Goal: Information Seeking & Learning: Check status

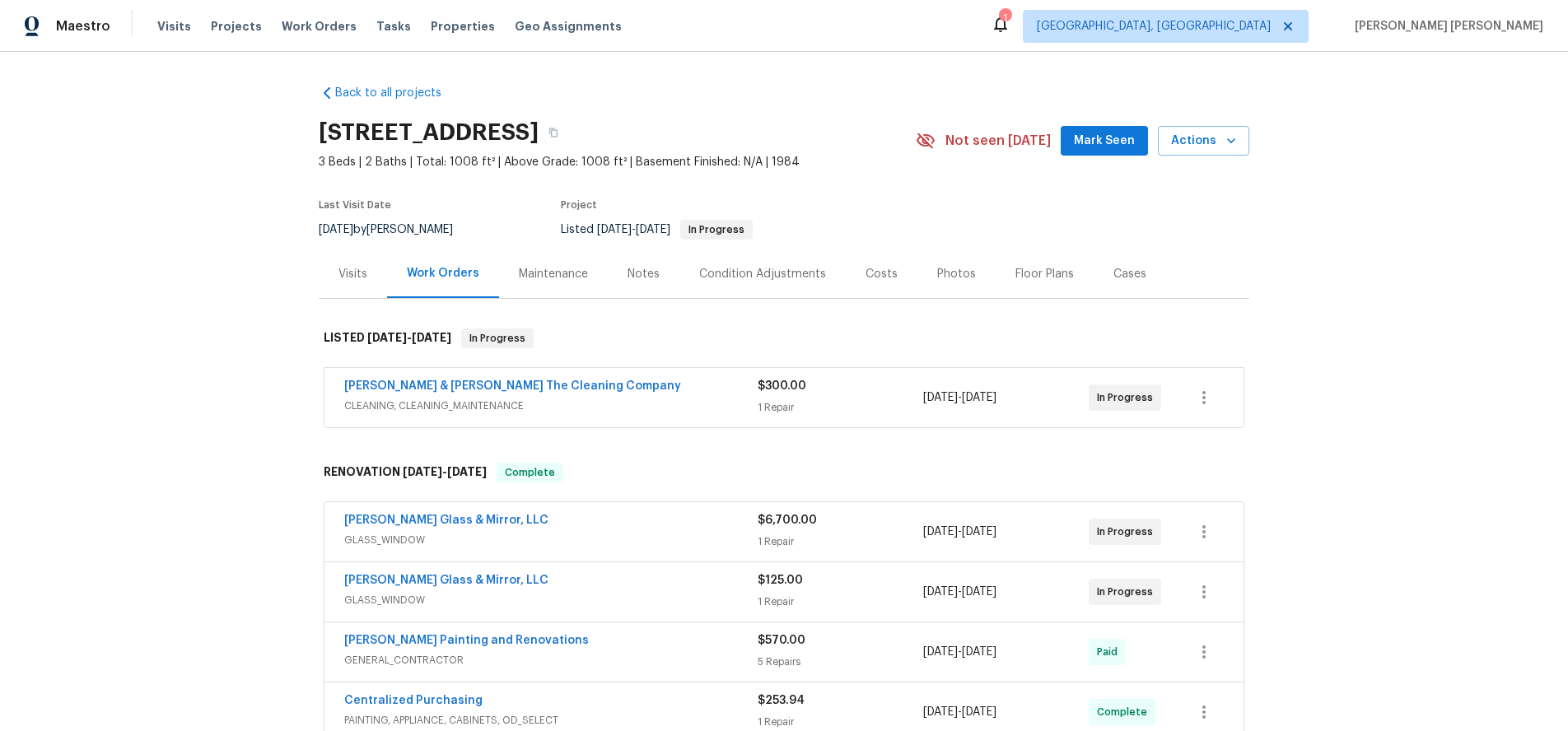
click at [662, 397] on span "CLEANING, CLEANING_MAINTENANCE" at bounding box center [551, 405] width 413 height 16
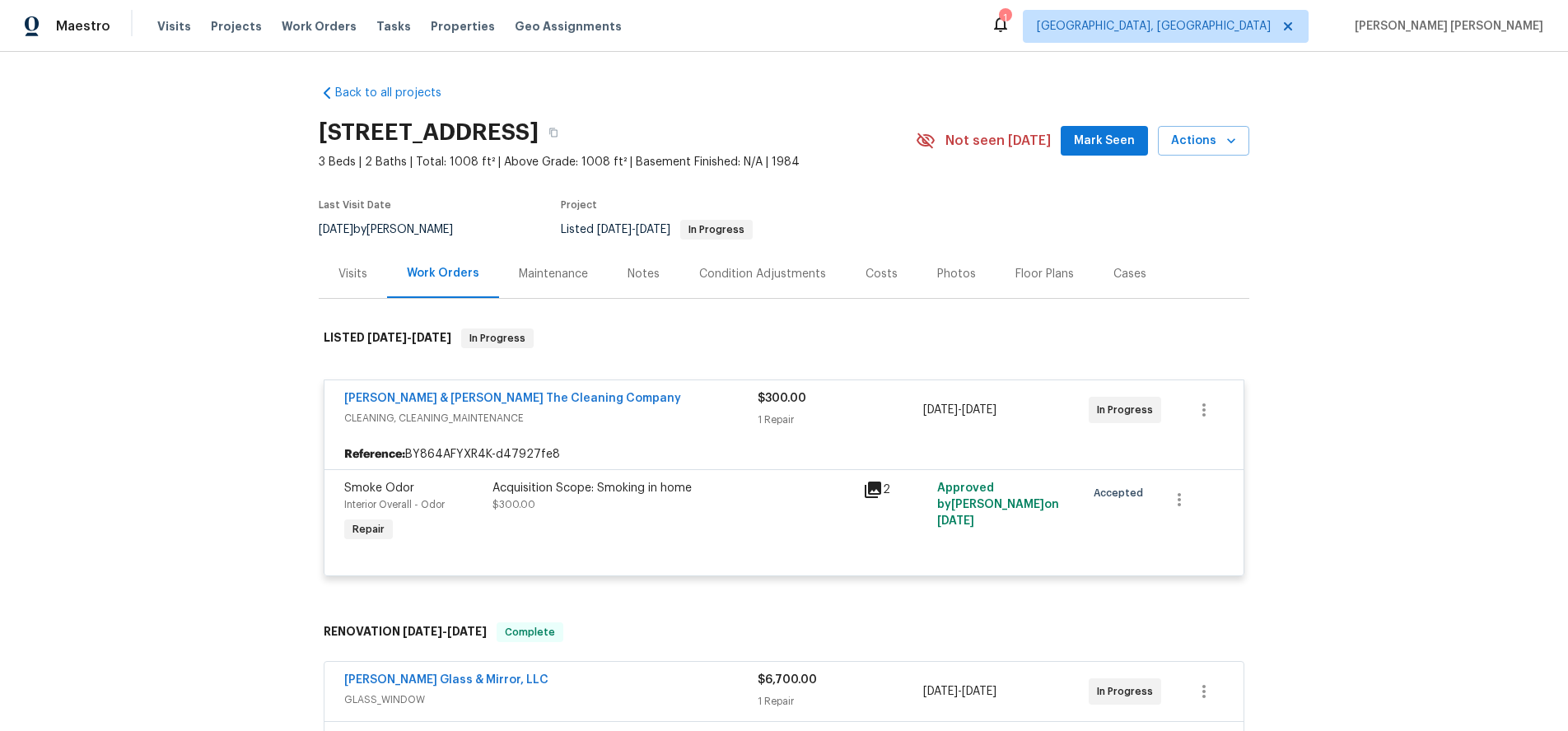
click at [875, 492] on icon at bounding box center [873, 490] width 20 height 20
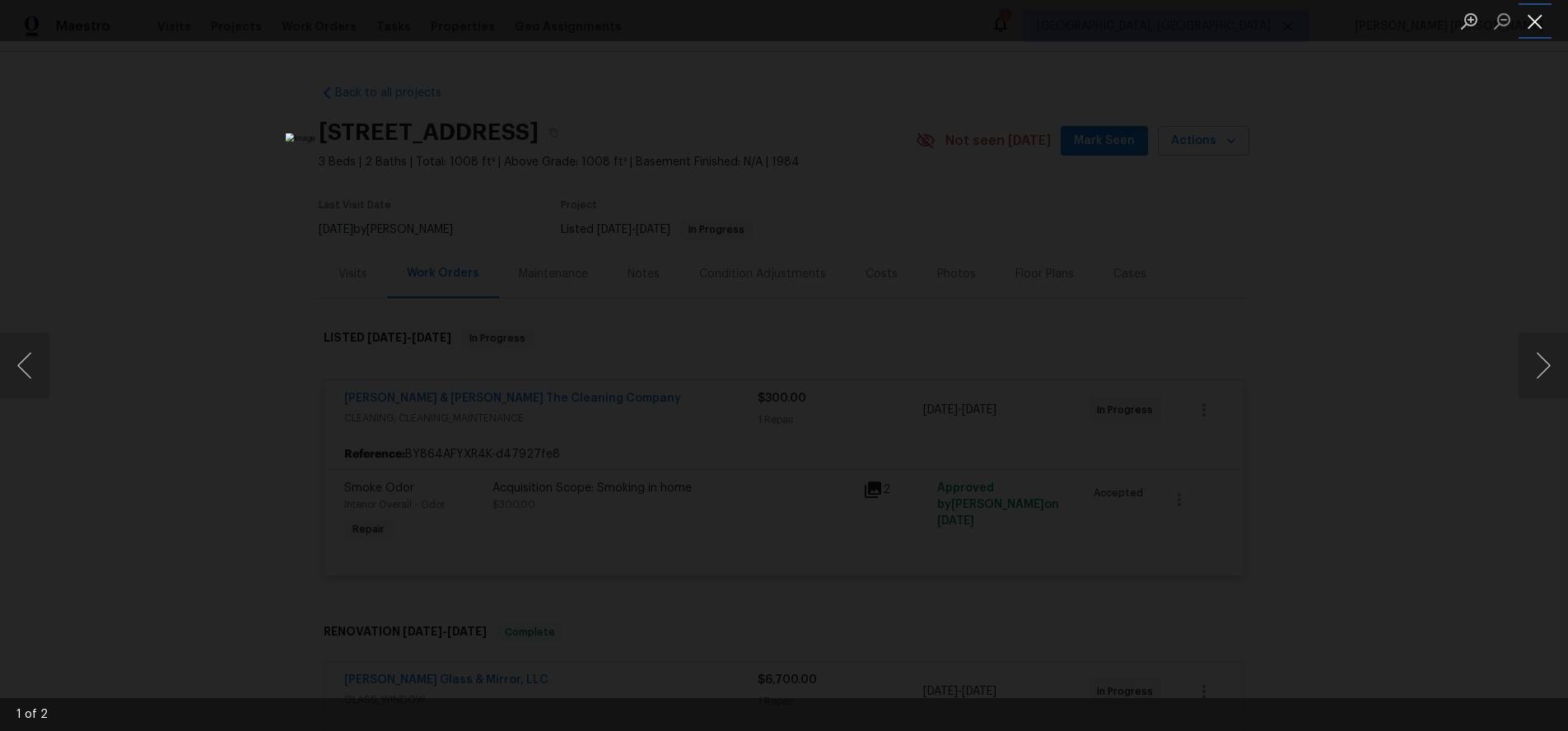
click at [1533, 29] on button "Close lightbox" at bounding box center [1534, 21] width 33 height 29
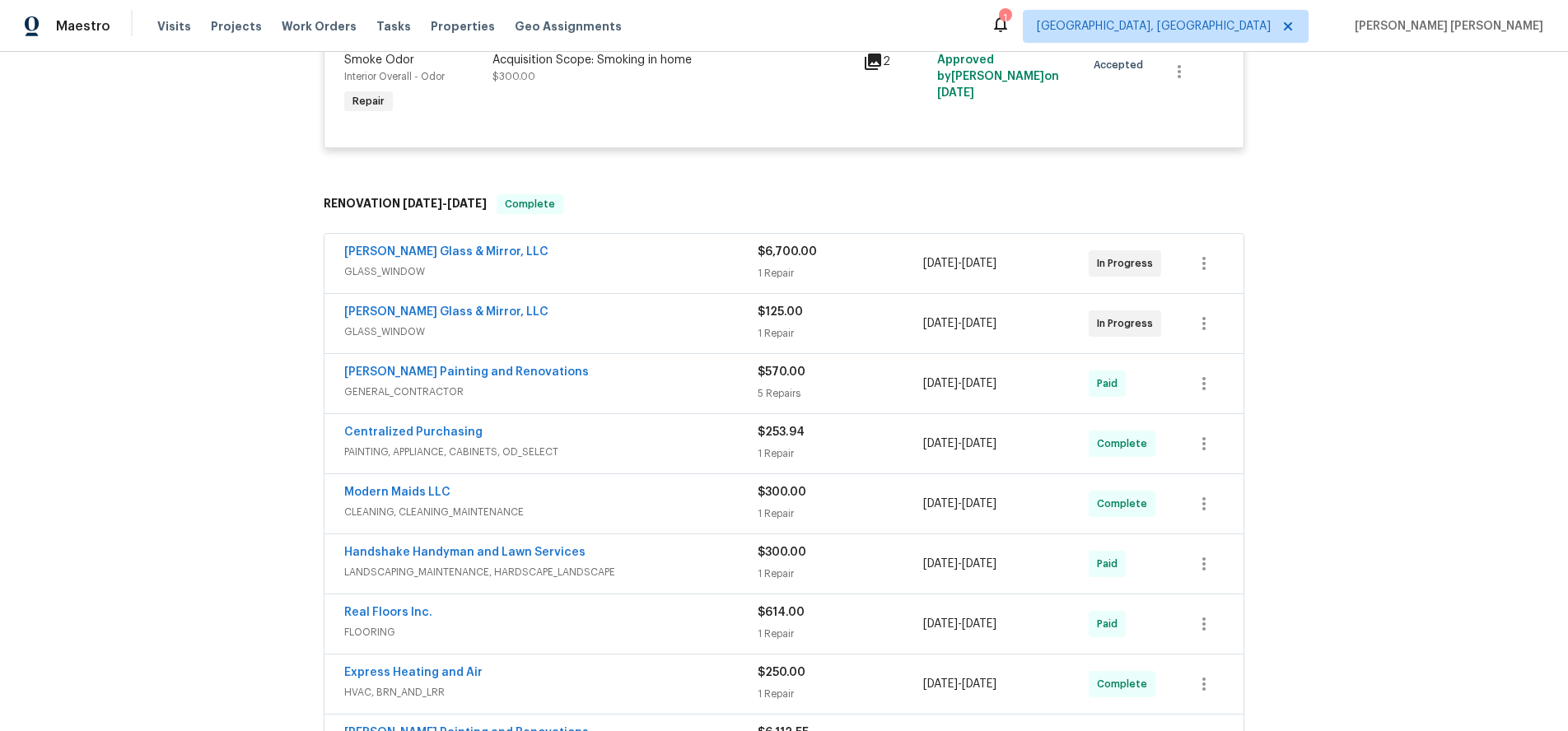
scroll to position [442, 0]
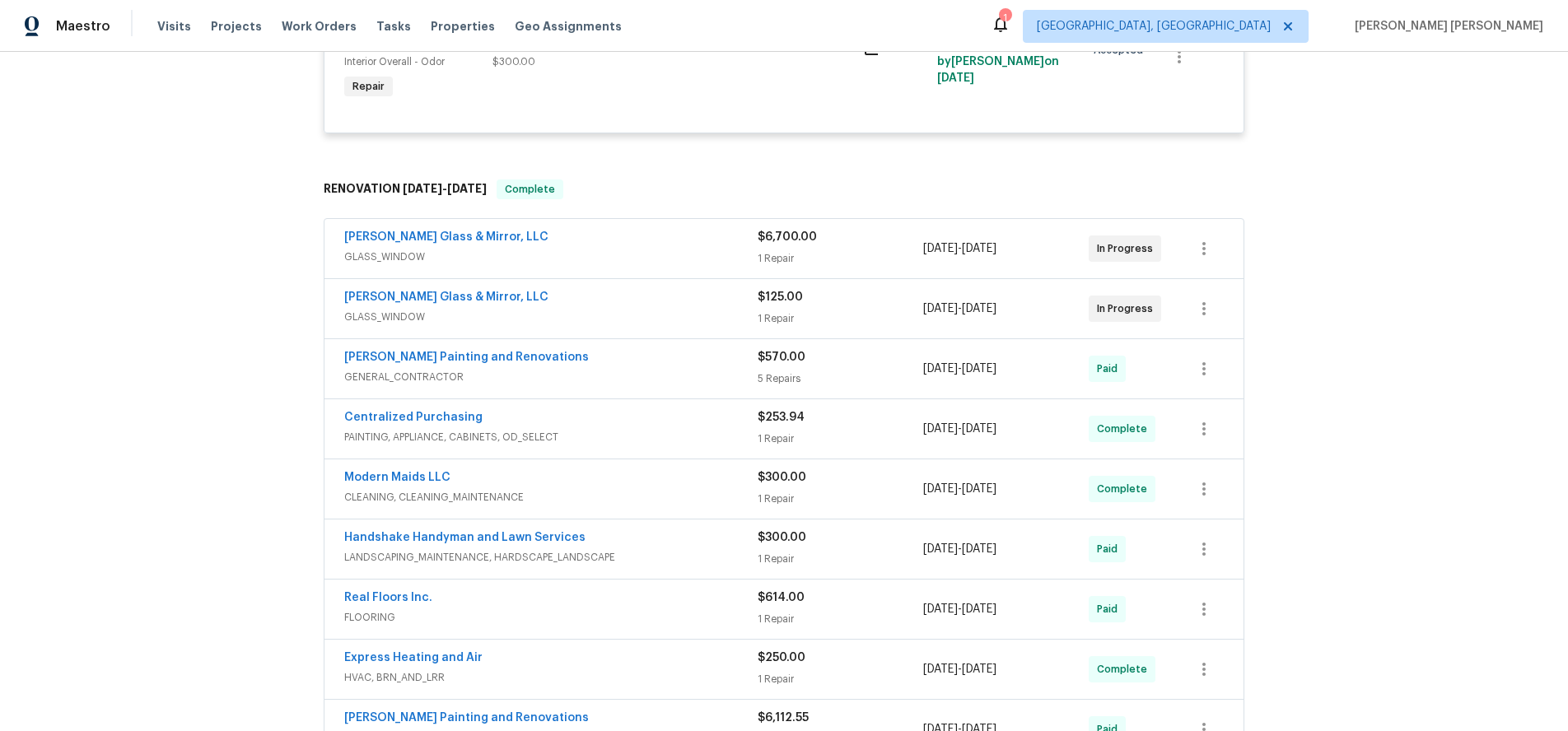
click at [637, 306] on div "Baum Glass & Mirror, LLC" at bounding box center [551, 299] width 413 height 20
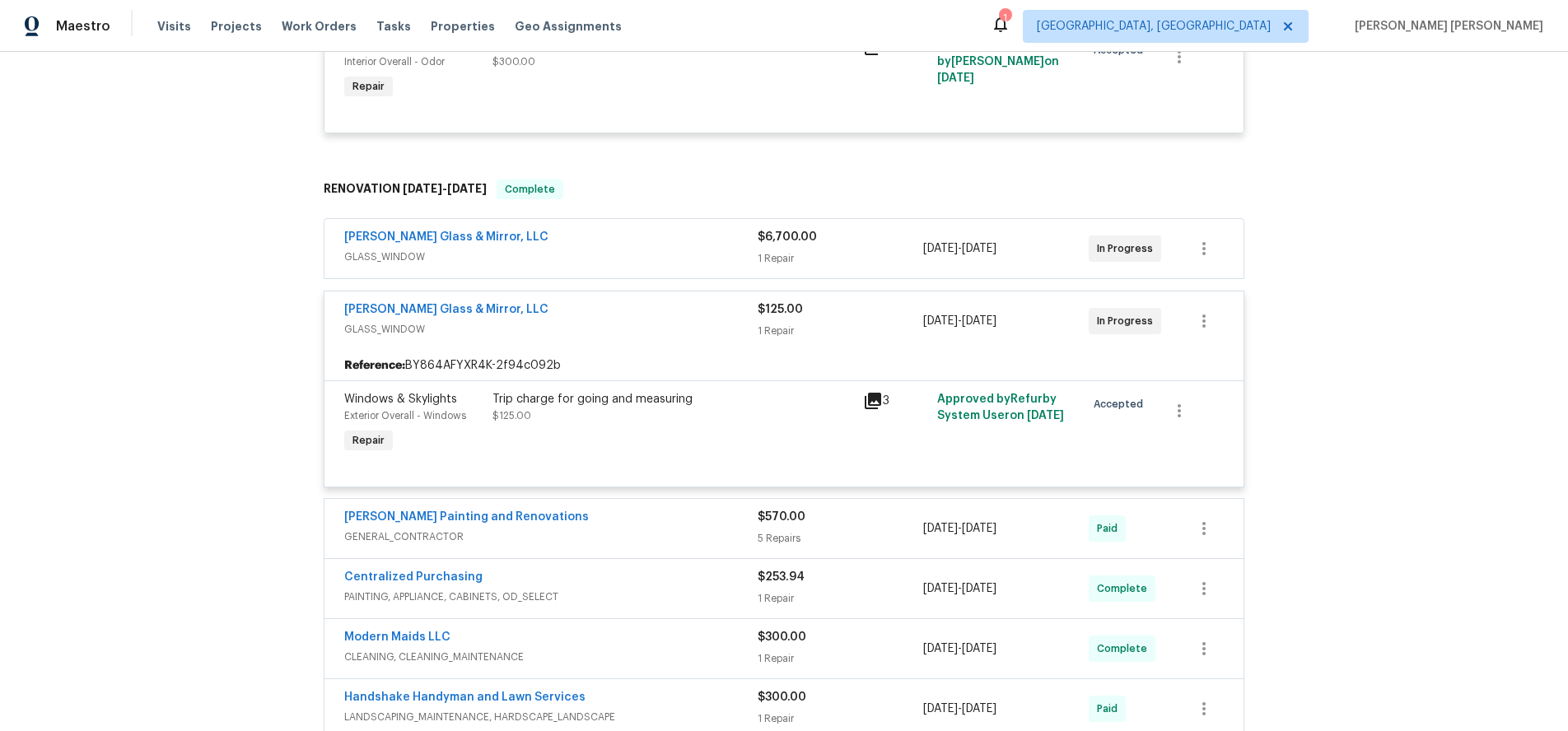
click at [637, 306] on div "Baum Glass & Mirror, LLC" at bounding box center [551, 312] width 413 height 20
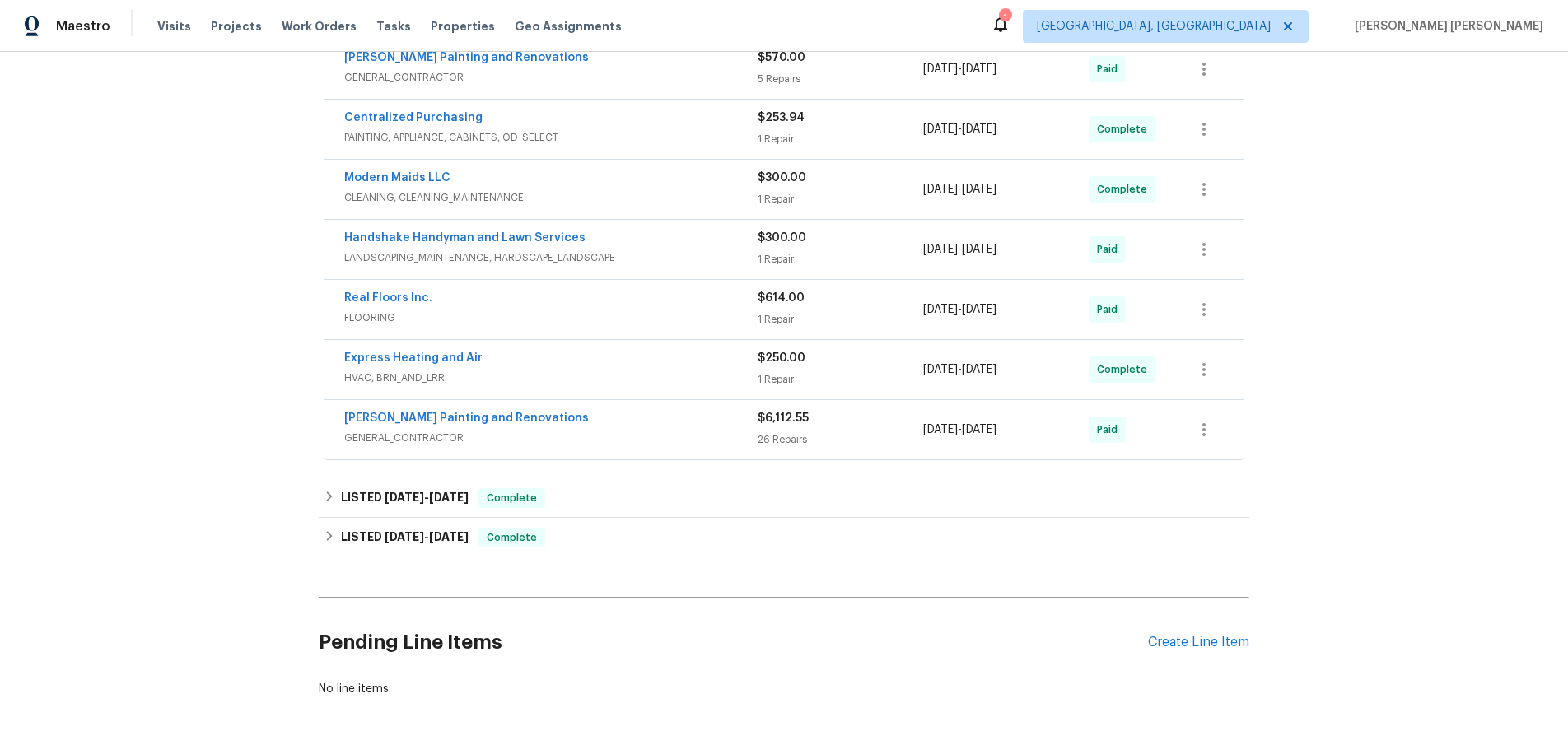
scroll to position [751, 0]
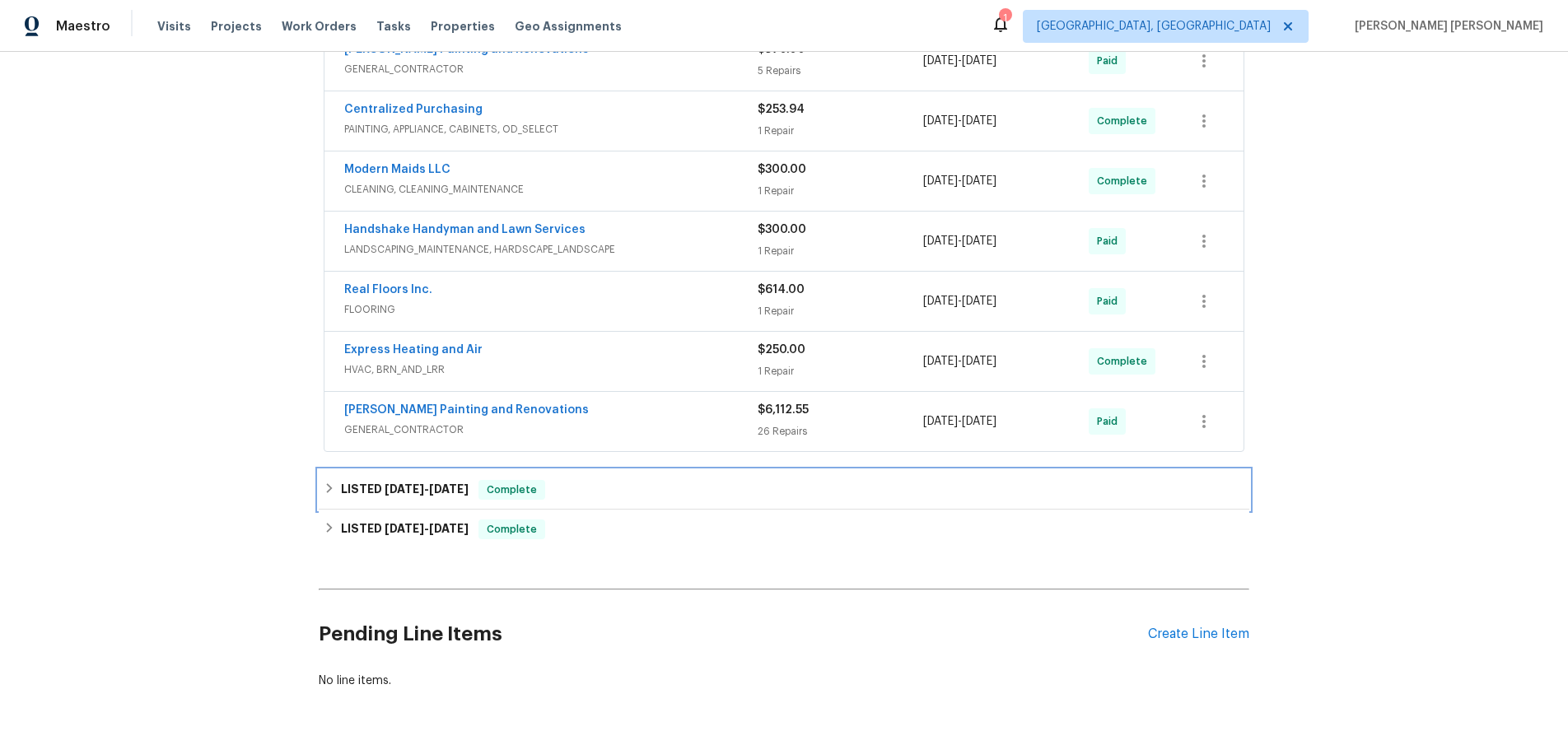
click at [700, 488] on div "LISTED 9/10/25 - 9/16/25 Complete" at bounding box center [784, 490] width 921 height 20
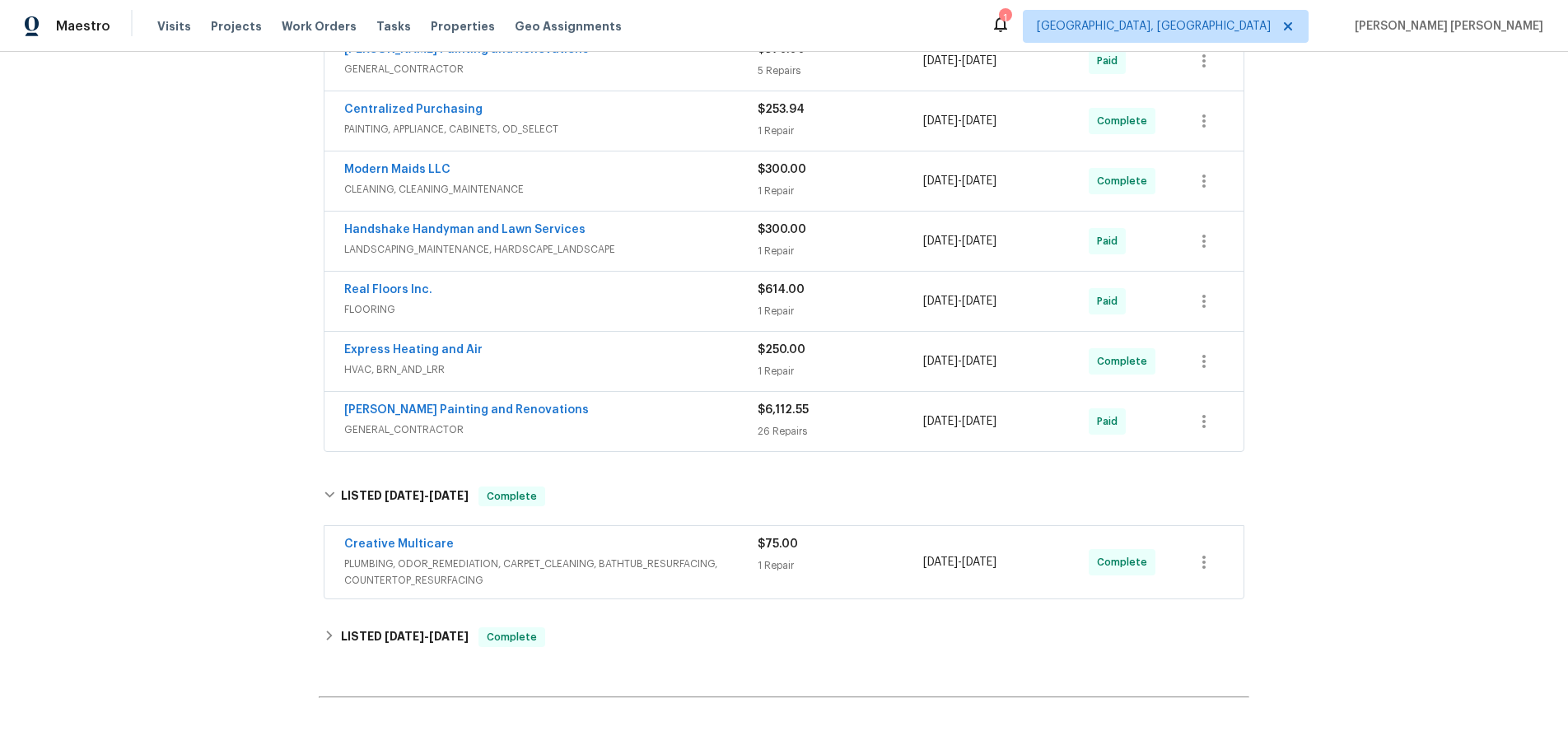
click at [714, 574] on span "PLUMBING, ODOR_REMEDIATION, CARPET_CLEANING, BATHTUB_RESURFACING, COUNTERTOP_RE…" at bounding box center [551, 571] width 413 height 33
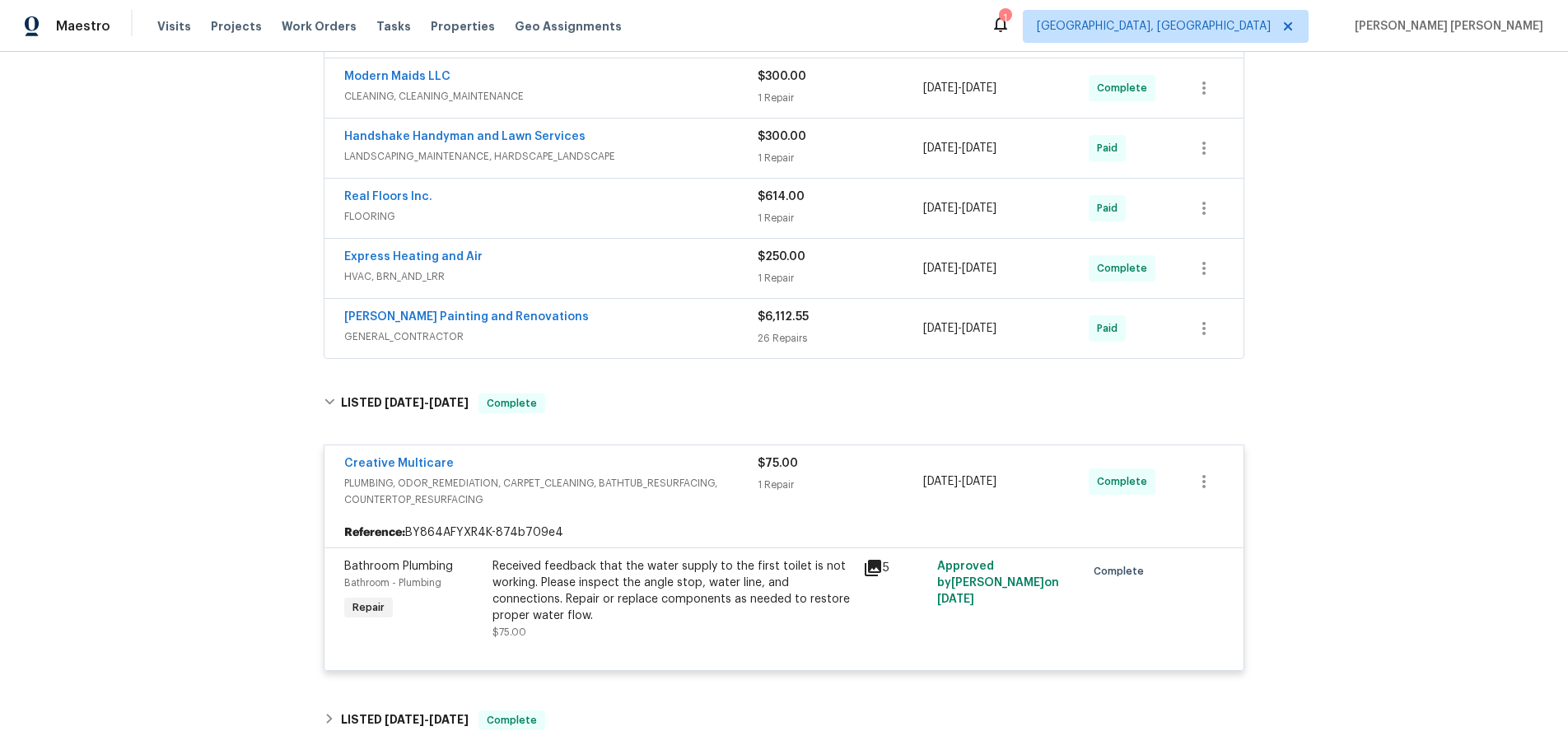
scroll to position [851, 0]
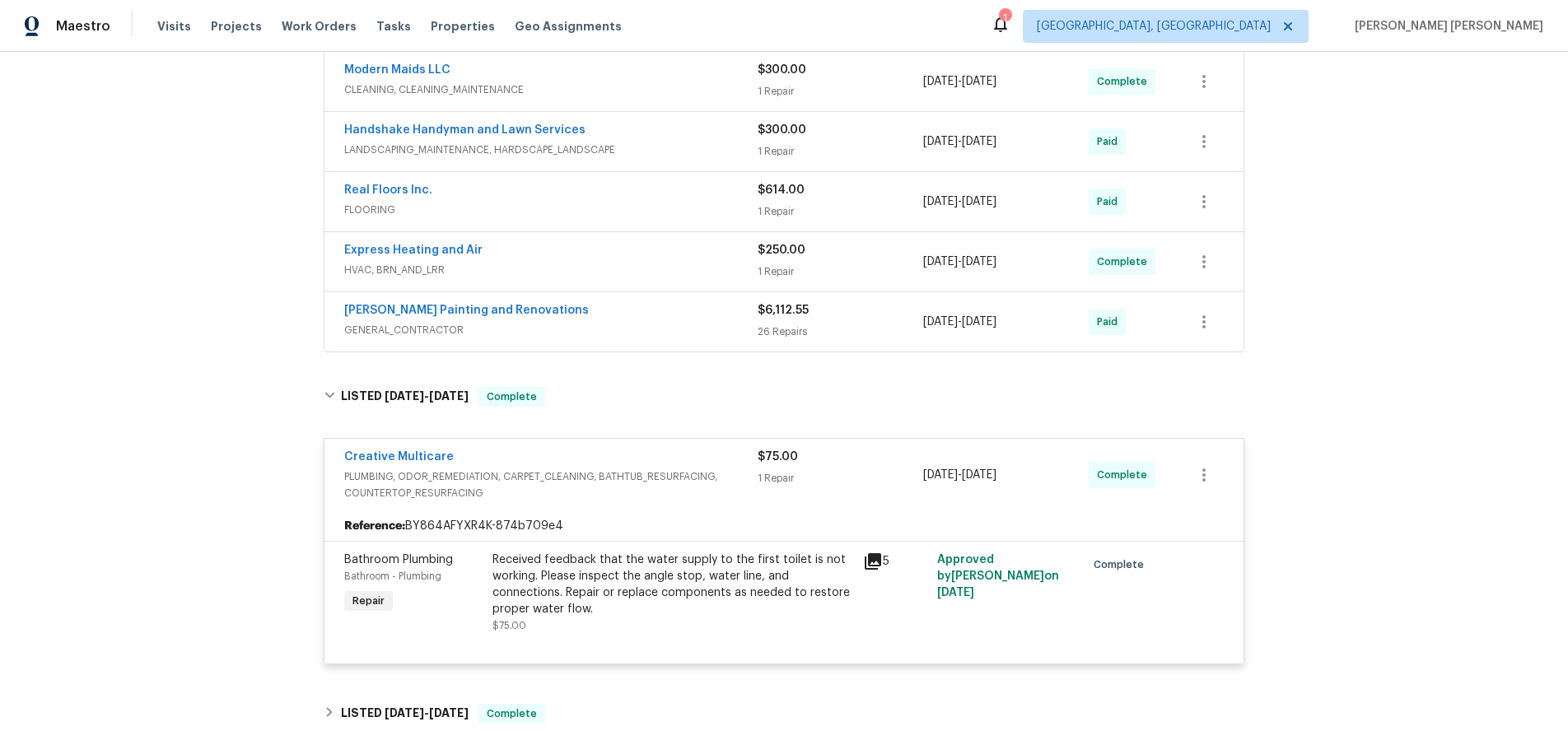
click at [872, 562] on icon at bounding box center [873, 561] width 20 height 20
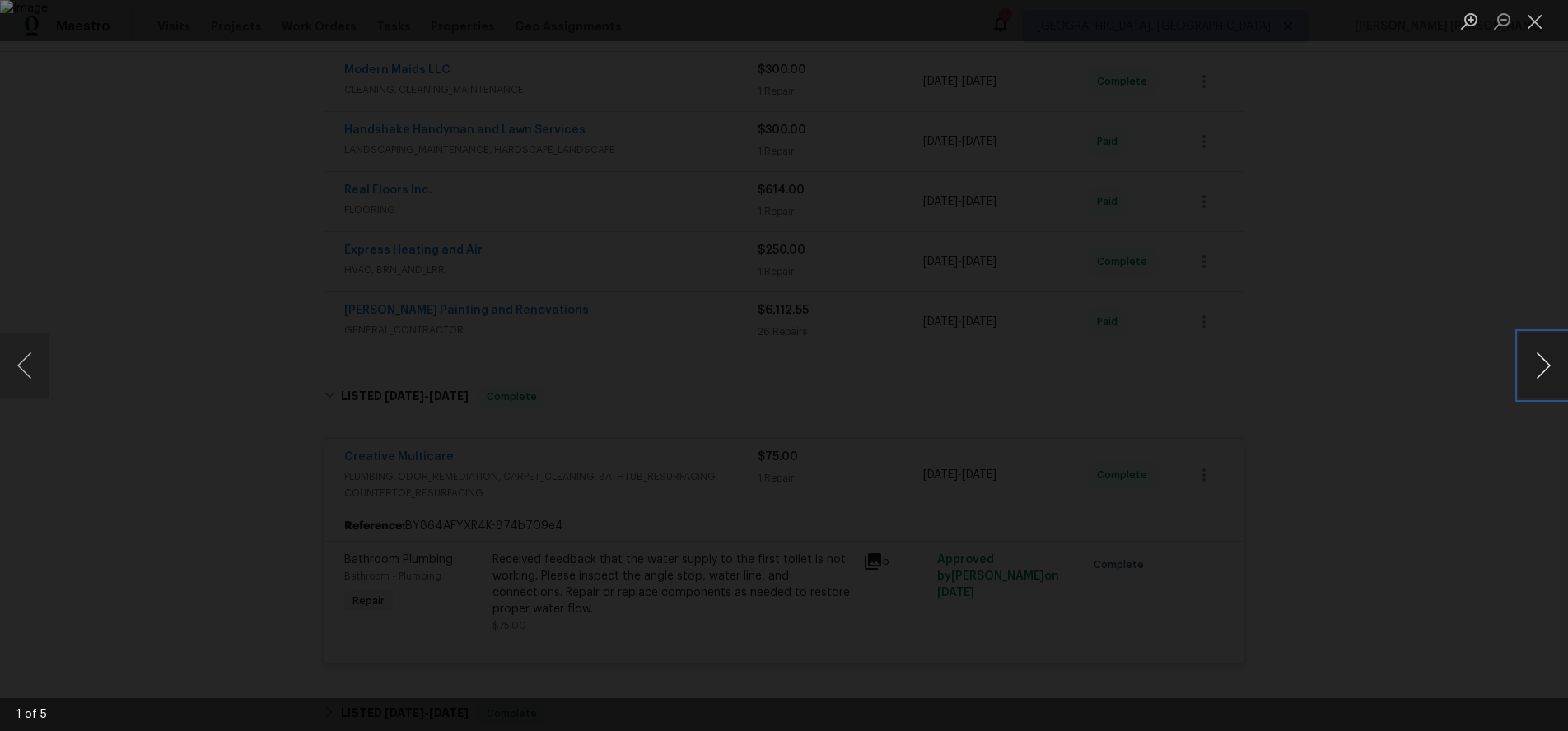
click at [1530, 376] on button "Next image" at bounding box center [1542, 366] width 49 height 66
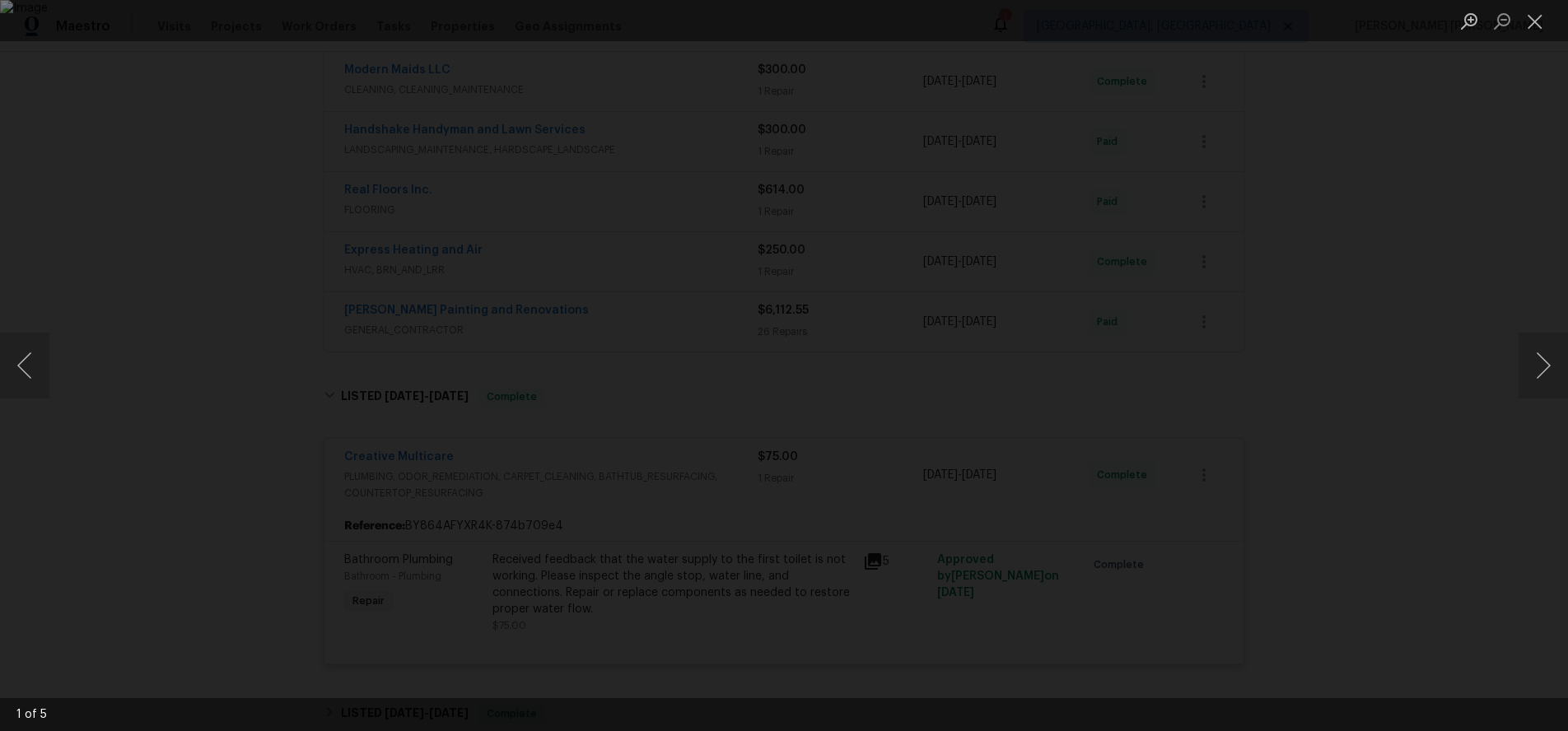
click at [1465, 483] on div "Lightbox" at bounding box center [784, 366] width 1568 height 731
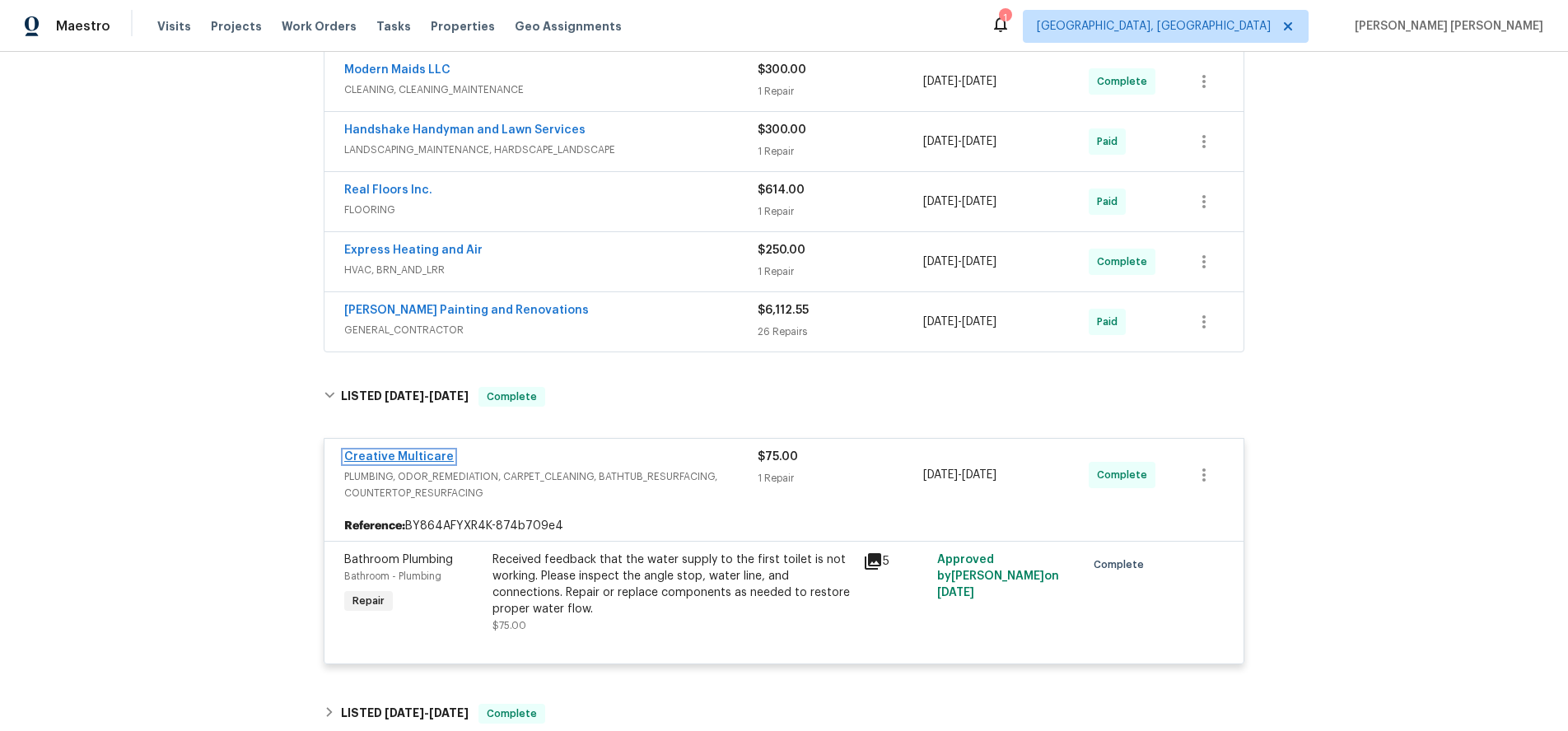
click at [402, 452] on link "Creative Multicare" at bounding box center [399, 457] width 110 height 12
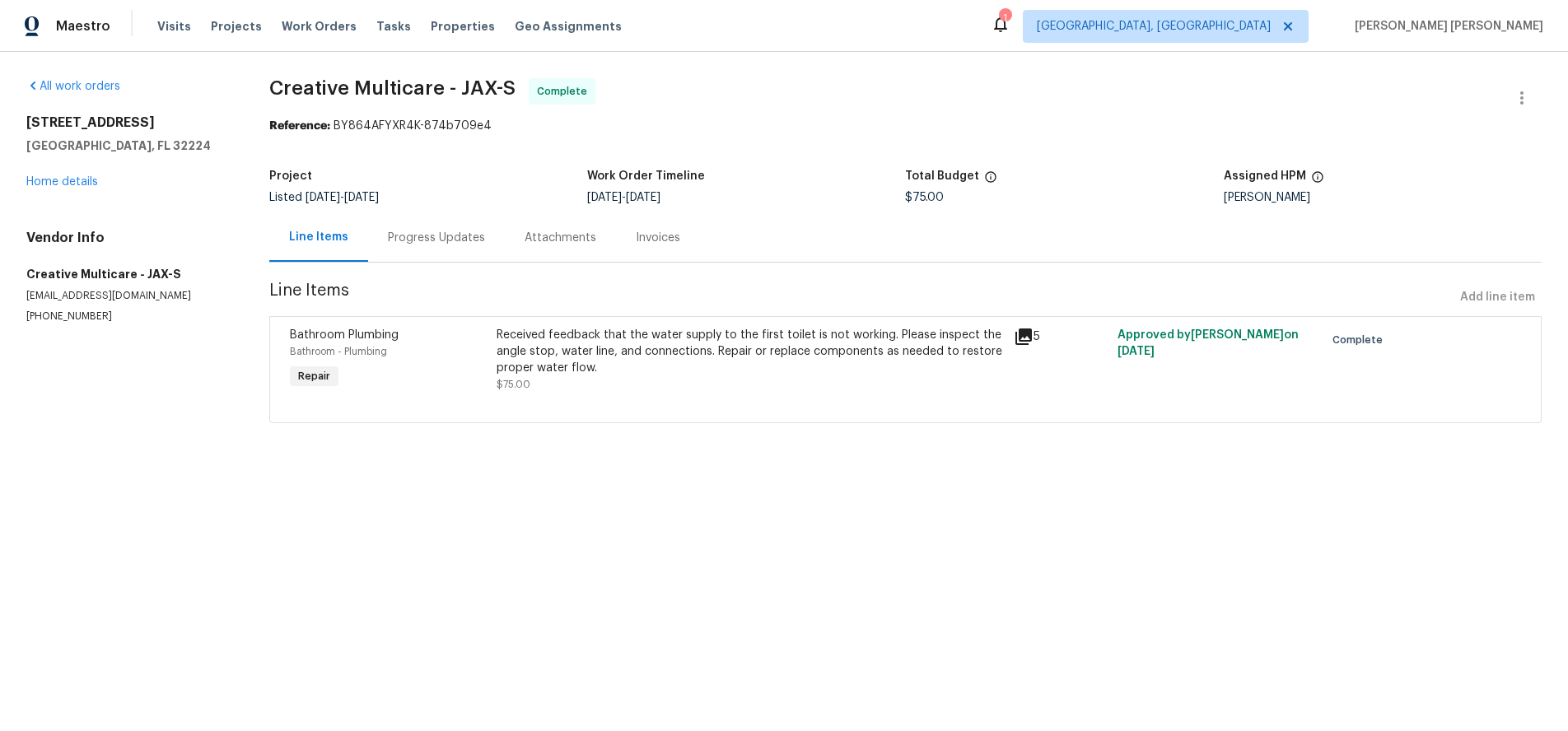
click at [424, 234] on div "Progress Updates" at bounding box center [435, 238] width 97 height 16
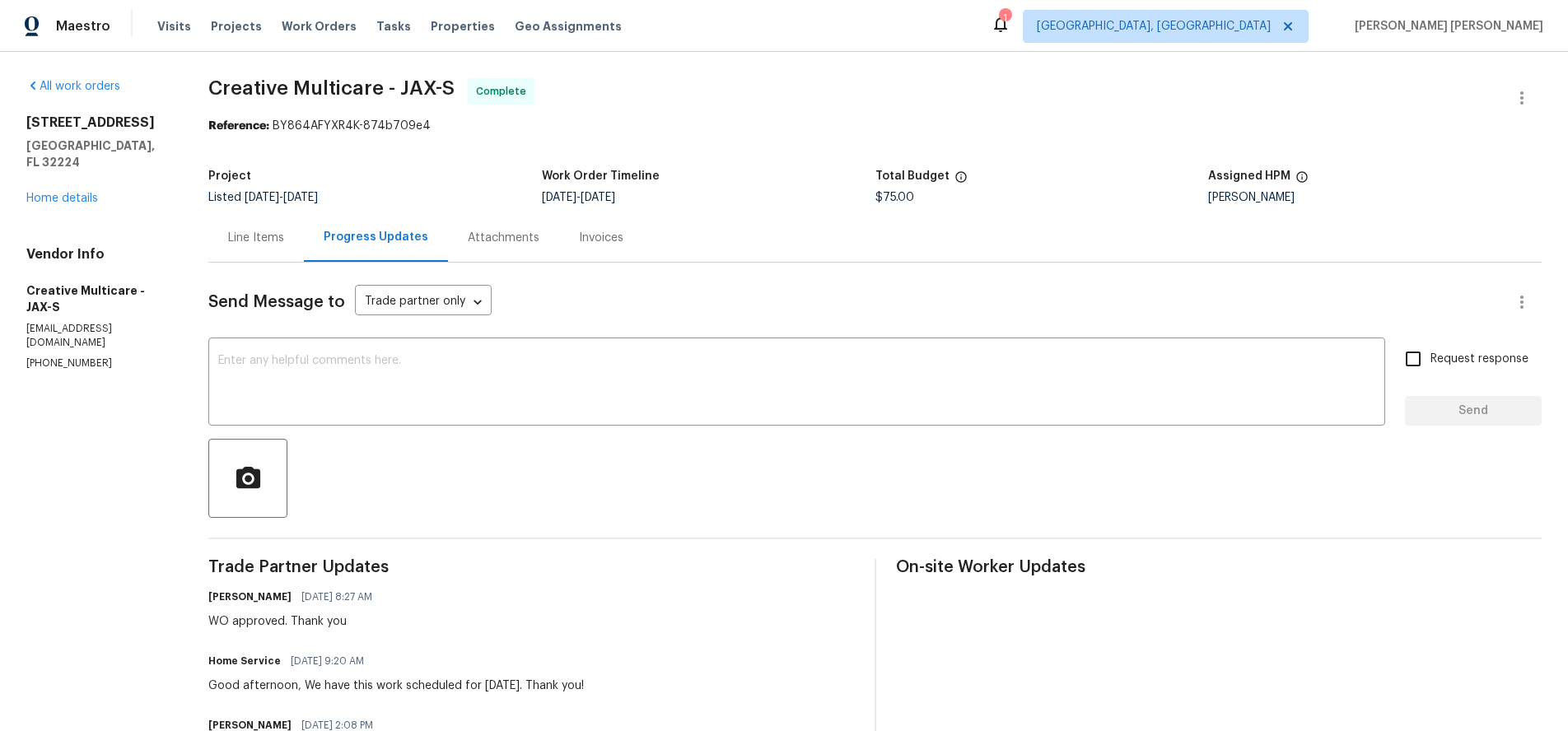
click at [284, 237] on div "Line Items" at bounding box center [256, 238] width 56 height 16
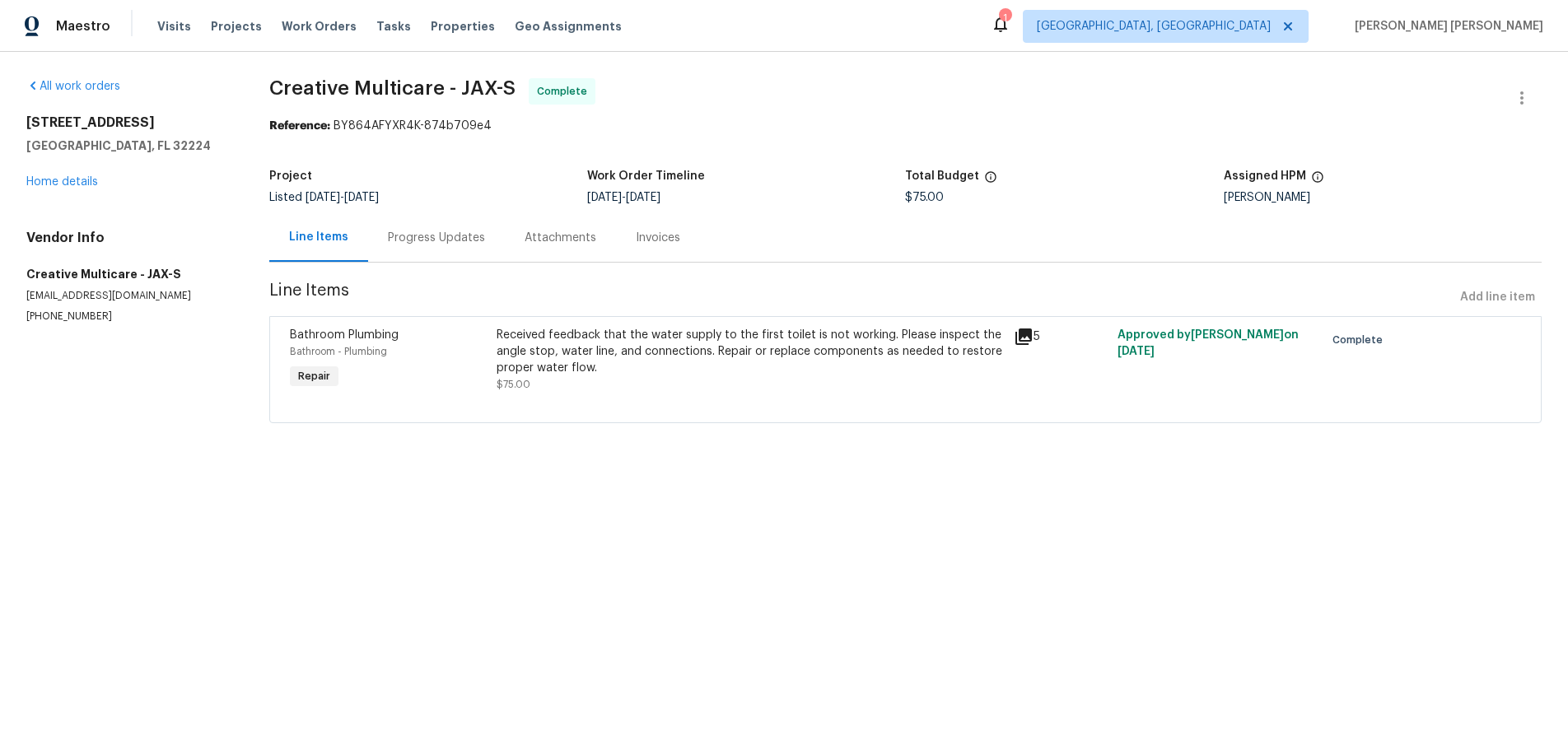
click at [1016, 329] on icon at bounding box center [1024, 337] width 20 height 20
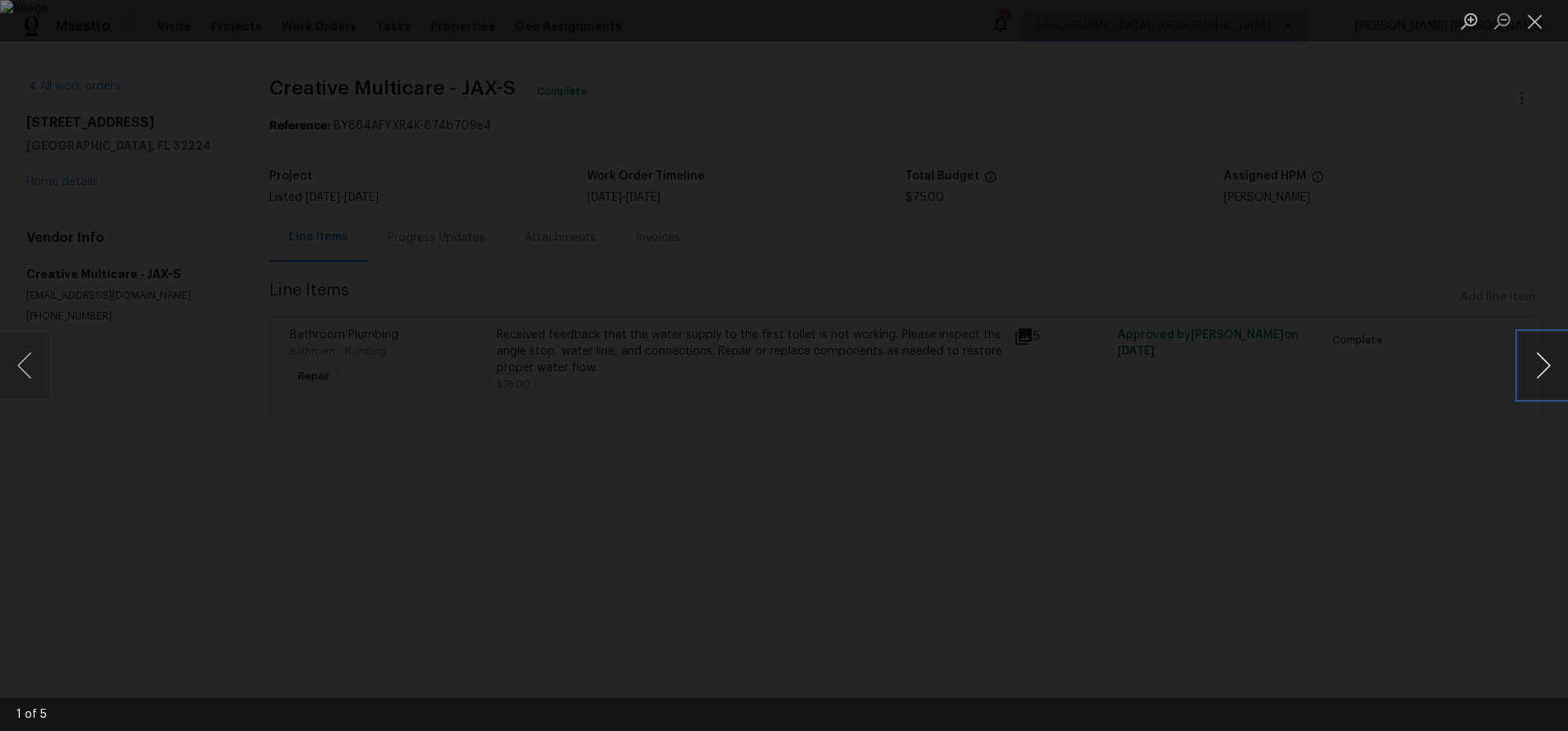
click at [1540, 367] on button "Next image" at bounding box center [1542, 366] width 49 height 66
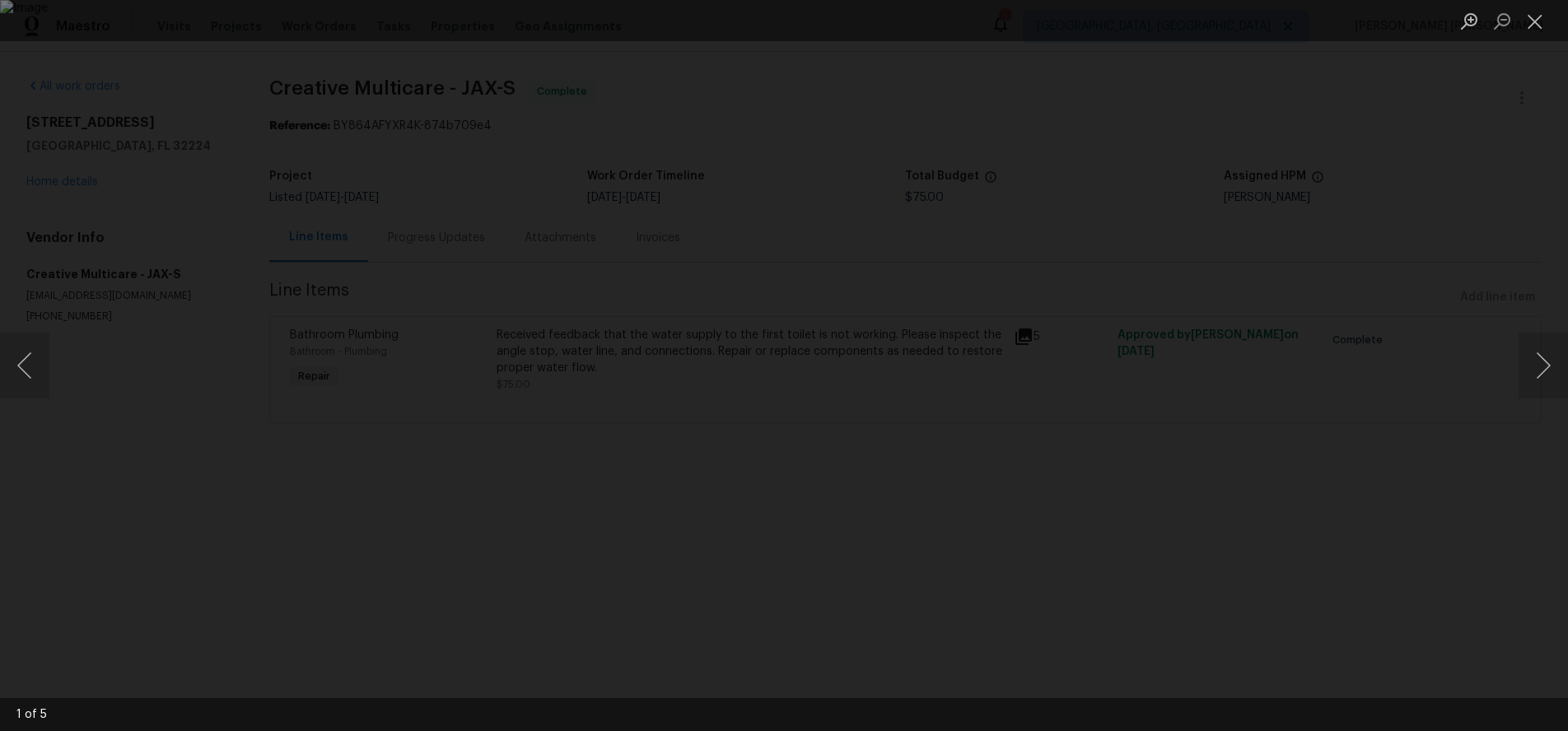
click at [1178, 476] on div "Lightbox" at bounding box center [784, 366] width 1568 height 731
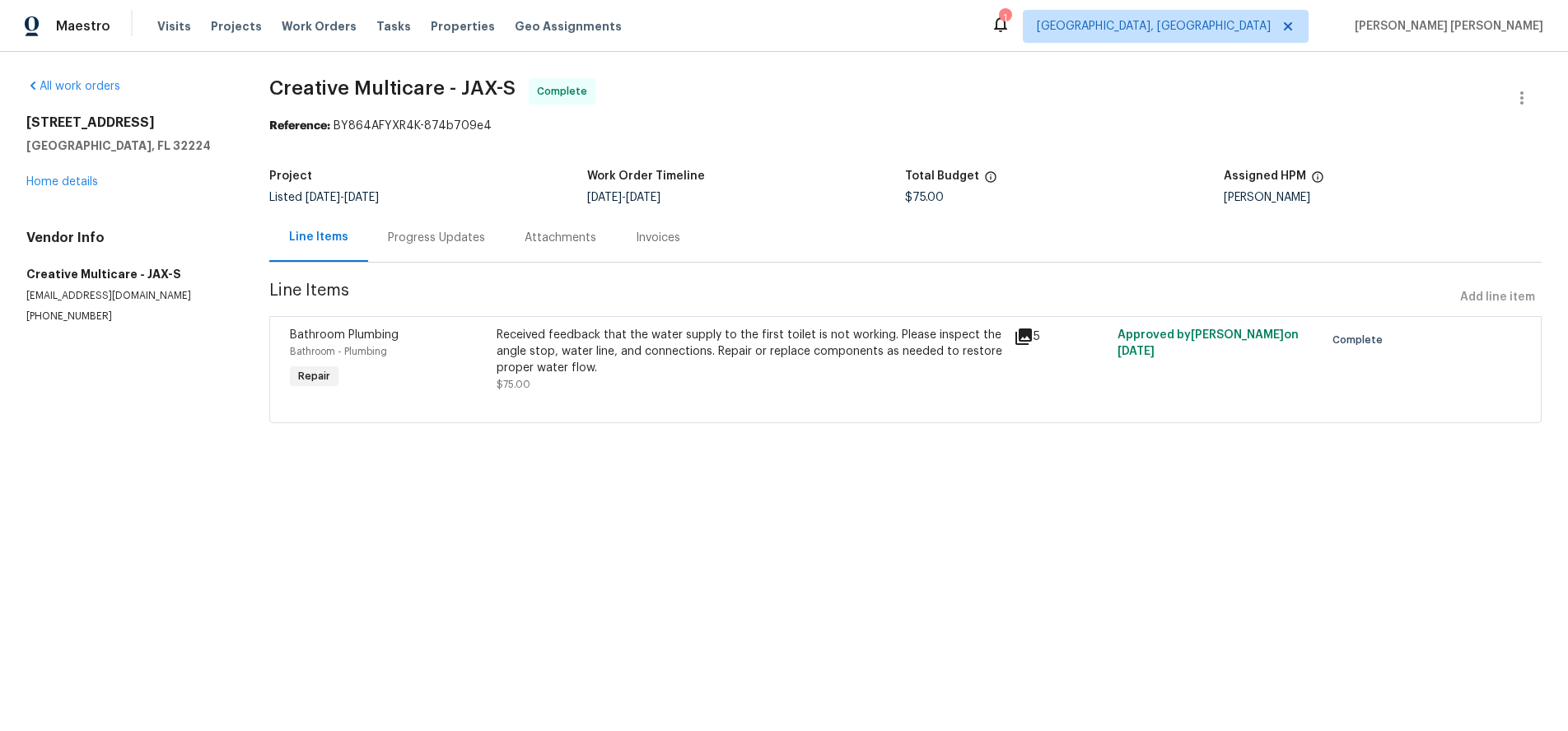
click at [1021, 340] on icon at bounding box center [1024, 337] width 20 height 20
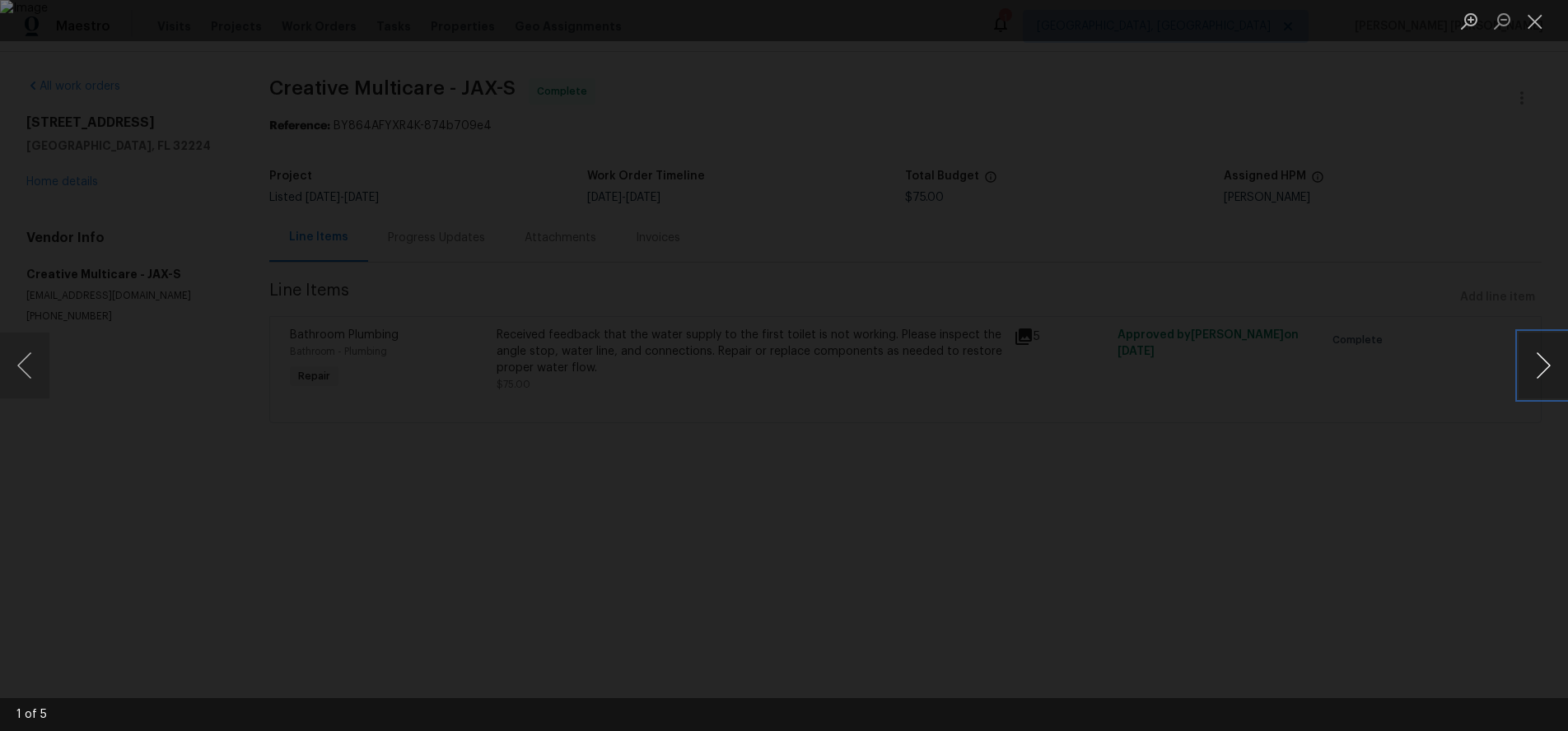
click at [1551, 371] on button "Next image" at bounding box center [1542, 366] width 49 height 66
click at [1162, 440] on div "Lightbox" at bounding box center [784, 366] width 1568 height 731
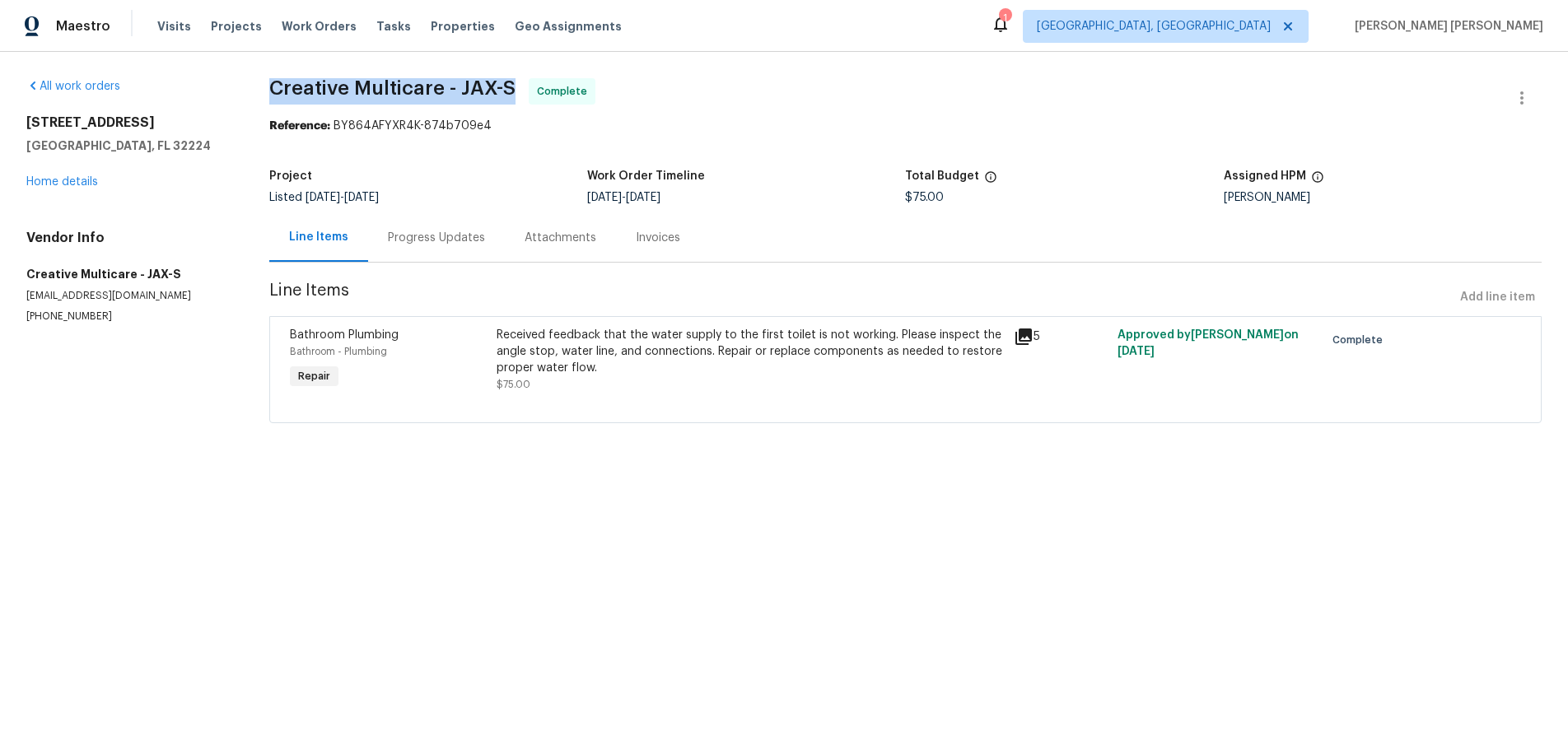
drag, startPoint x: 266, startPoint y: 87, endPoint x: 495, endPoint y: 89, distance: 229.0
click at [512, 87] on div "All work orders 12238 Bayonne St Jacksonville, FL 32224 Home details Vendor Inf…" at bounding box center [784, 261] width 1568 height 417
copy span "Creative Multicare - JAX-S"
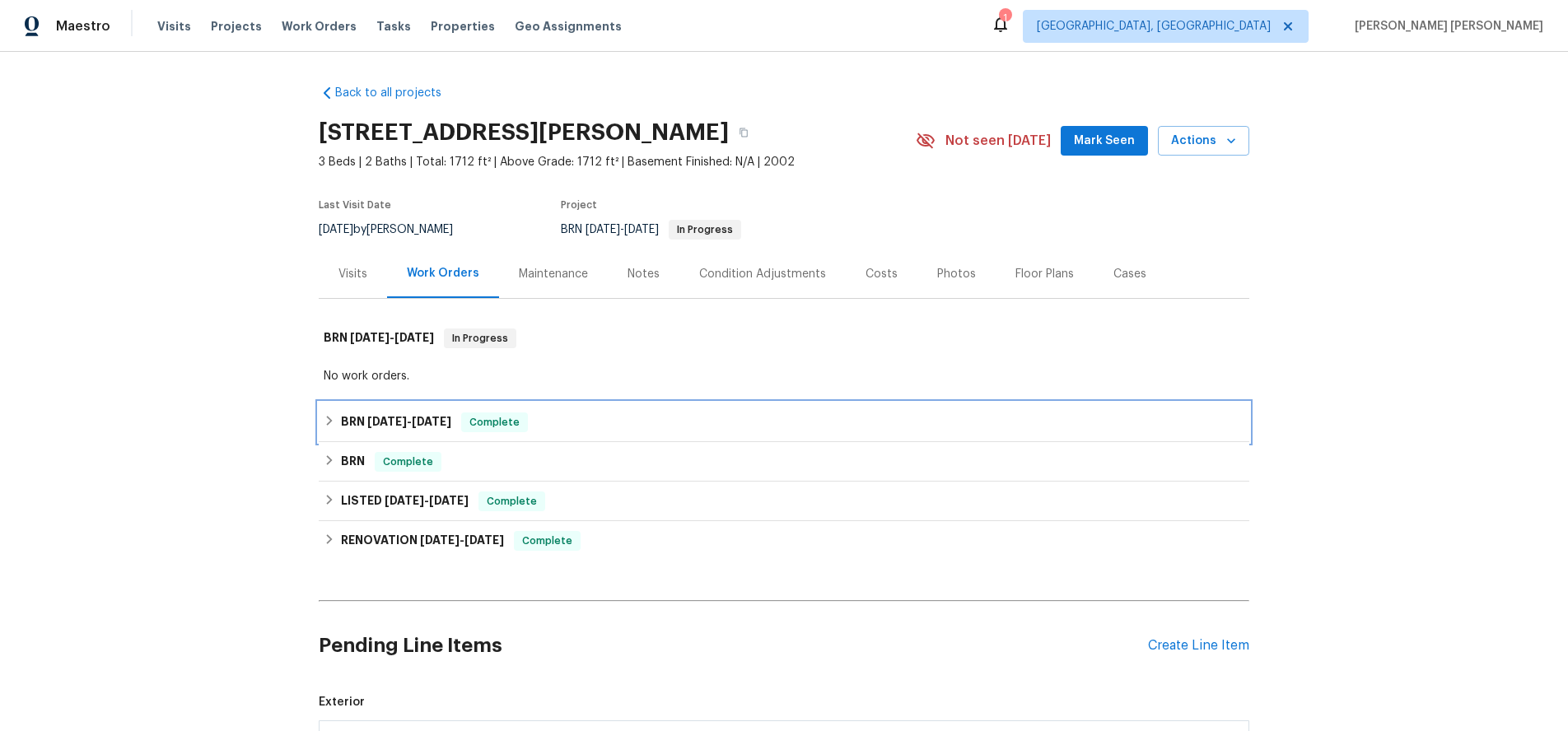
click at [364, 421] on h6 "BRN [DATE] - [DATE]" at bounding box center [395, 422] width 110 height 20
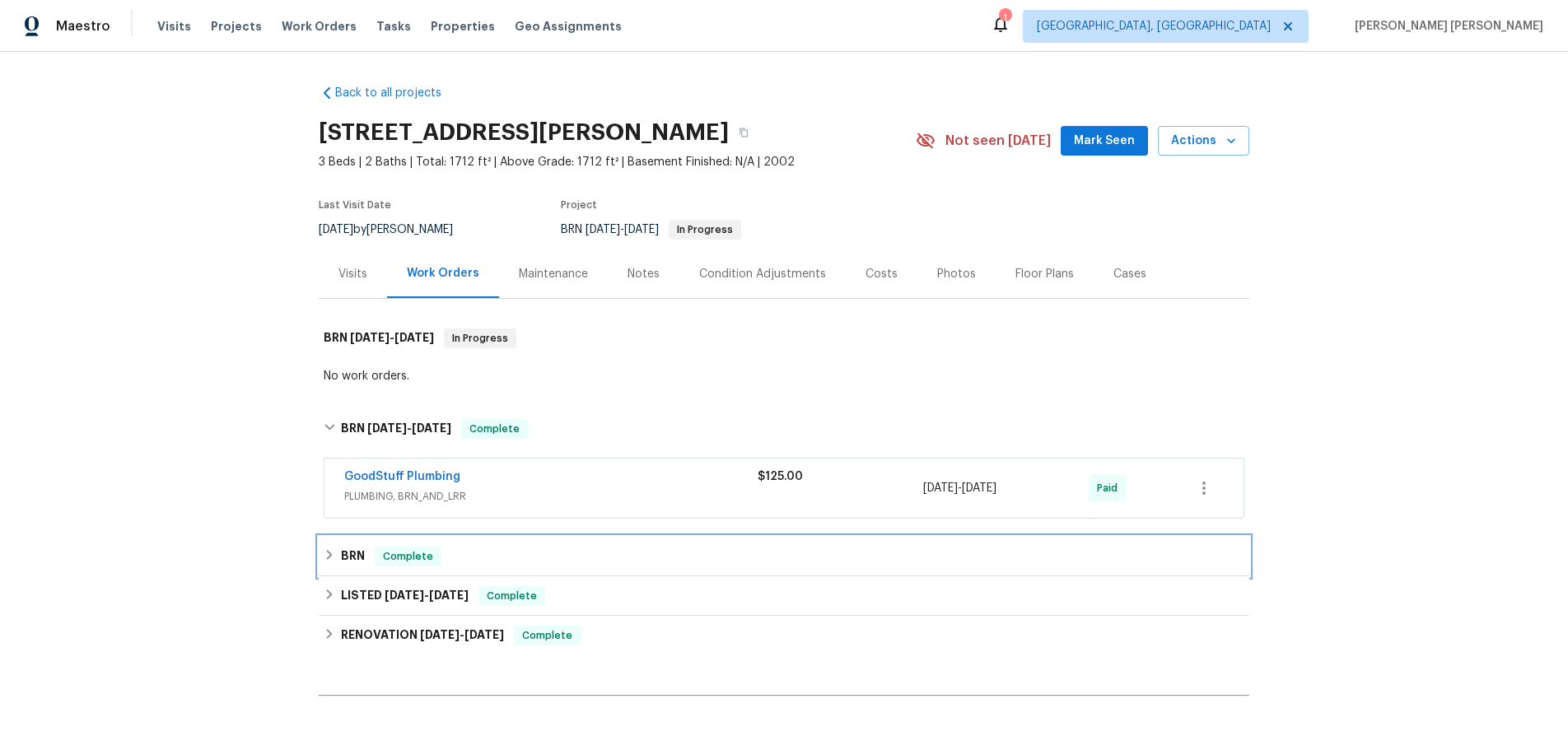
click at [345, 552] on h6 "BRN" at bounding box center [353, 556] width 24 height 20
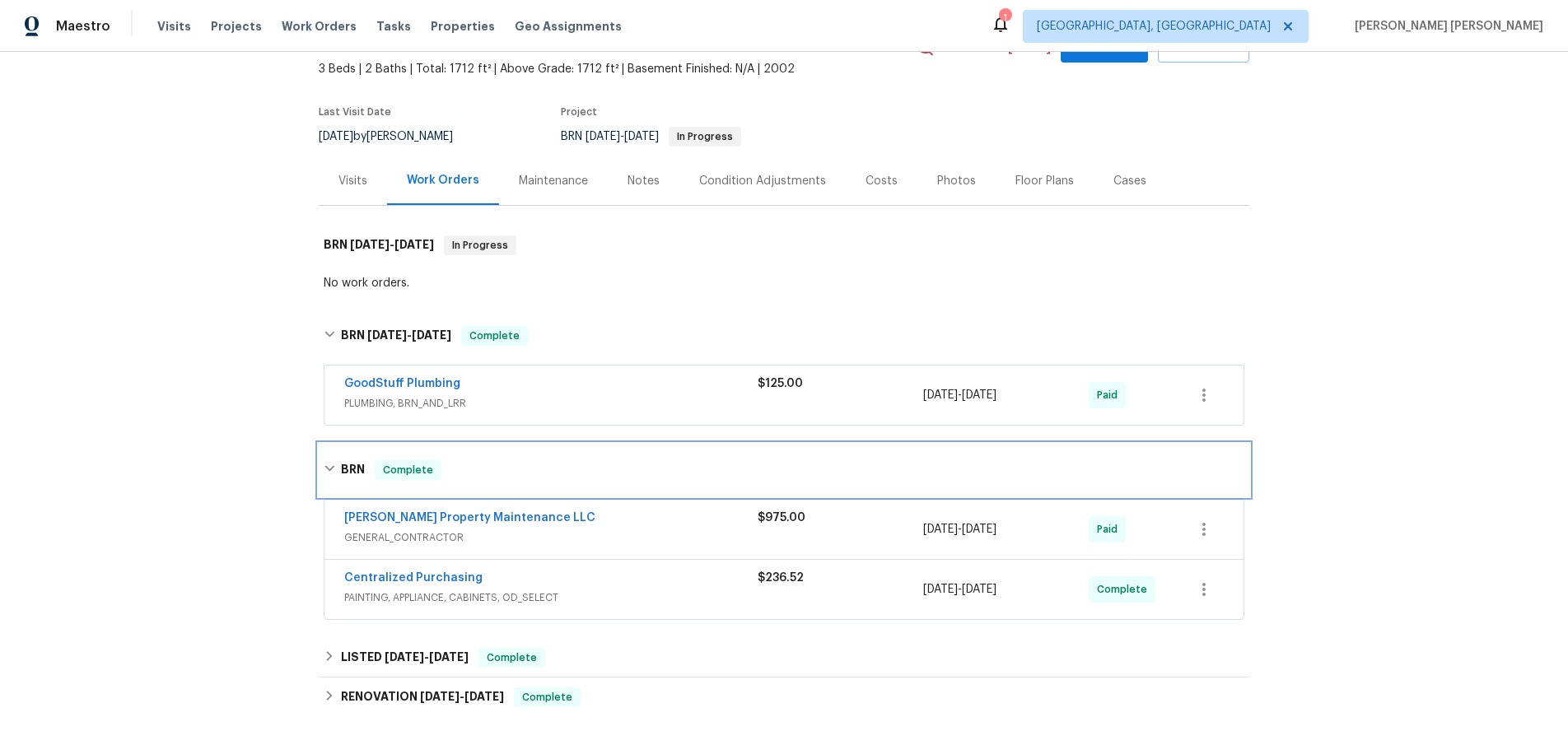
scroll to position [111, 0]
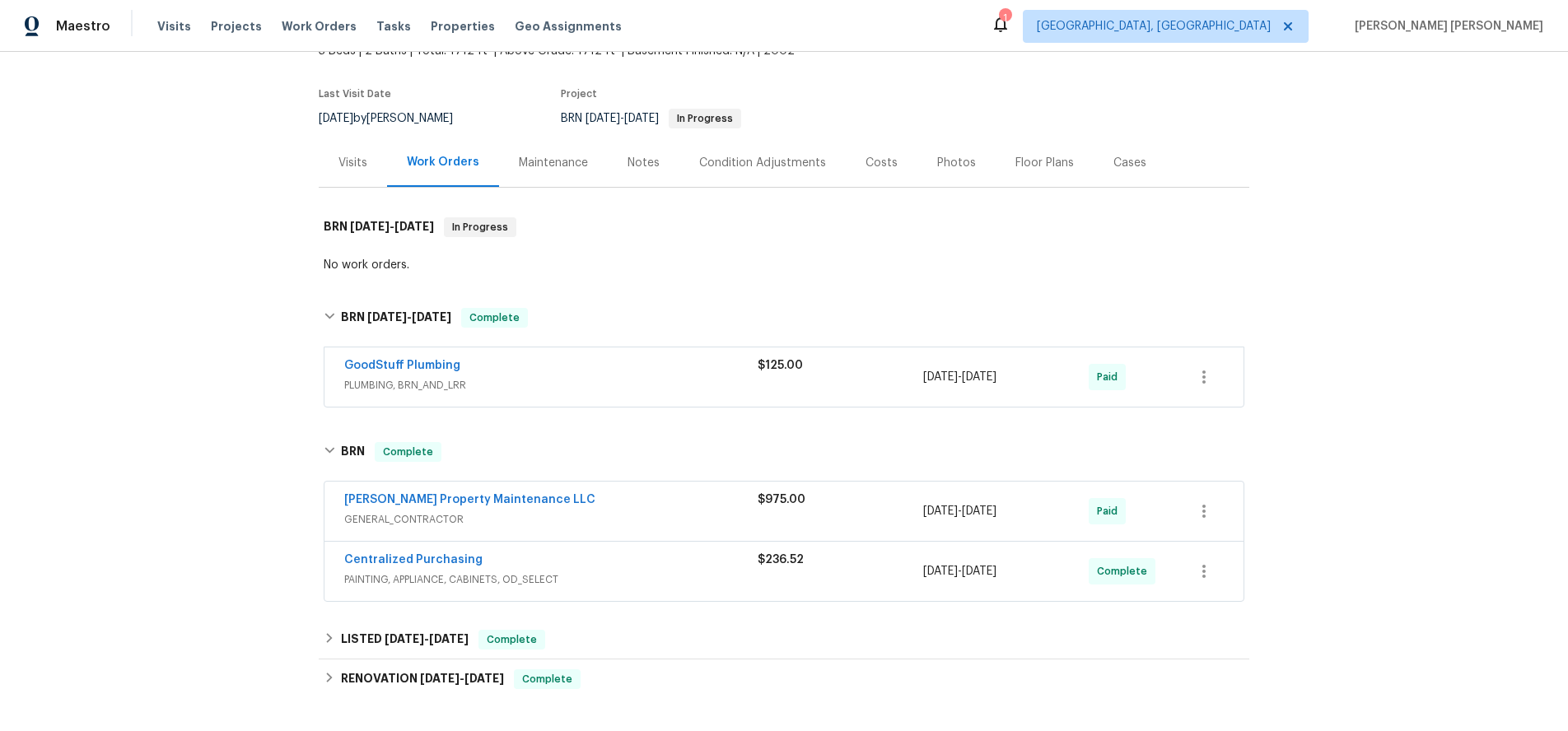
click at [607, 513] on span "GENERAL_CONTRACTOR" at bounding box center [551, 519] width 413 height 16
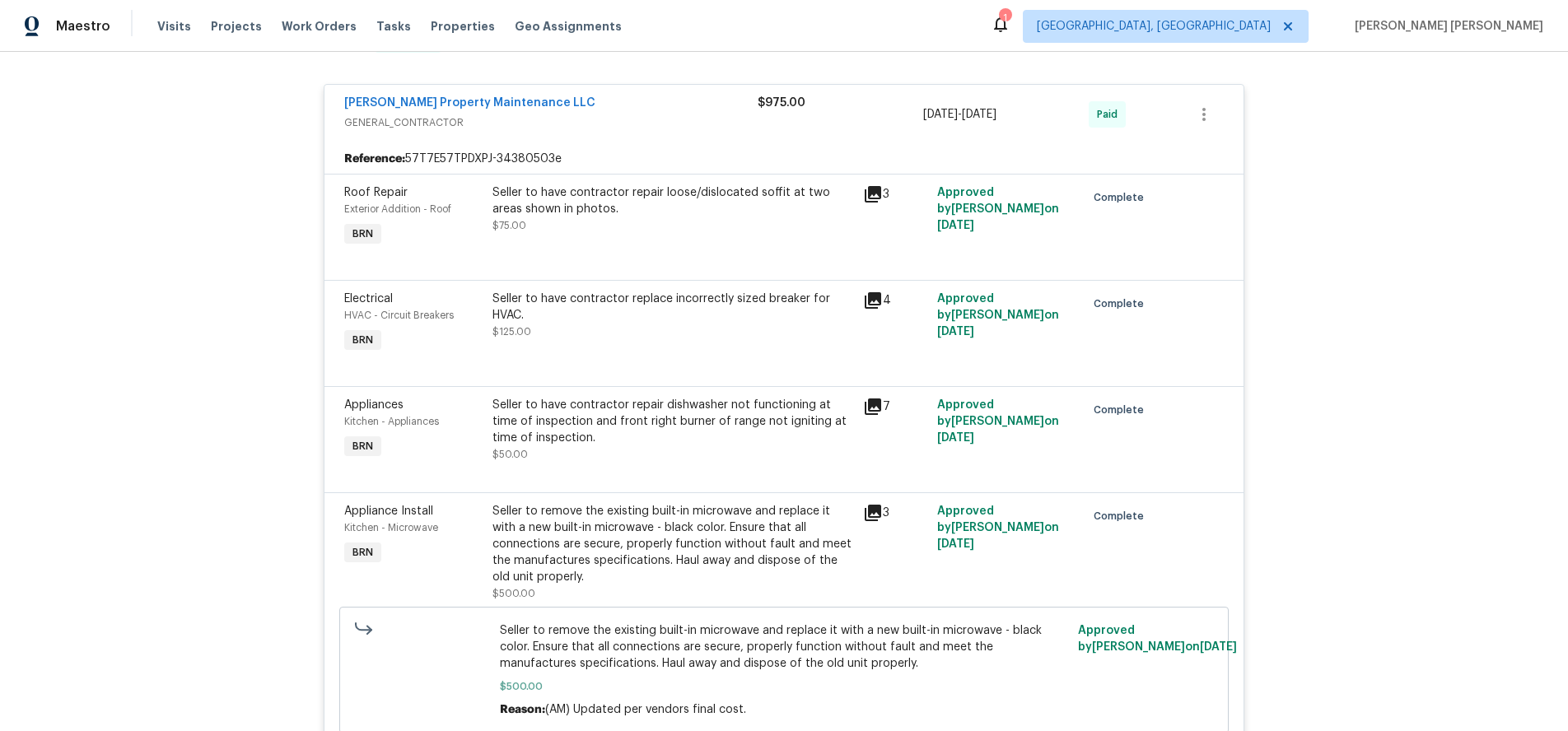
scroll to position [0, 0]
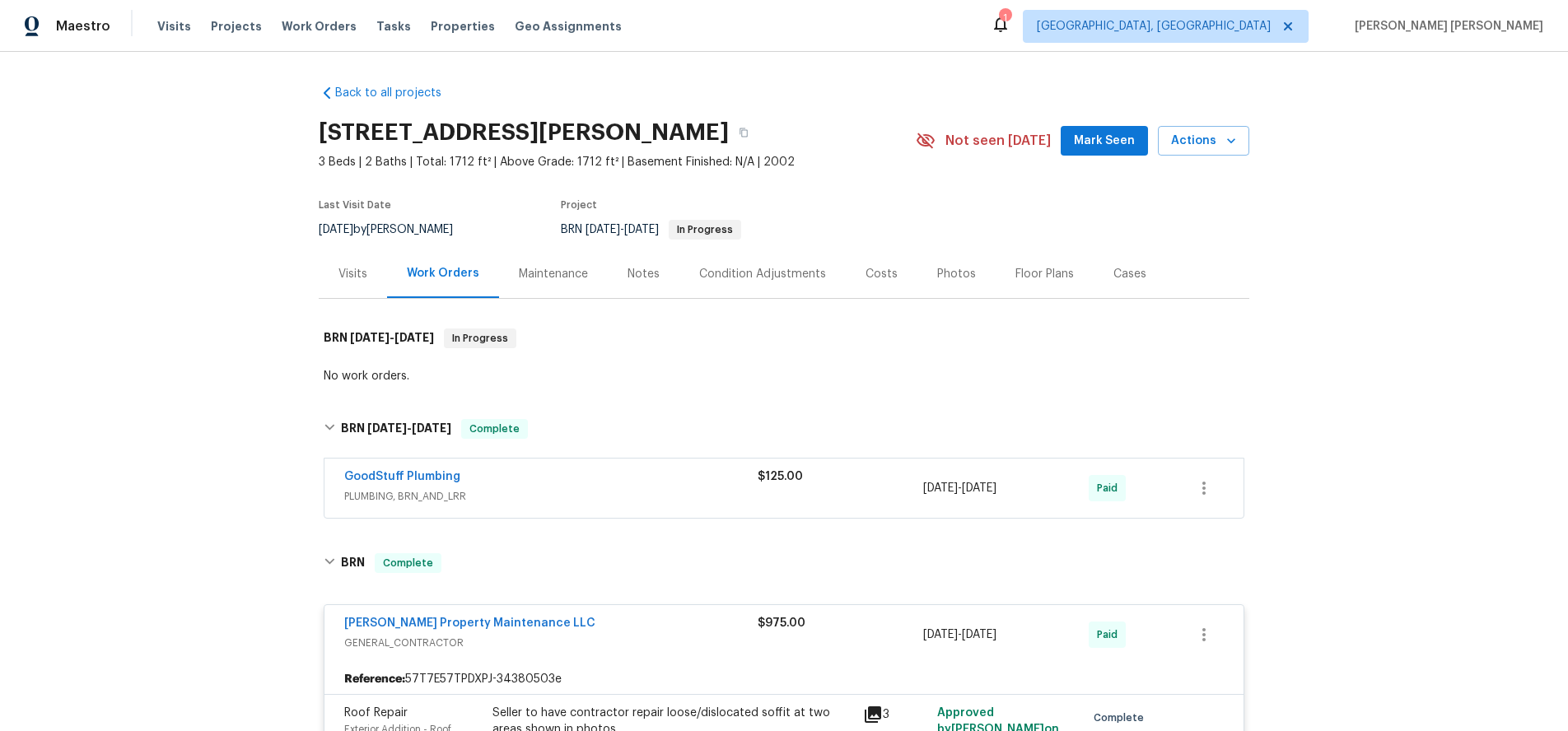
drag, startPoint x: 1111, startPoint y: 269, endPoint x: 1106, endPoint y: 284, distance: 15.8
click at [1114, 269] on div "Cases" at bounding box center [1130, 274] width 33 height 16
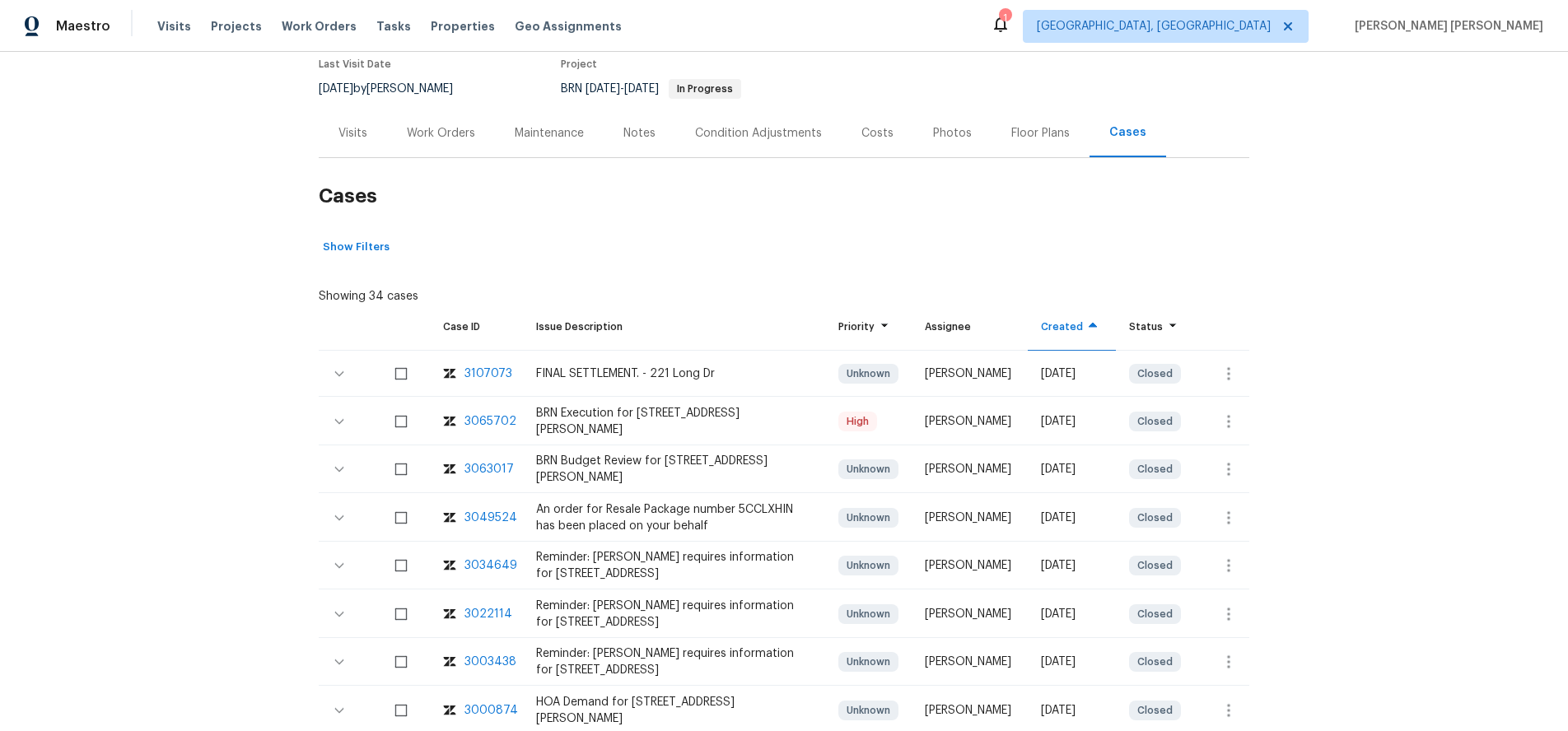
scroll to position [153, 0]
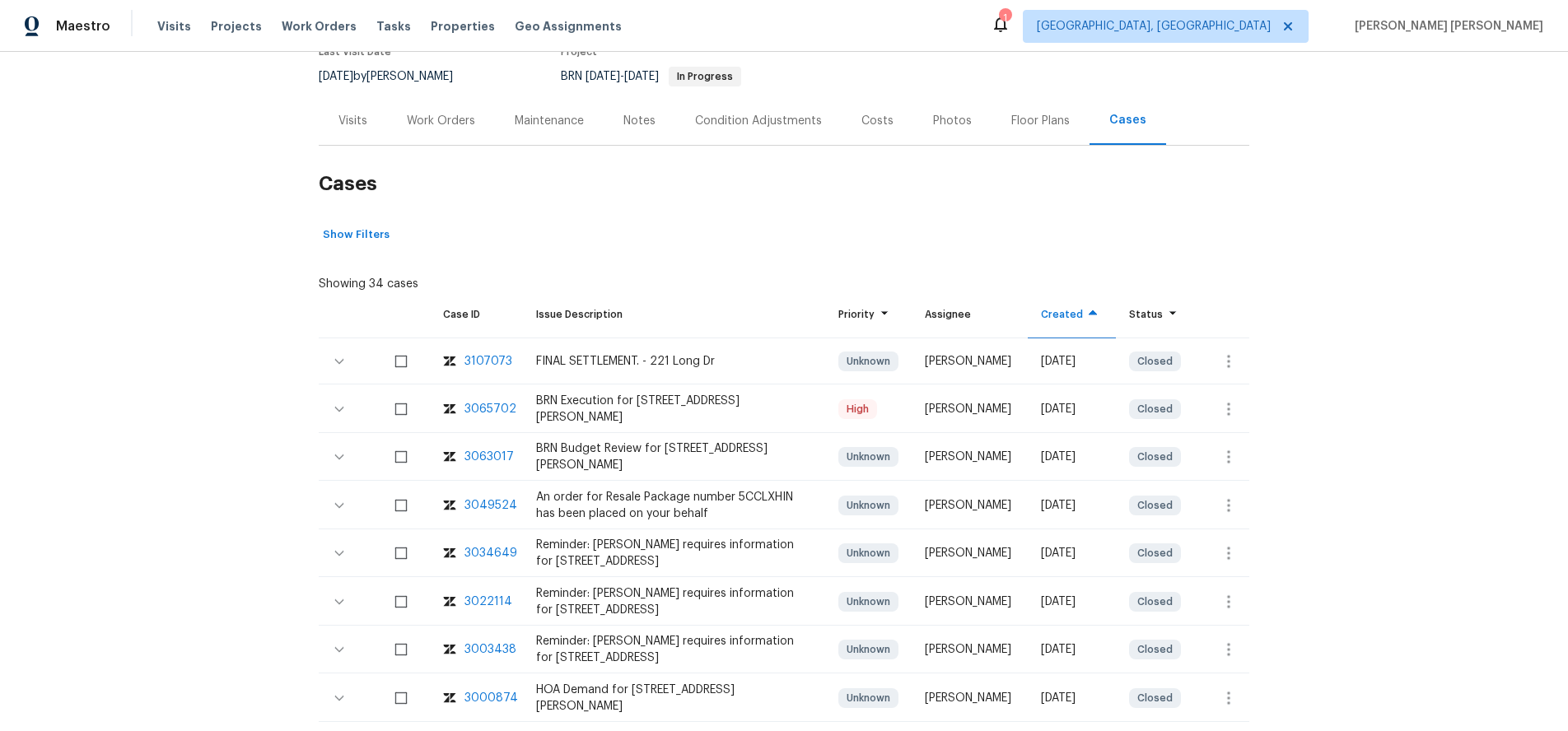
click at [482, 453] on div "3063017" at bounding box center [488, 456] width 49 height 16
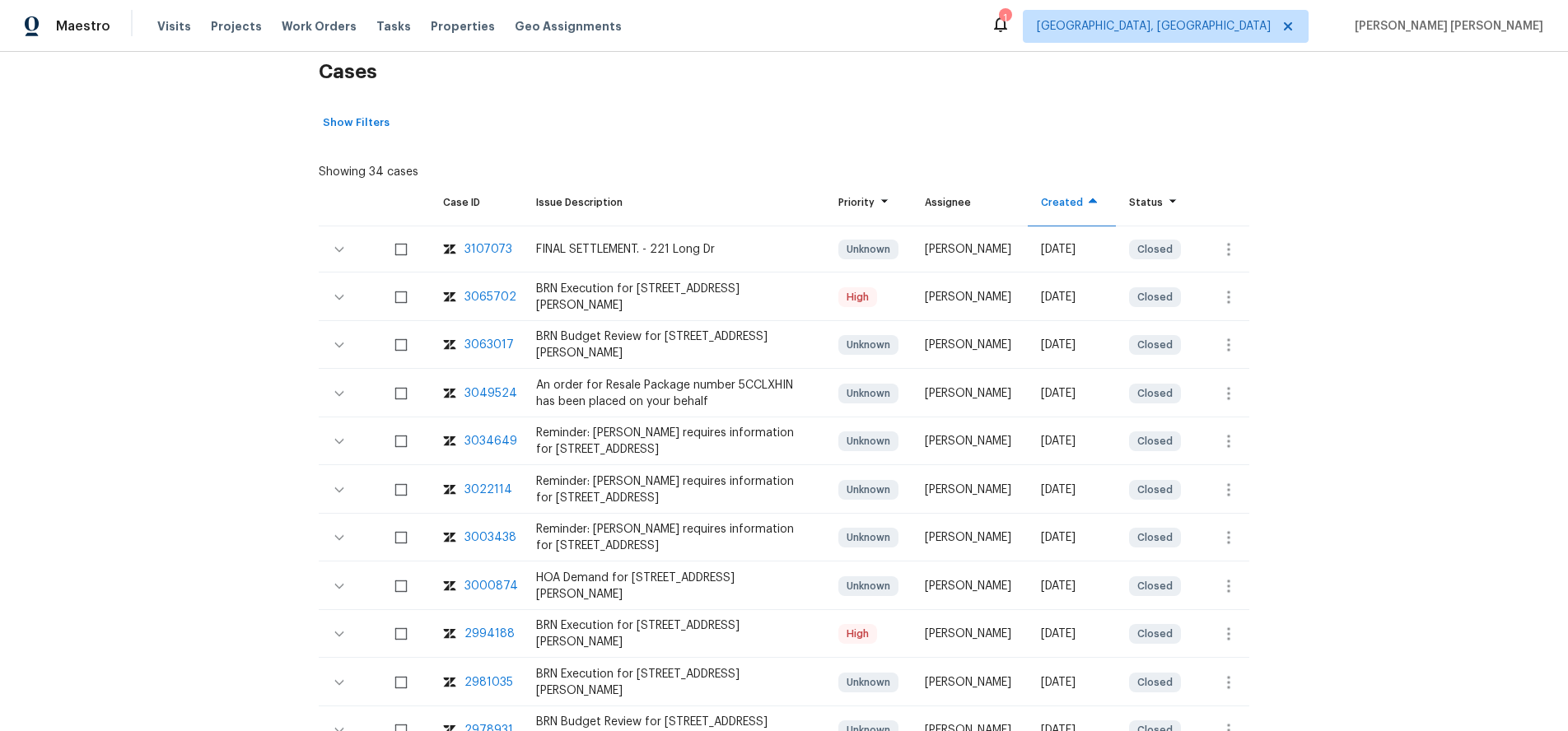
scroll to position [306, 0]
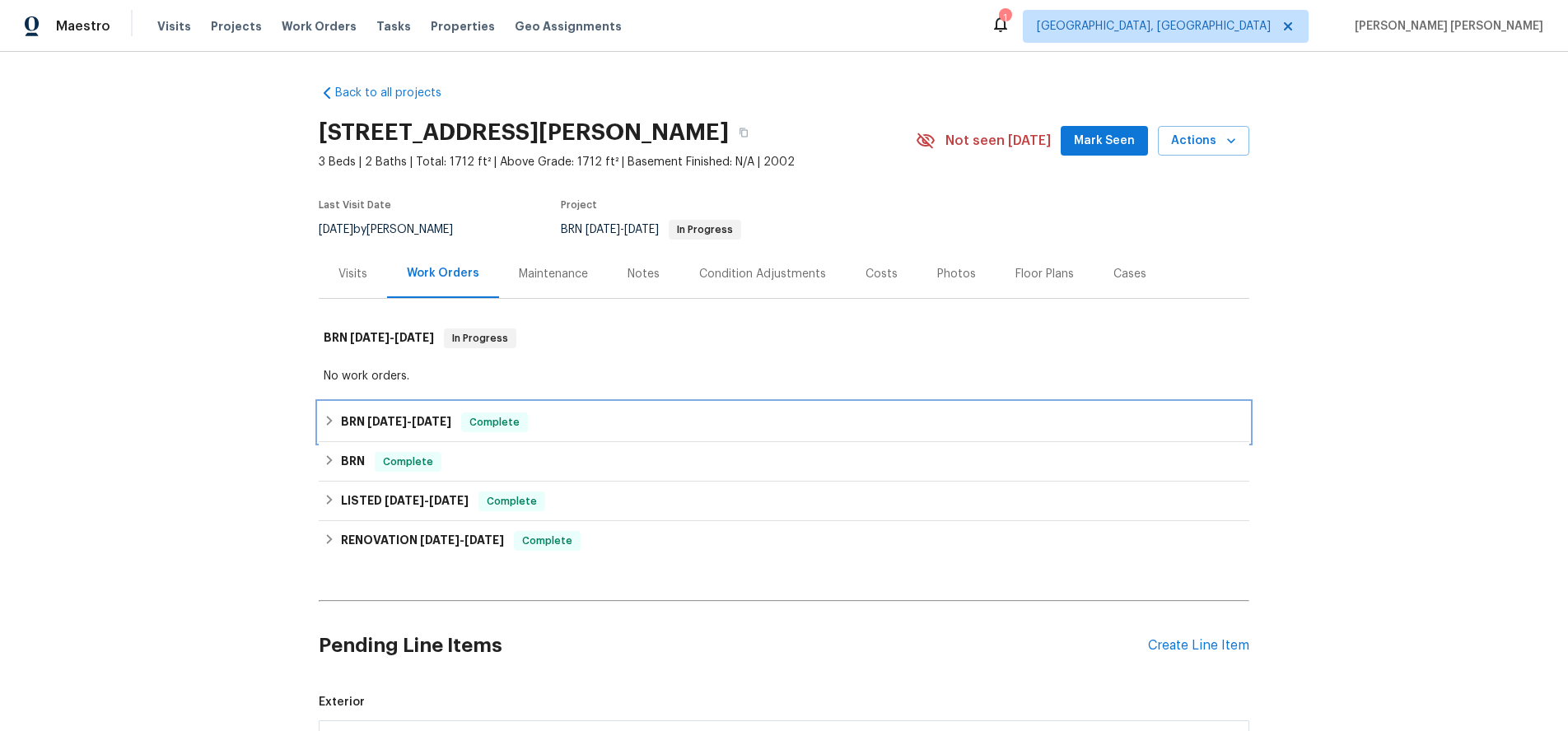
click at [366, 424] on h6 "BRN 4/21/25 - 4/24/25" at bounding box center [395, 422] width 110 height 20
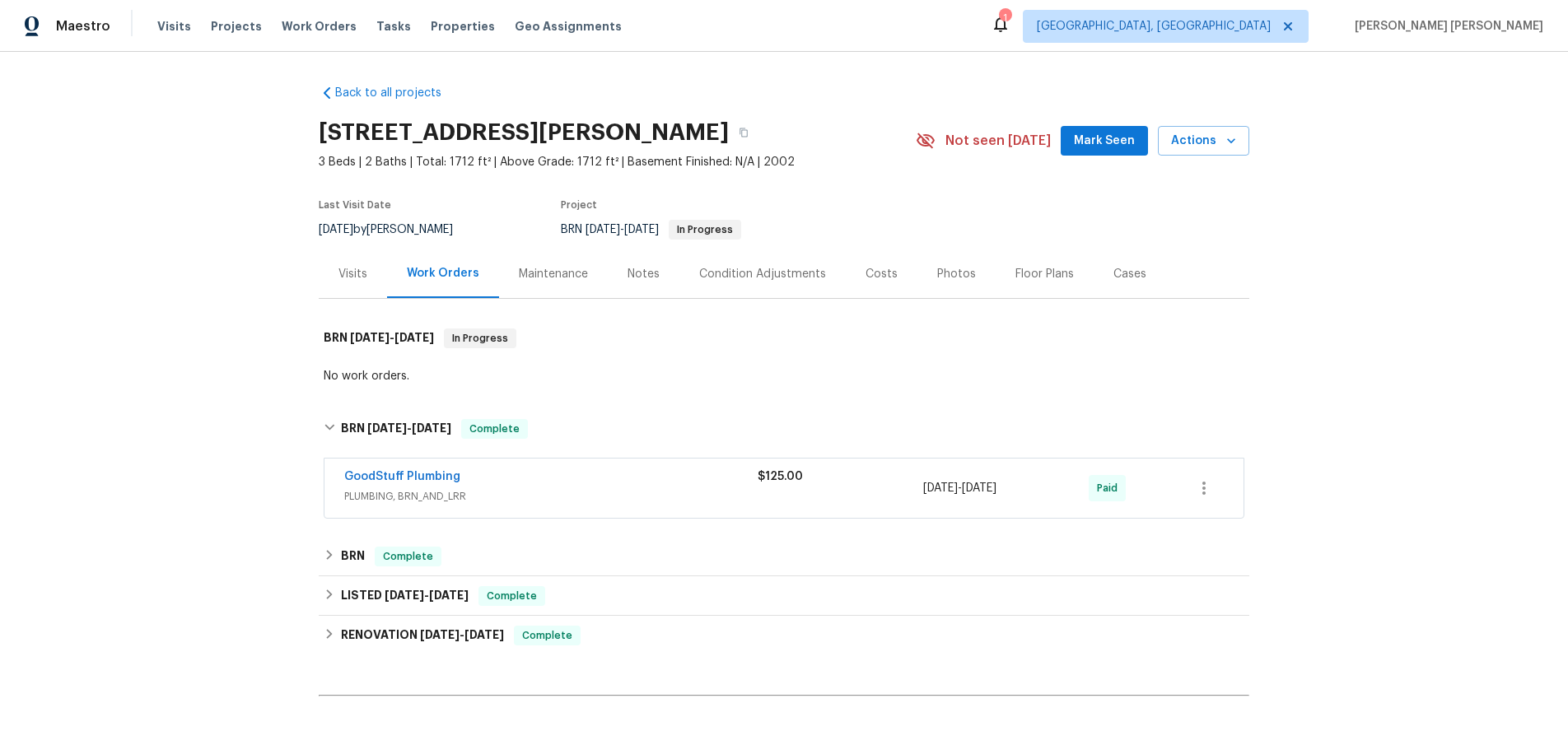
click at [532, 478] on div "GoodStuff Plumbing" at bounding box center [551, 478] width 413 height 20
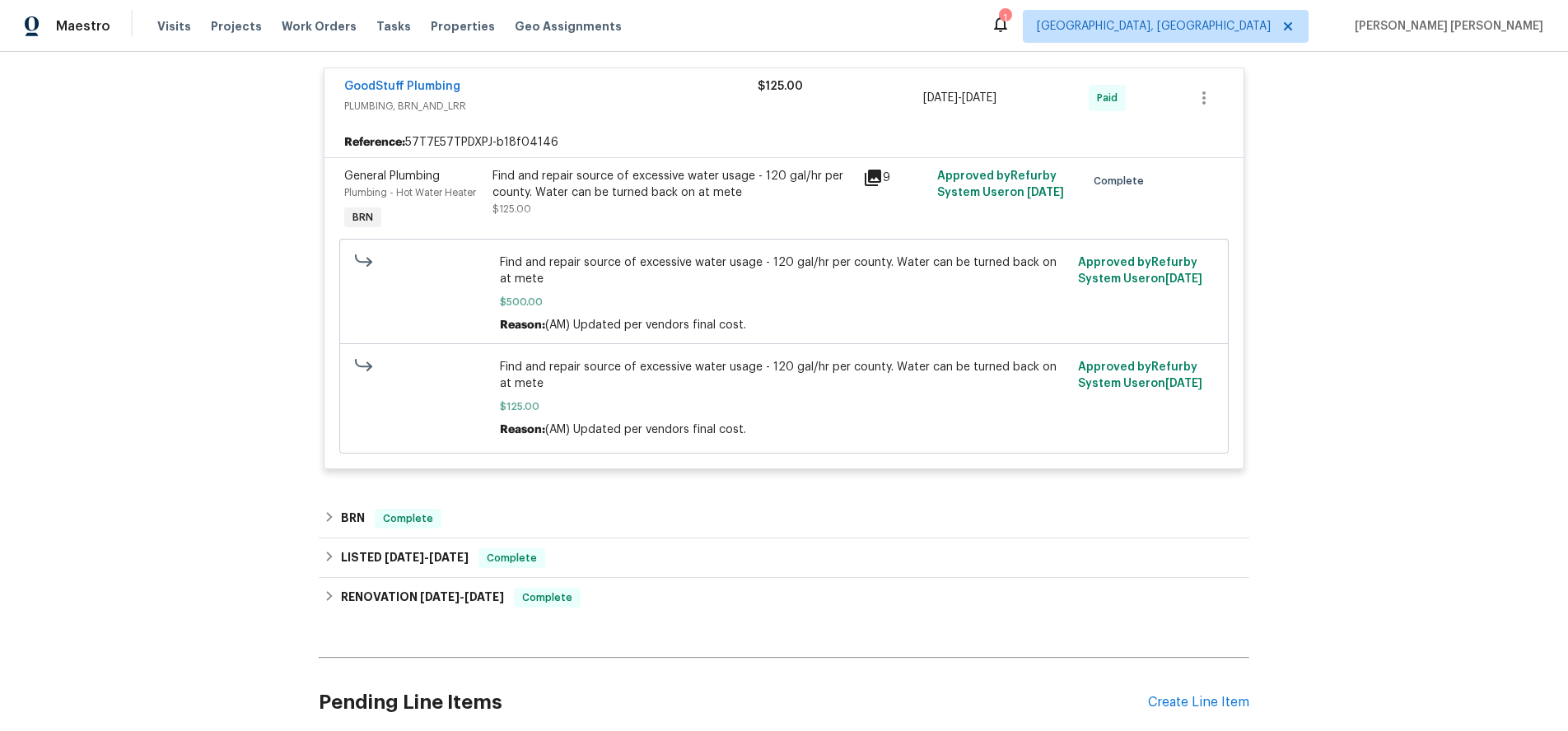
scroll to position [462, 0]
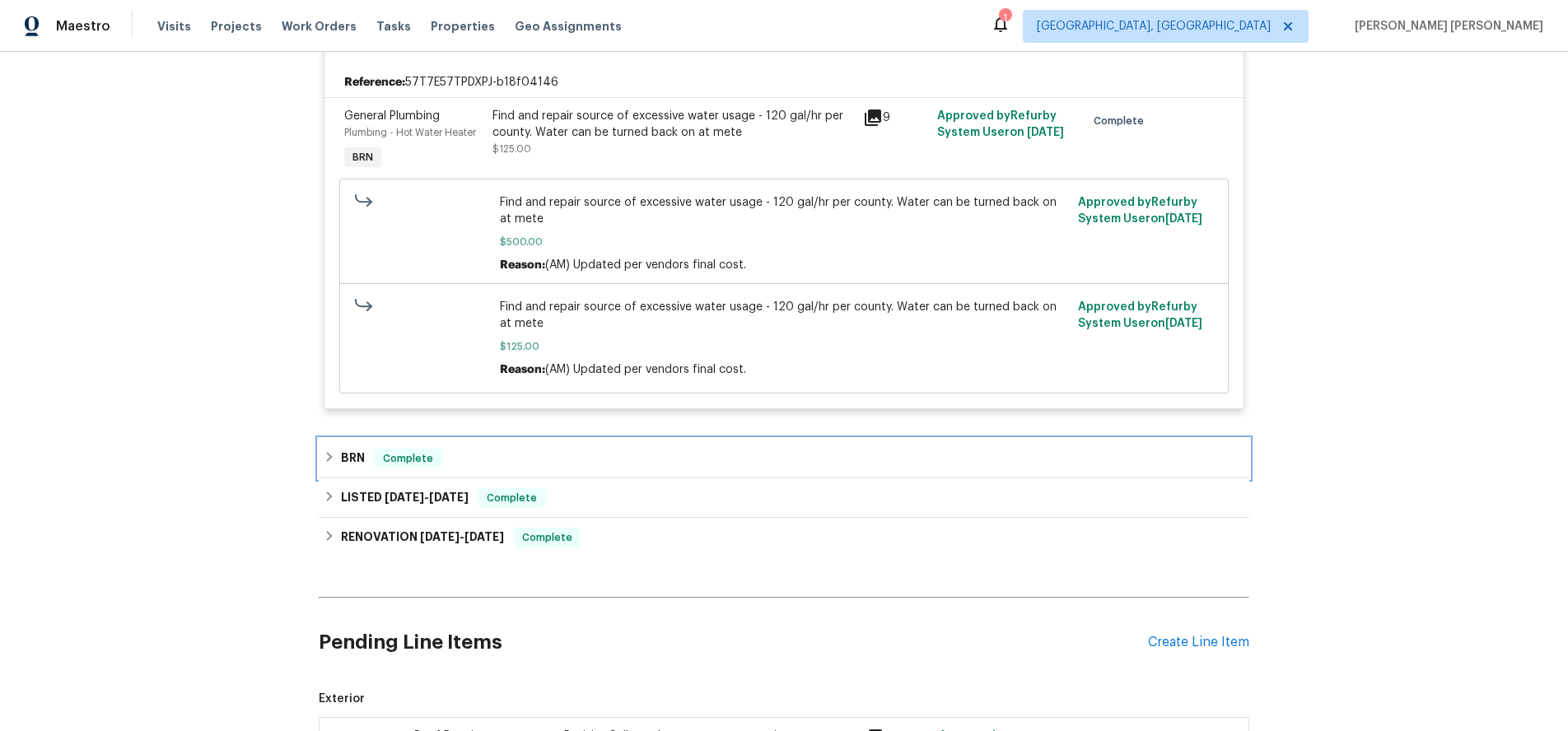
click at [336, 465] on div "BRN Complete" at bounding box center [784, 458] width 921 height 20
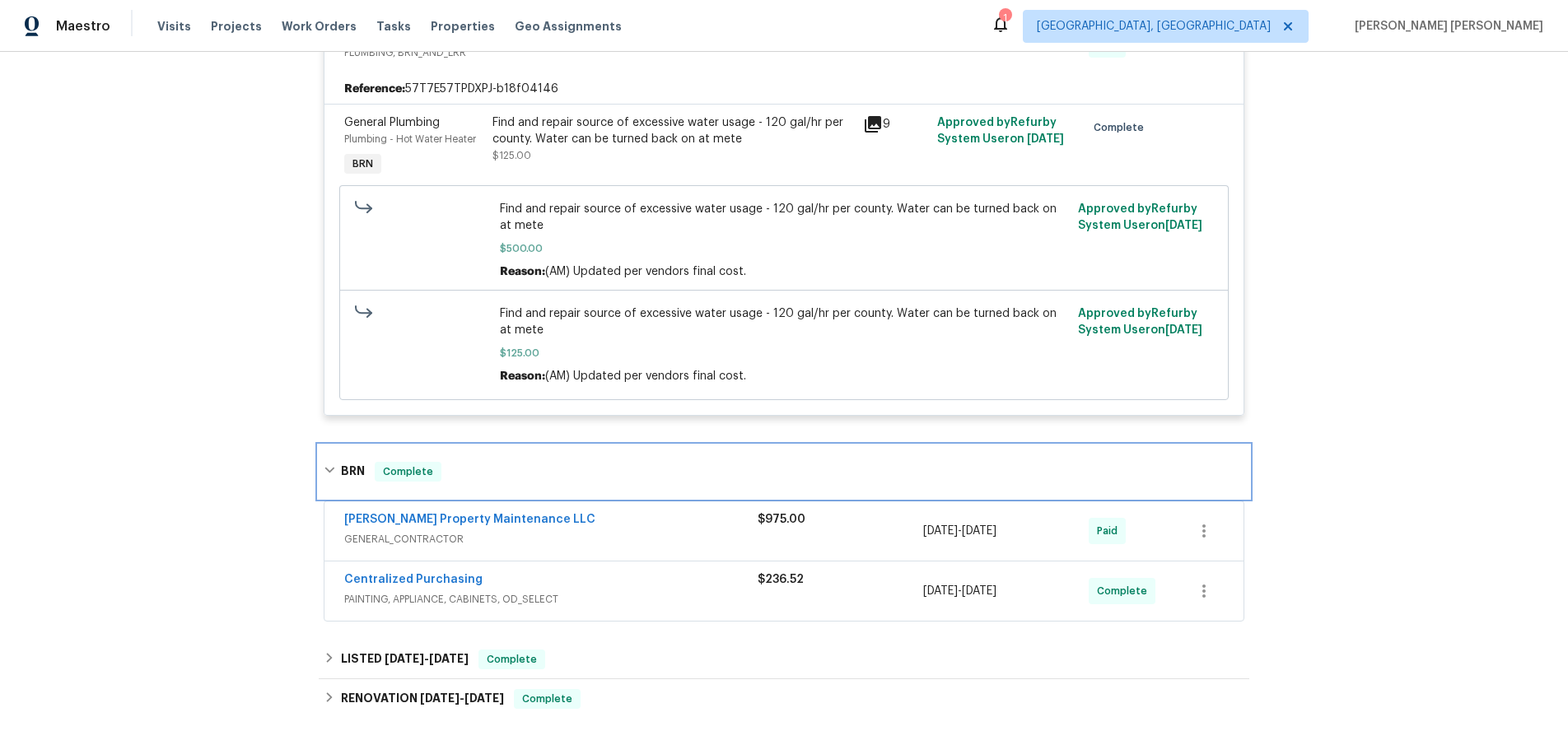
scroll to position [457, 0]
click at [590, 528] on div "[PERSON_NAME] Property Maintenance LLC" at bounding box center [551, 520] width 413 height 20
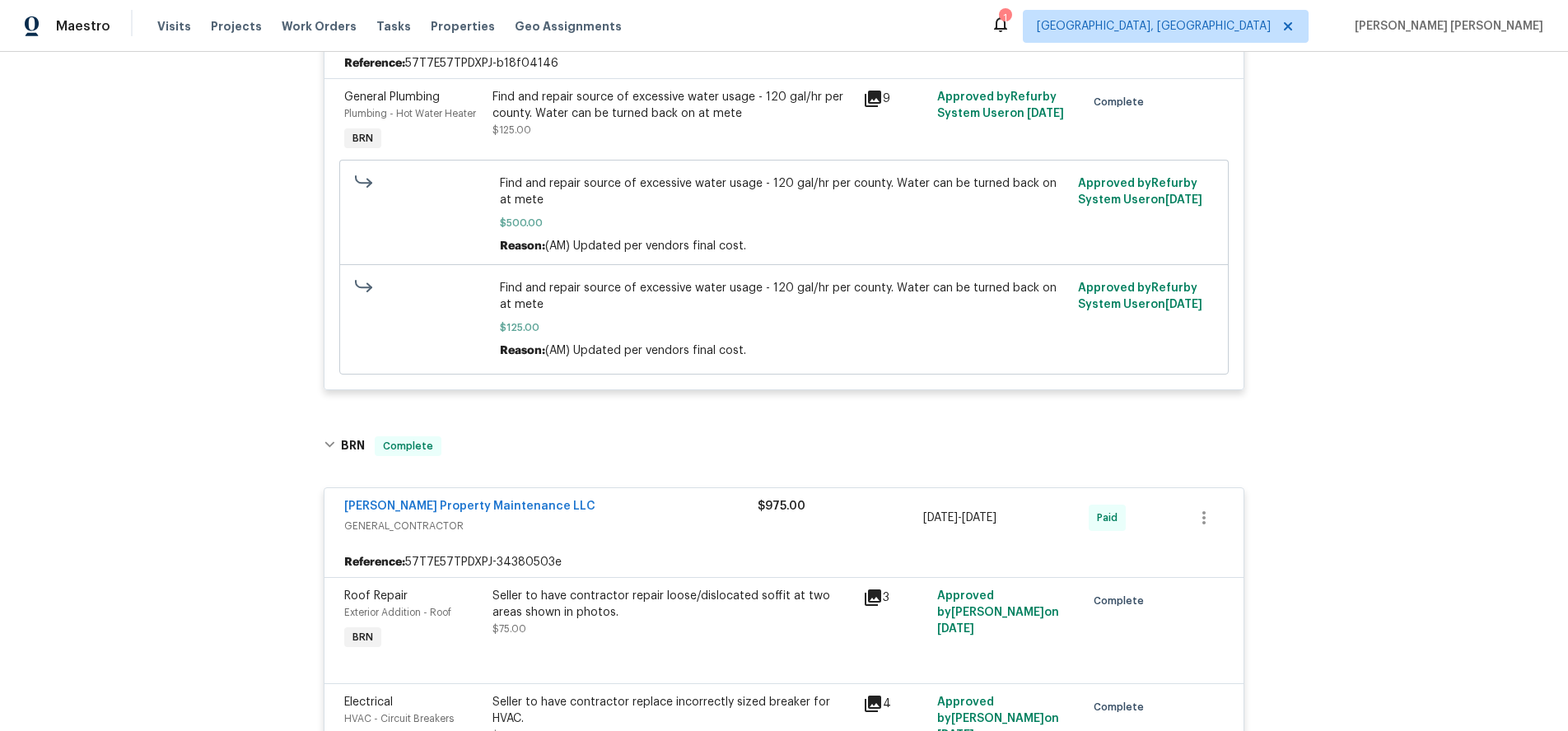
scroll to position [476, 0]
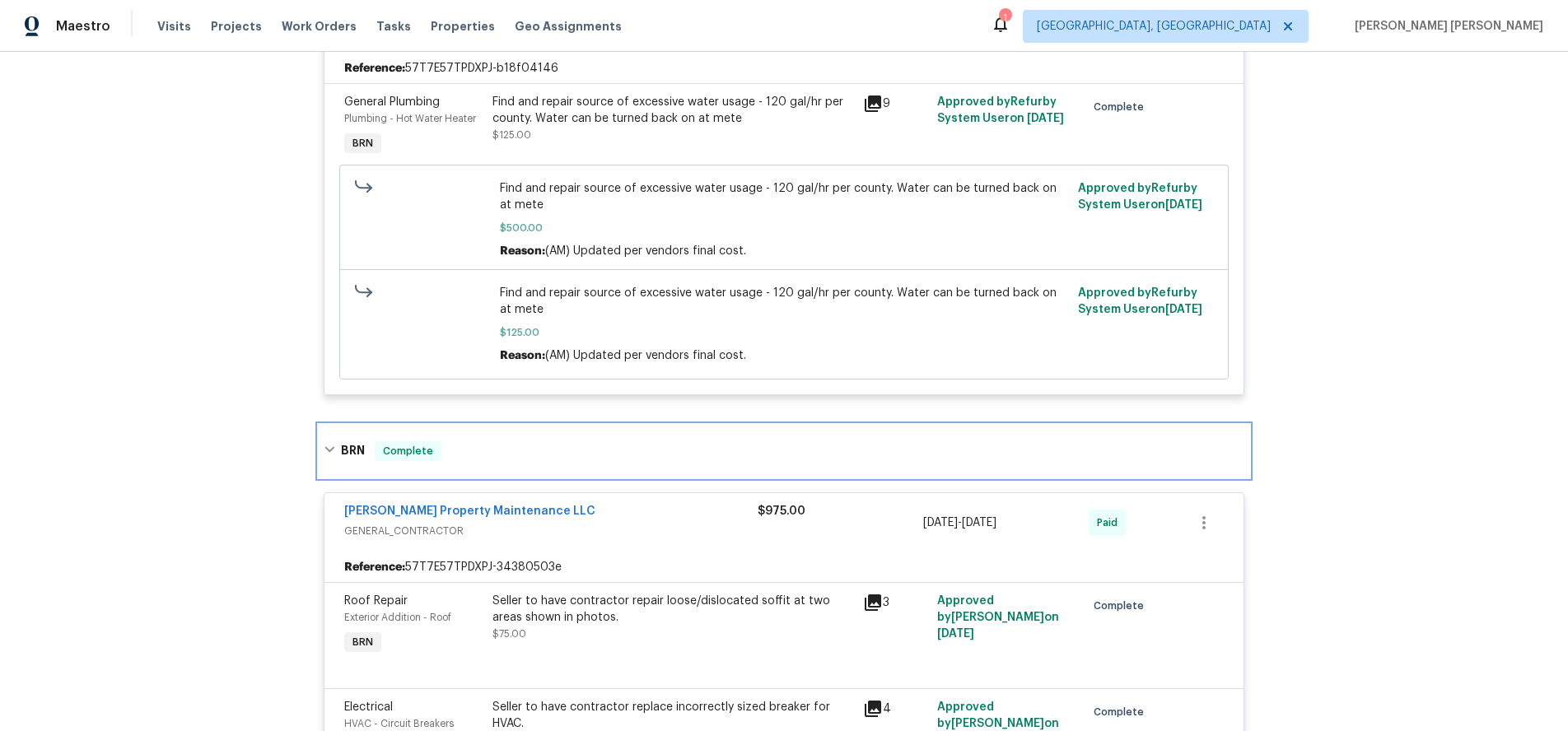
click at [322, 452] on div "BRN Complete" at bounding box center [783, 450] width 930 height 53
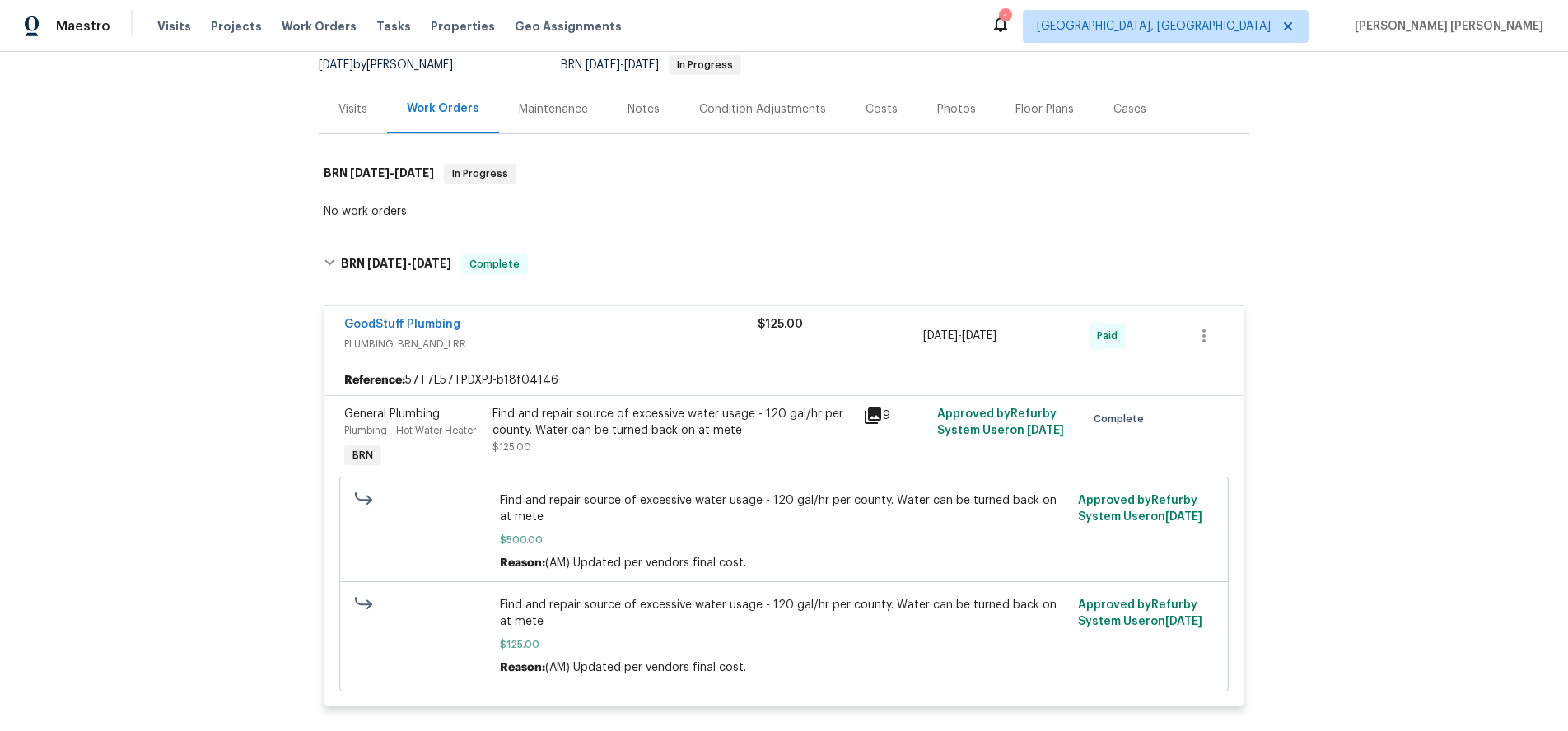
scroll to position [162, 0]
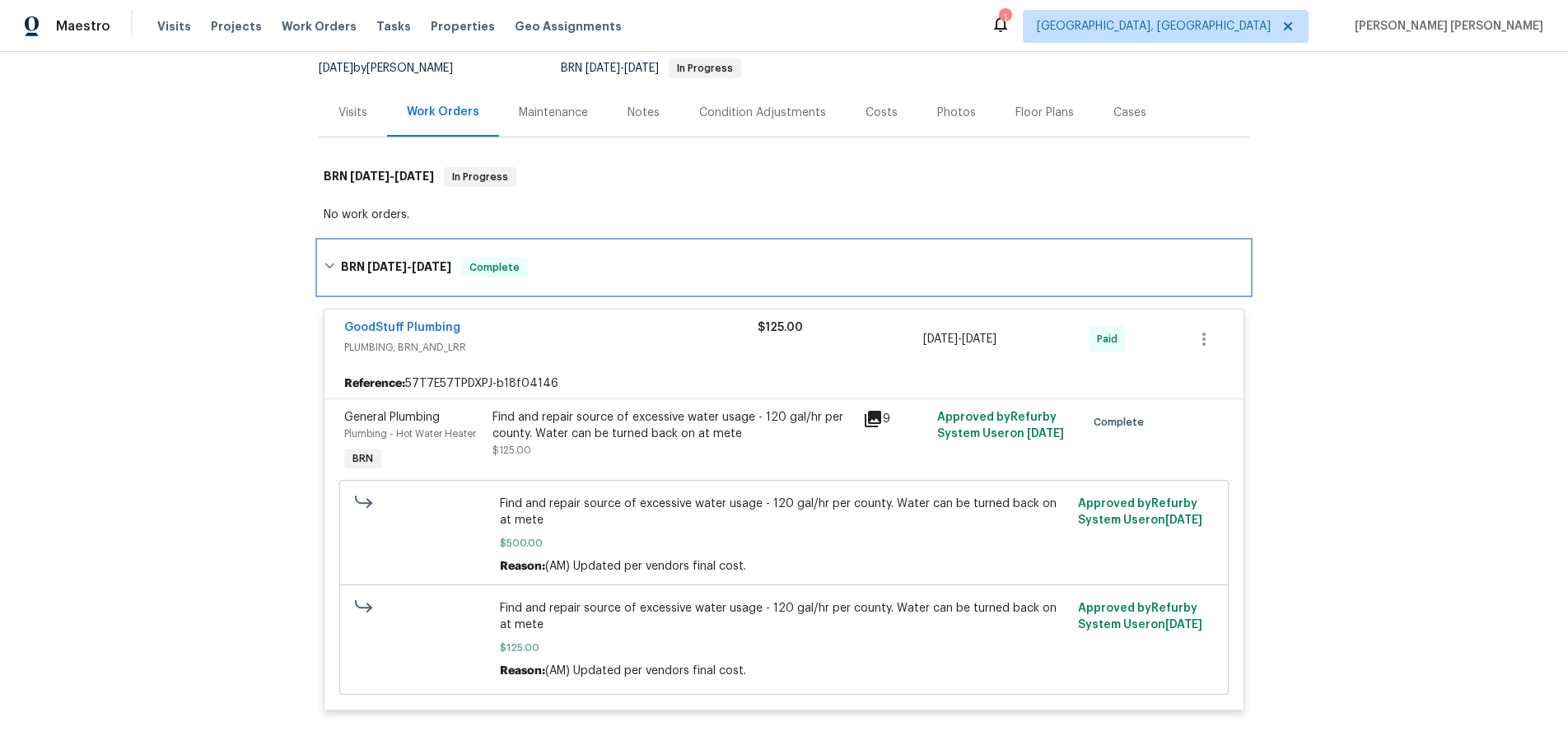
click at [331, 267] on icon at bounding box center [330, 267] width 10 height 6
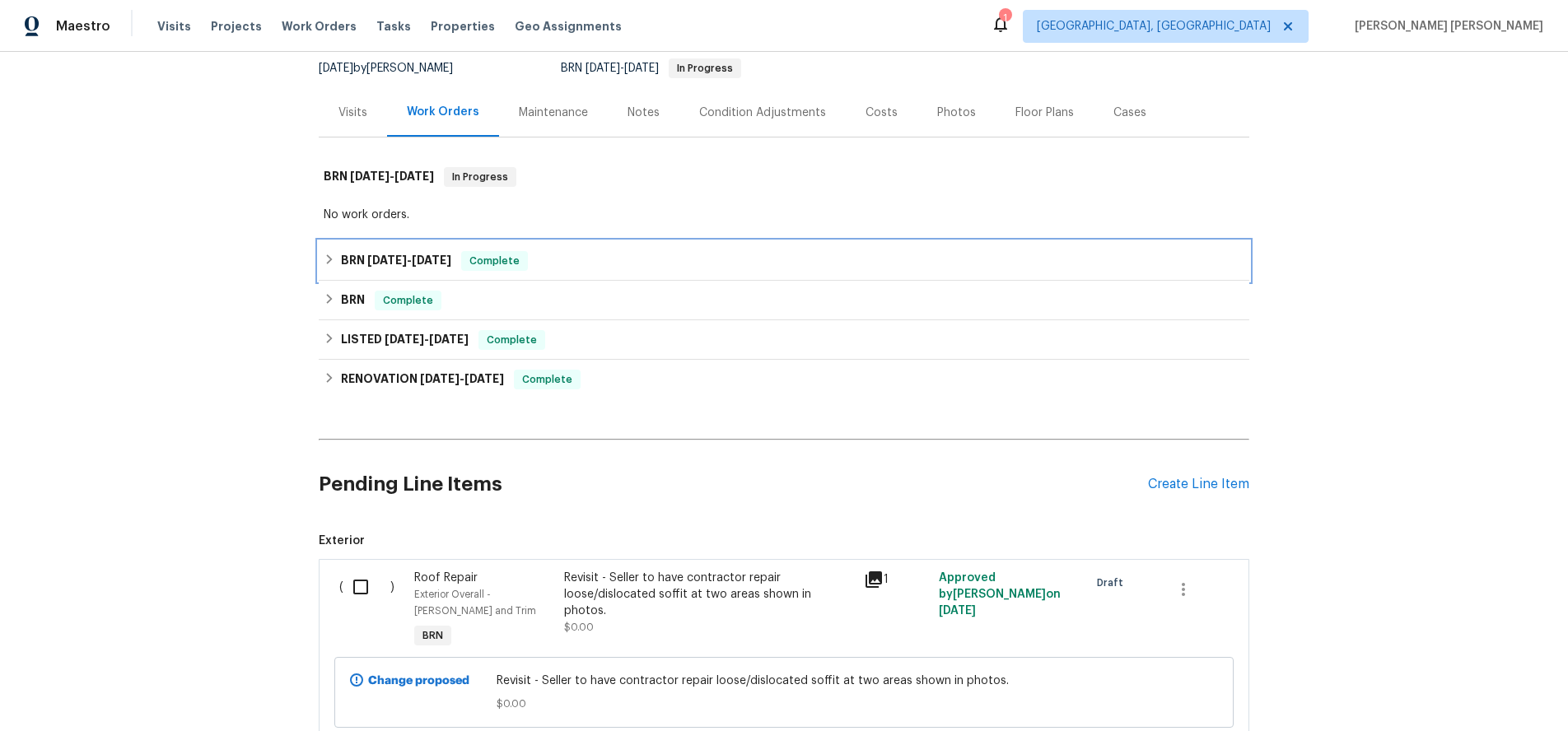
click at [329, 265] on icon at bounding box center [330, 260] width 12 height 12
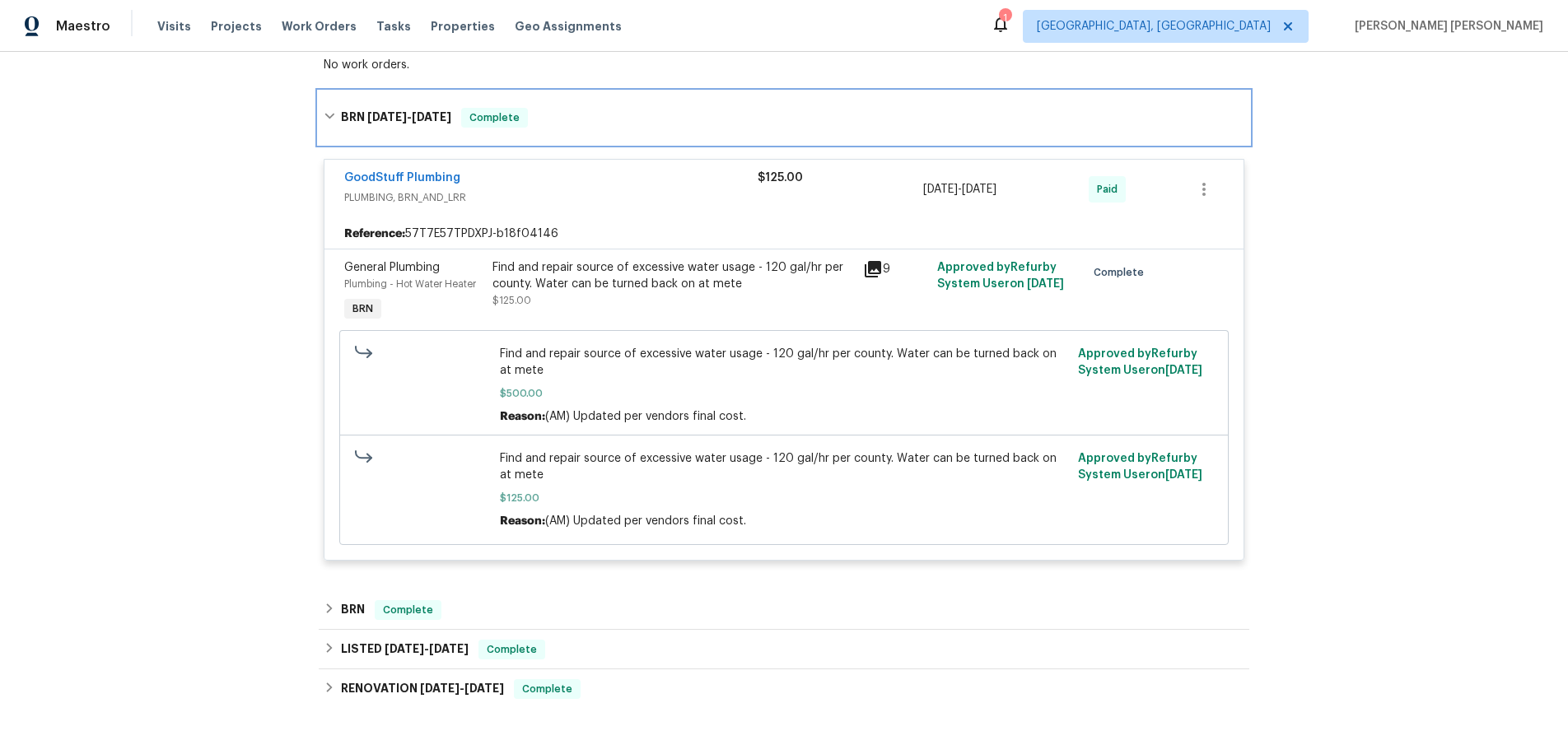
scroll to position [525, 0]
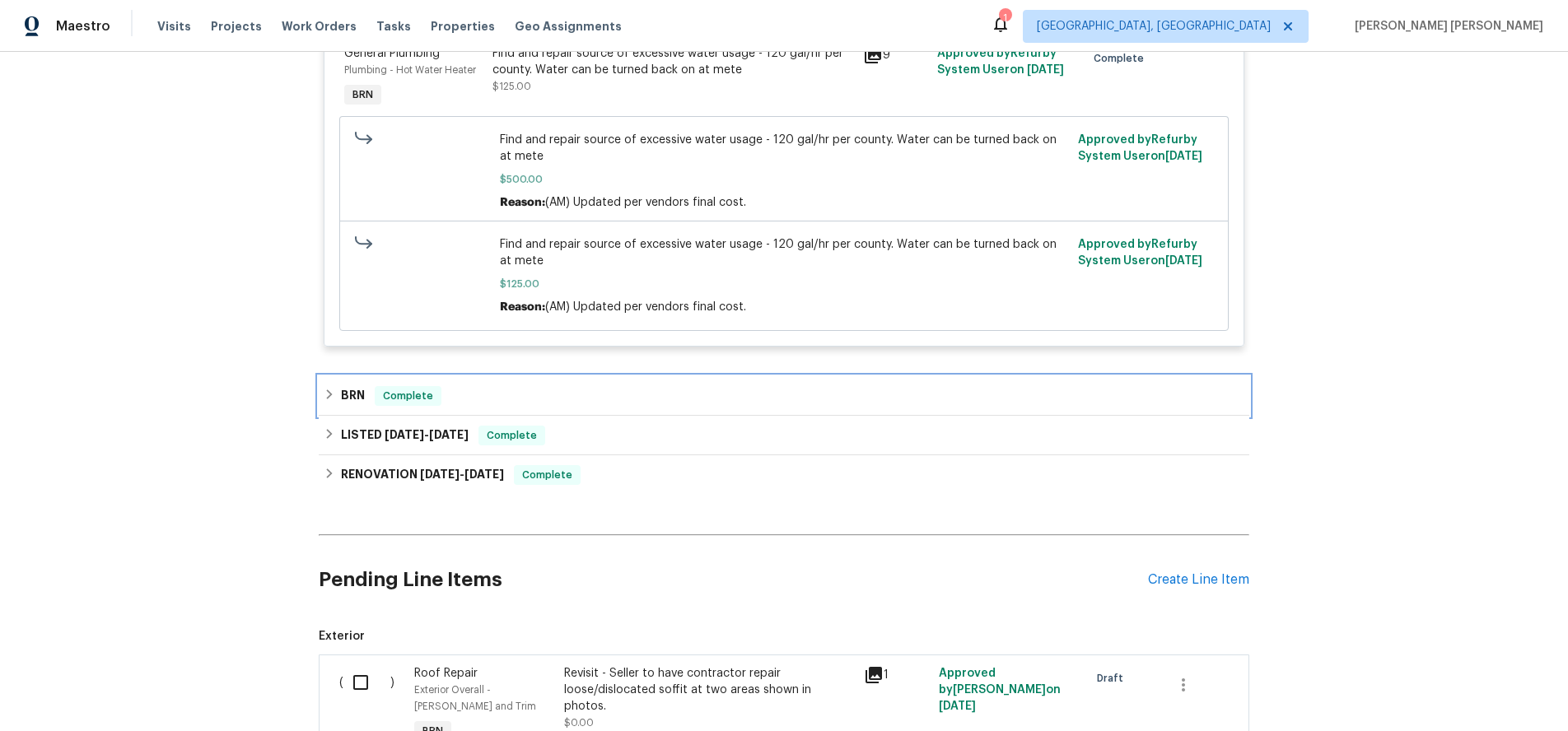
click at [325, 391] on icon at bounding box center [330, 394] width 12 height 12
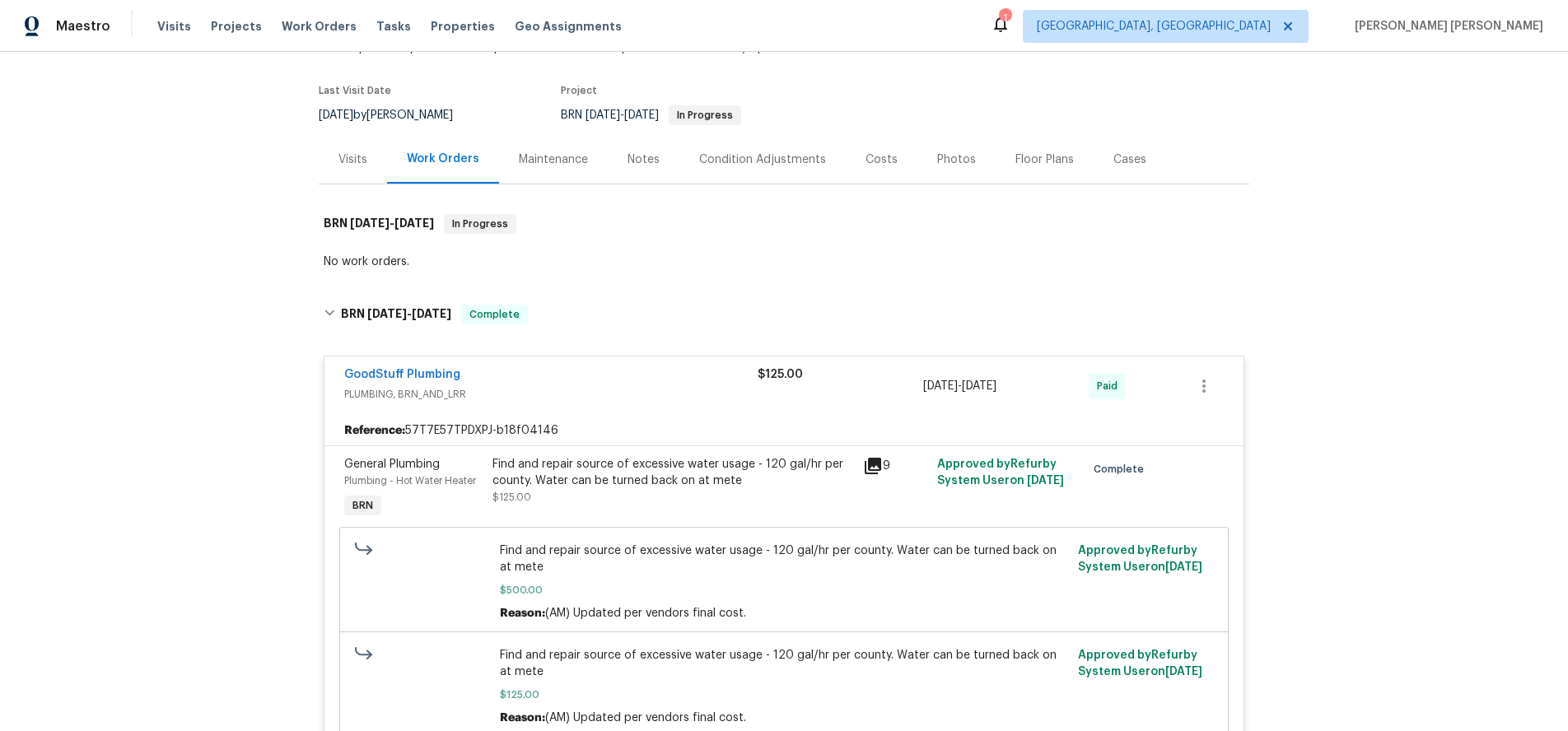
scroll to position [0, 0]
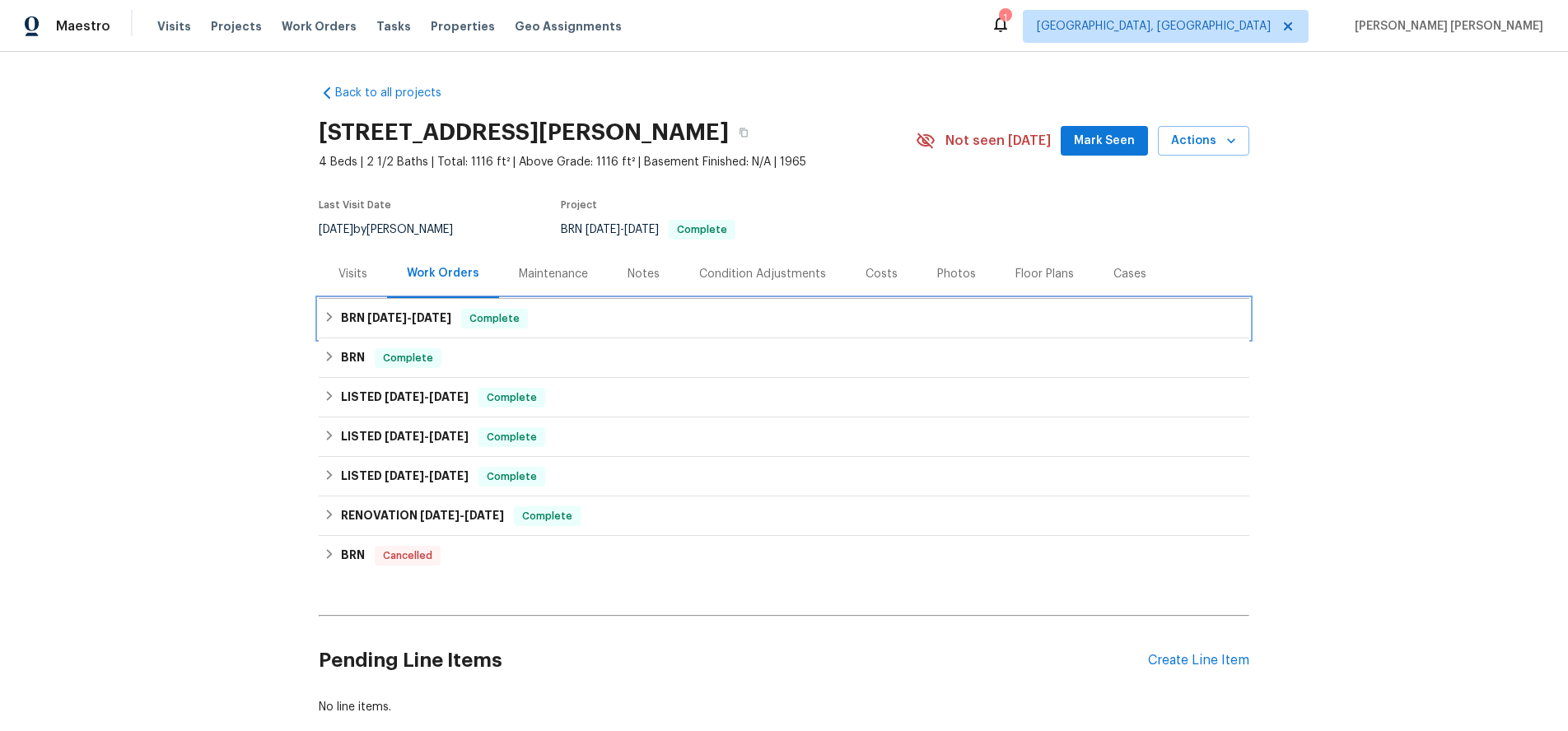
click at [345, 320] on h6 "BRN [DATE] - [DATE]" at bounding box center [395, 319] width 110 height 20
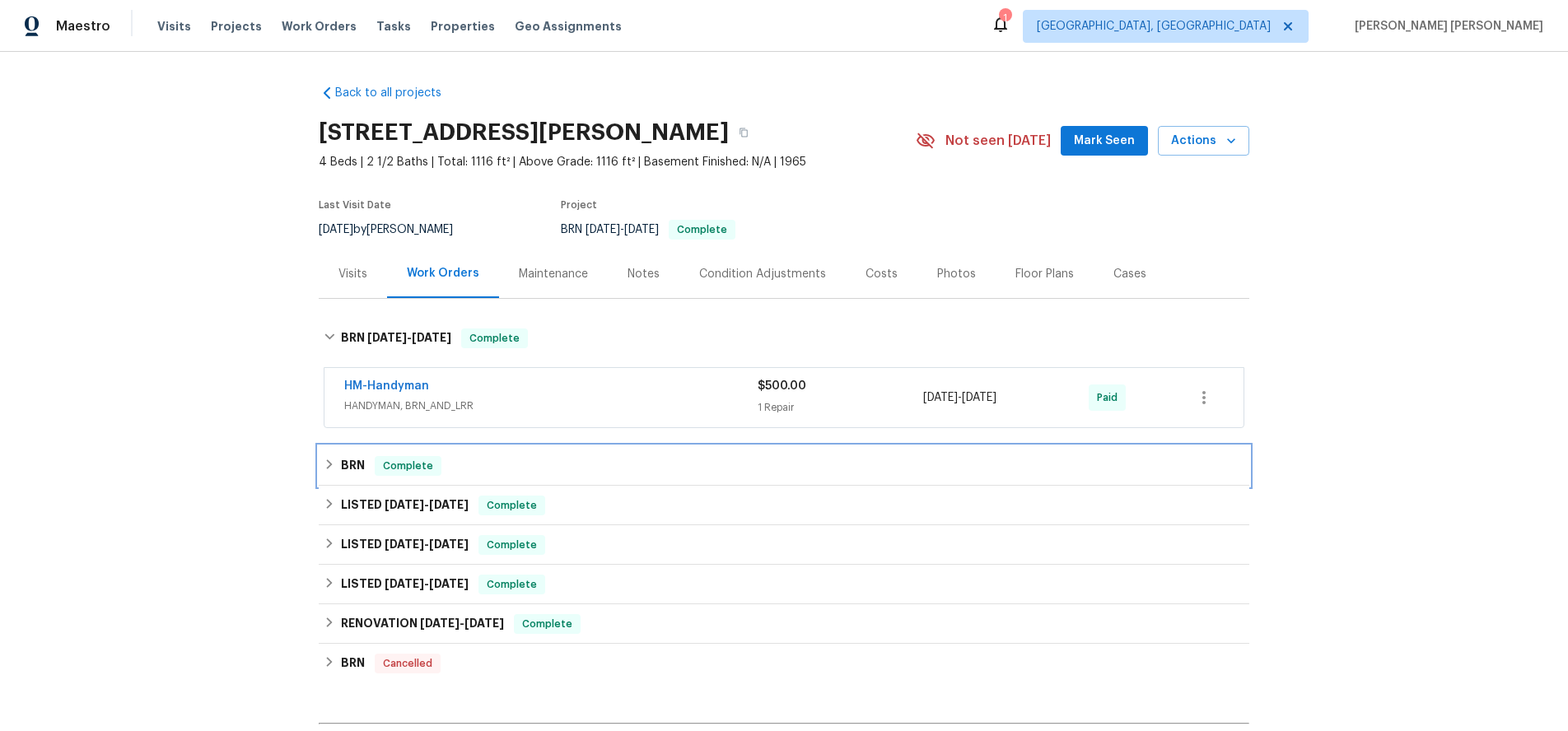
click at [337, 466] on div "BRN Complete" at bounding box center [784, 466] width 921 height 20
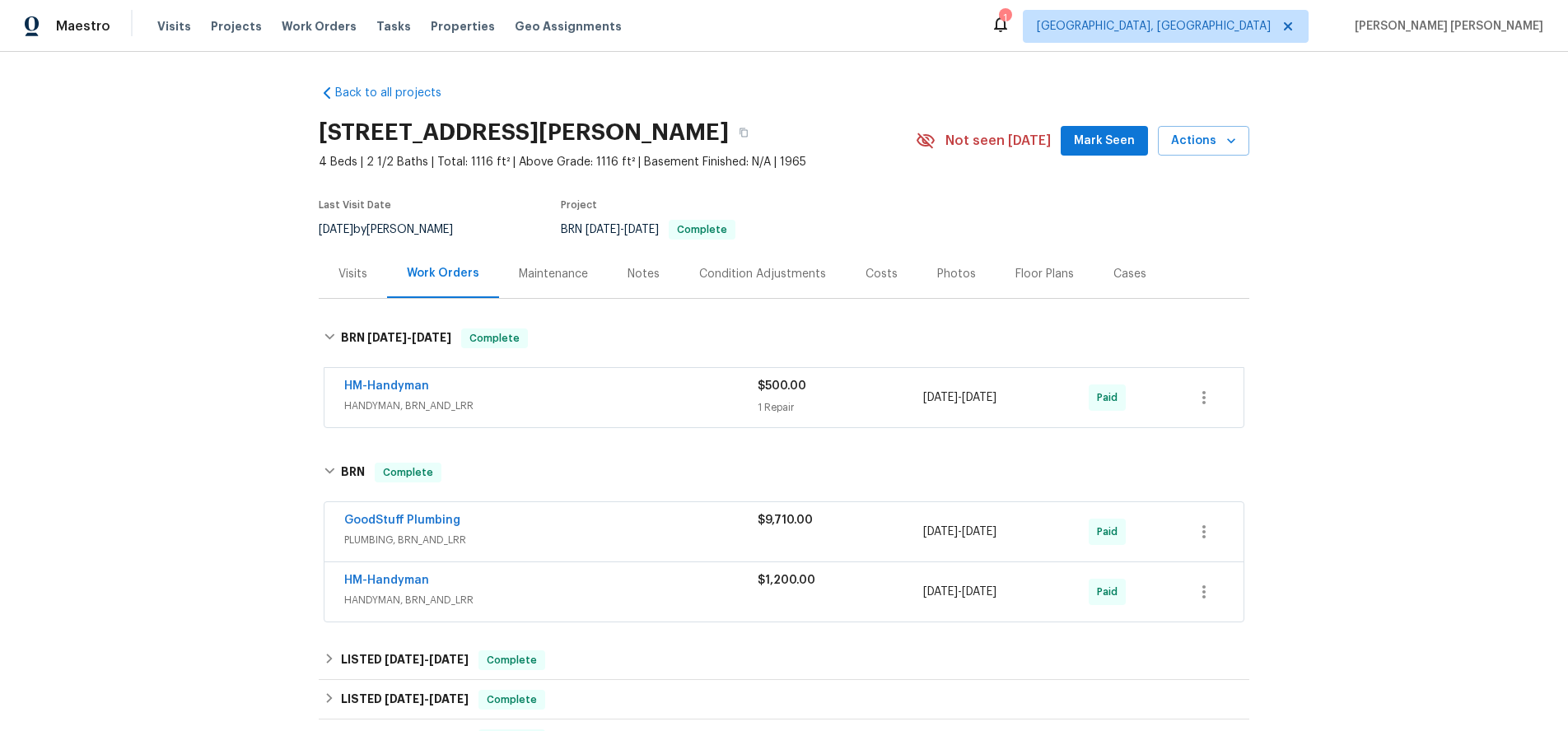
click at [630, 521] on div "GoodStuff Plumbing" at bounding box center [551, 522] width 413 height 20
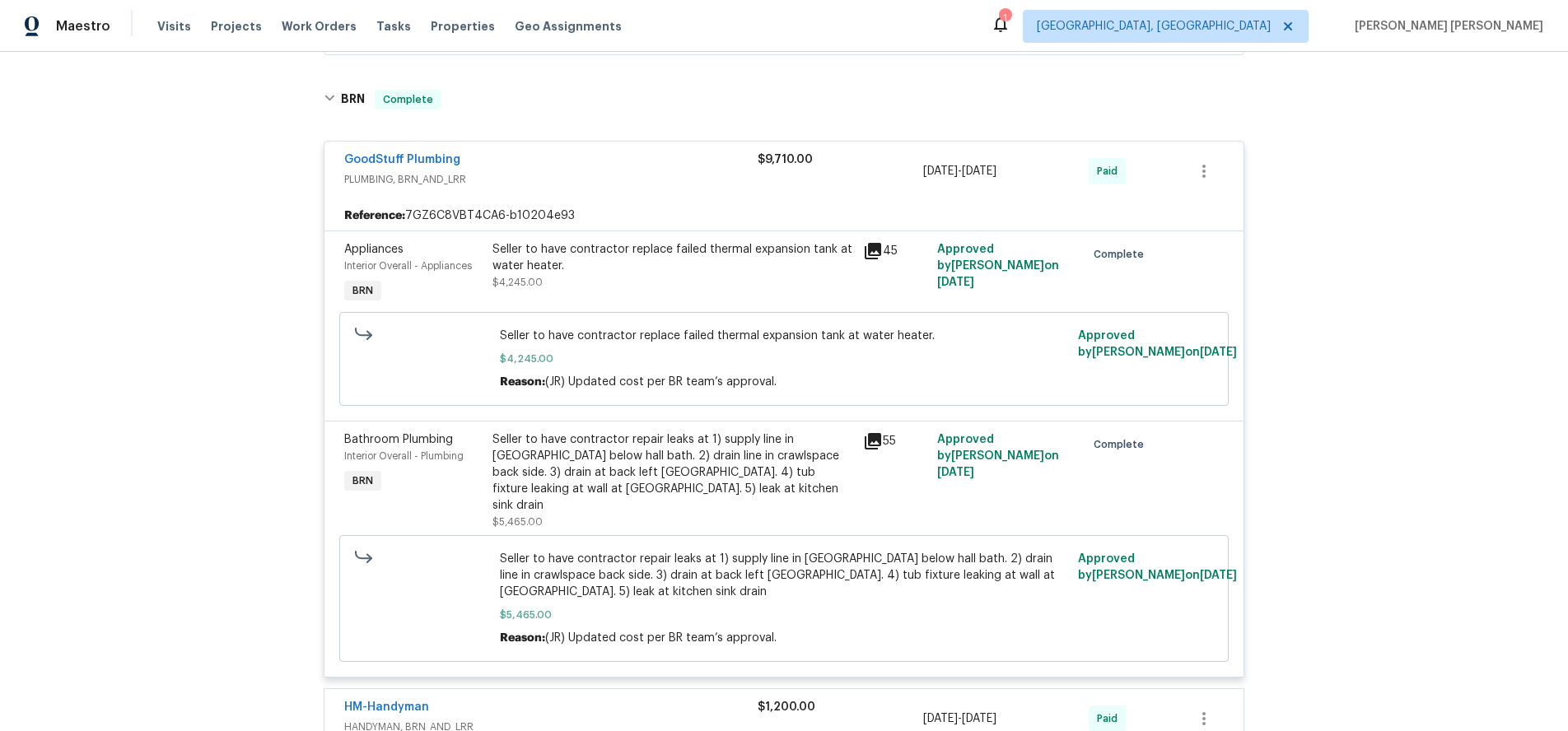
scroll to position [374, 0]
click at [870, 440] on icon at bounding box center [873, 439] width 16 height 16
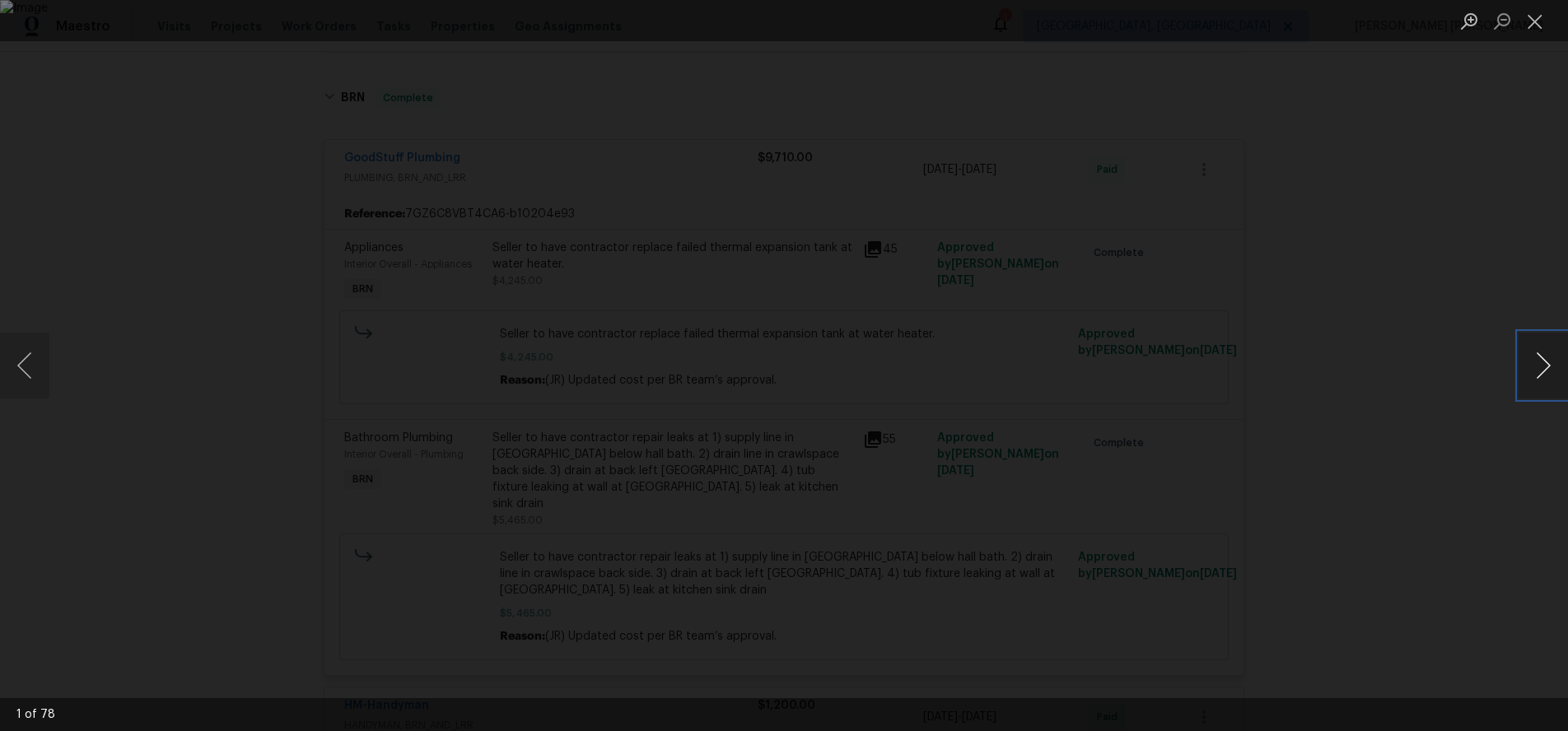
click at [1540, 377] on button "Next image" at bounding box center [1542, 366] width 49 height 66
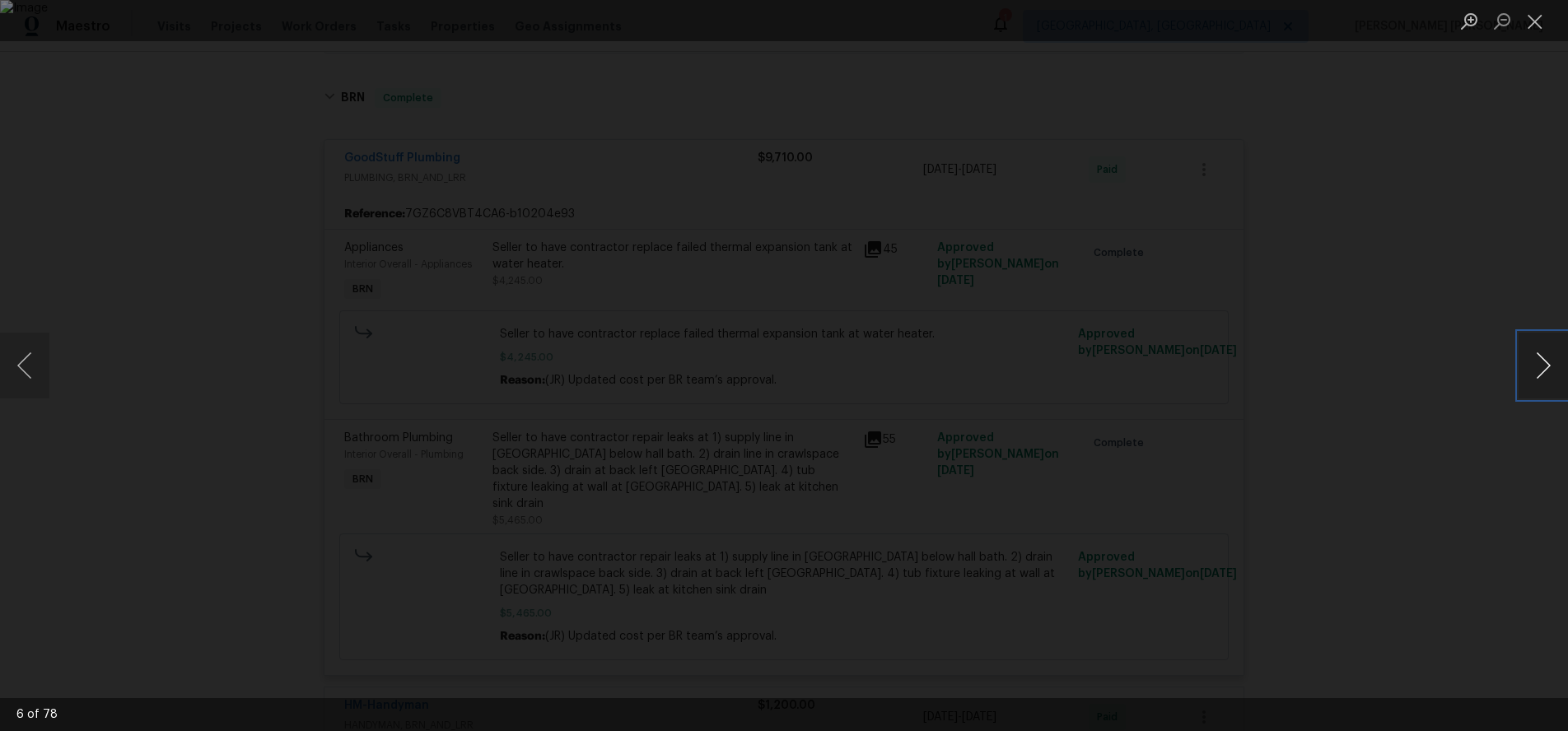
click at [1540, 377] on button "Next image" at bounding box center [1542, 366] width 49 height 66
click at [1476, 504] on div "Lightbox" at bounding box center [784, 366] width 1568 height 731
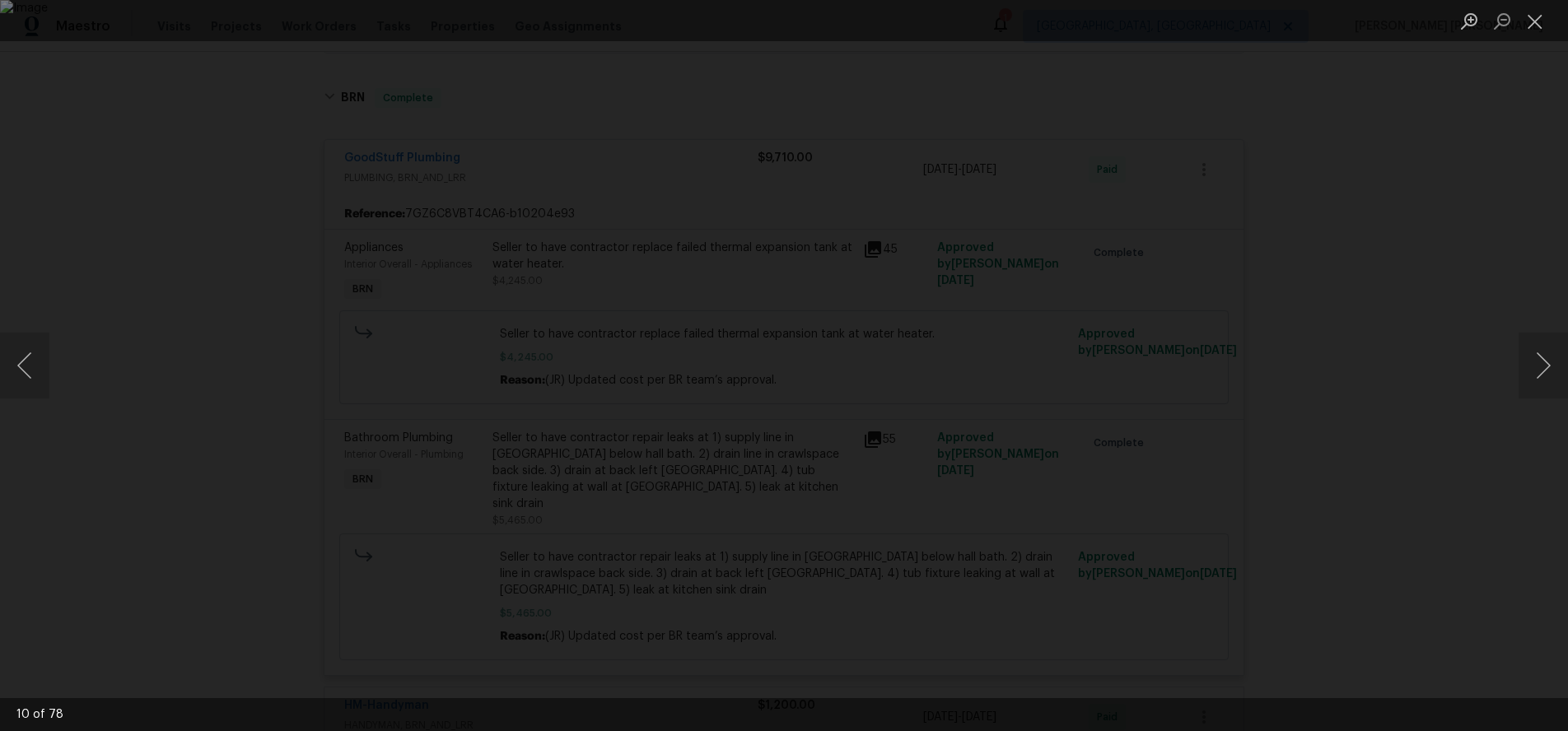
click at [1339, 480] on div "Lightbox" at bounding box center [784, 366] width 1568 height 731
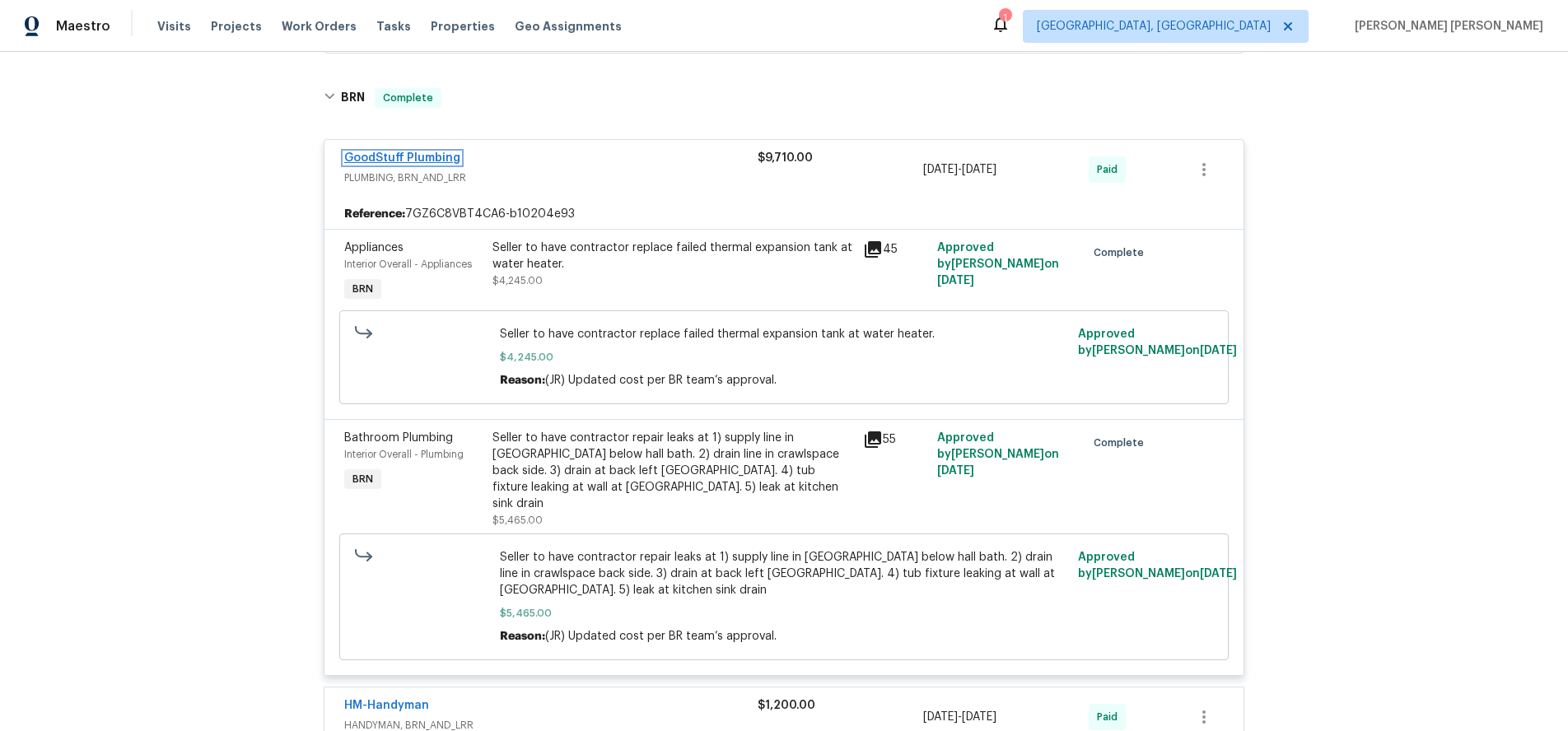
click at [433, 161] on link "GoodStuff Plumbing" at bounding box center [402, 159] width 116 height 12
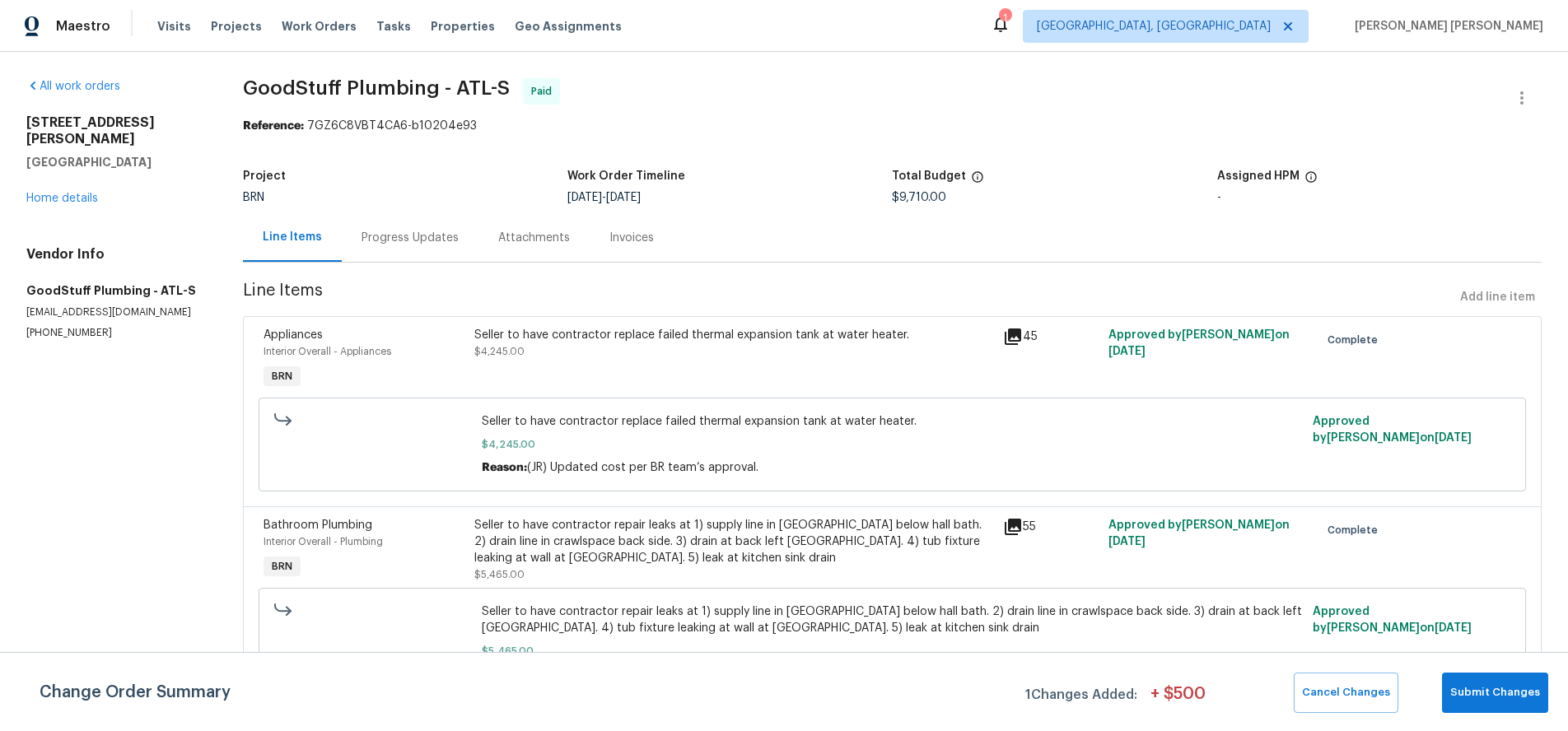
click at [396, 245] on div "Progress Updates" at bounding box center [409, 238] width 97 height 16
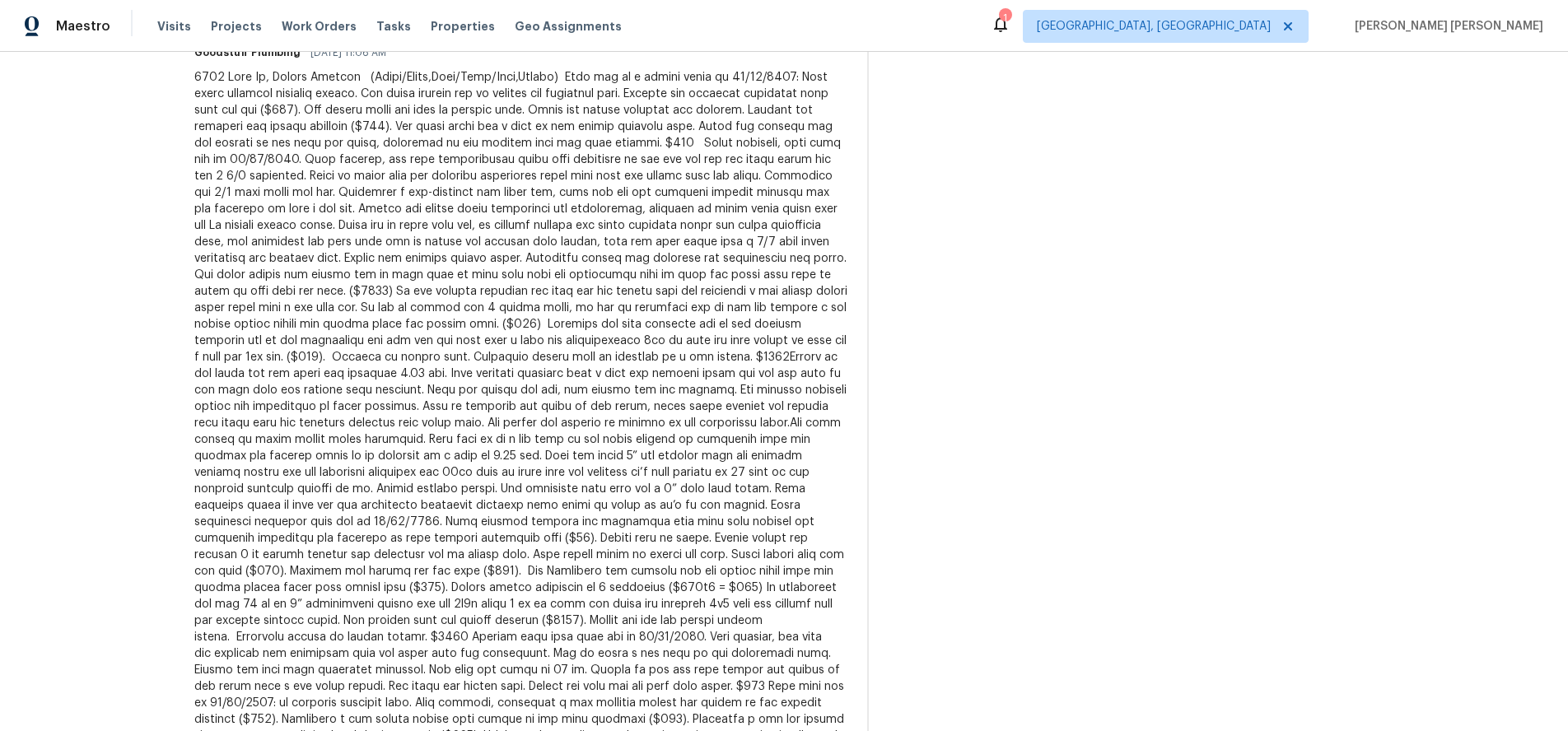
scroll to position [734, 0]
click at [551, 129] on div at bounding box center [521, 425] width 653 height 708
drag, startPoint x: 551, startPoint y: 129, endPoint x: 814, endPoint y: 129, distance: 263.0
click at [814, 129] on div at bounding box center [521, 425] width 653 height 708
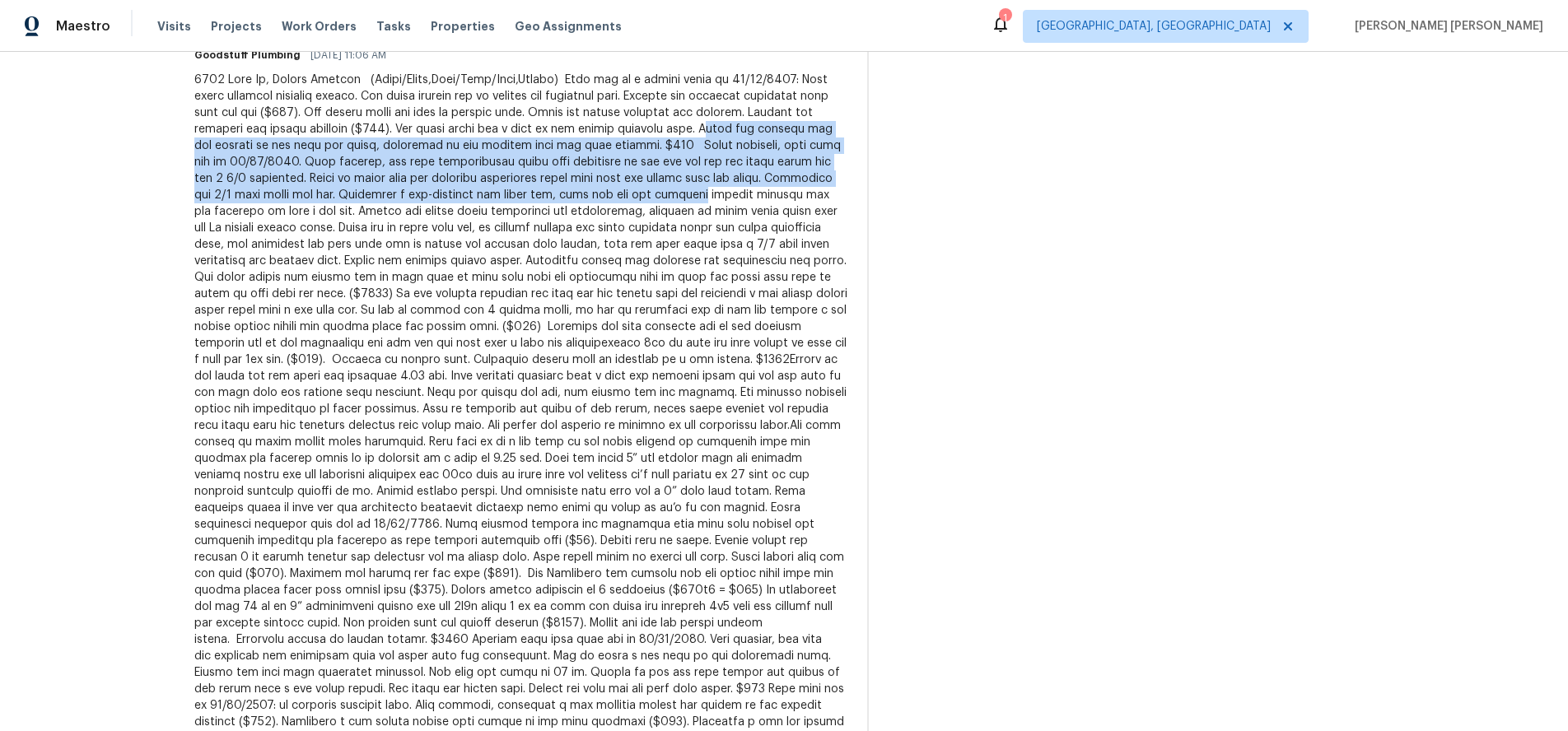
drag, startPoint x: 282, startPoint y: 150, endPoint x: 865, endPoint y: 188, distance: 584.2
click at [847, 188] on div at bounding box center [521, 425] width 653 height 708
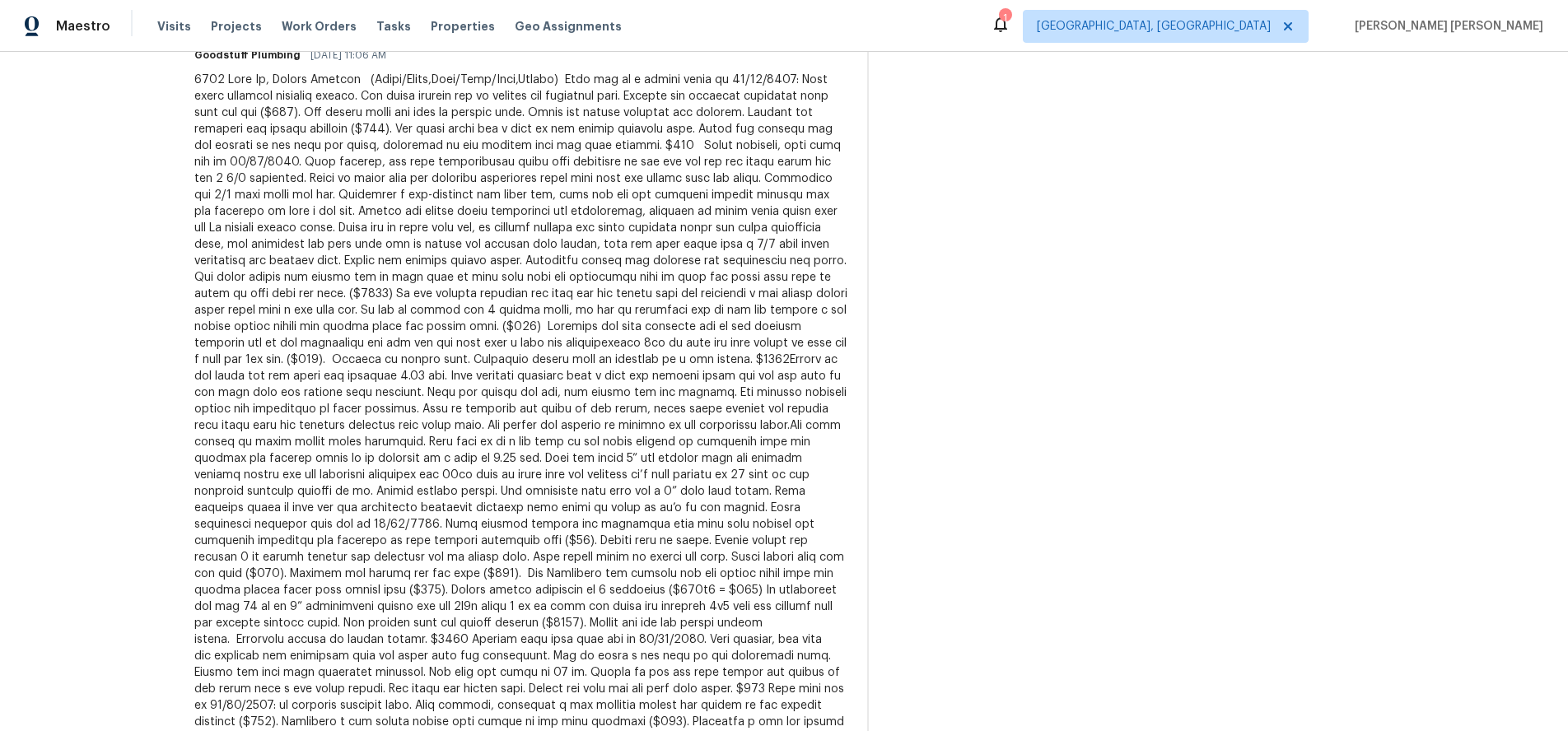
click at [430, 96] on div at bounding box center [521, 425] width 653 height 708
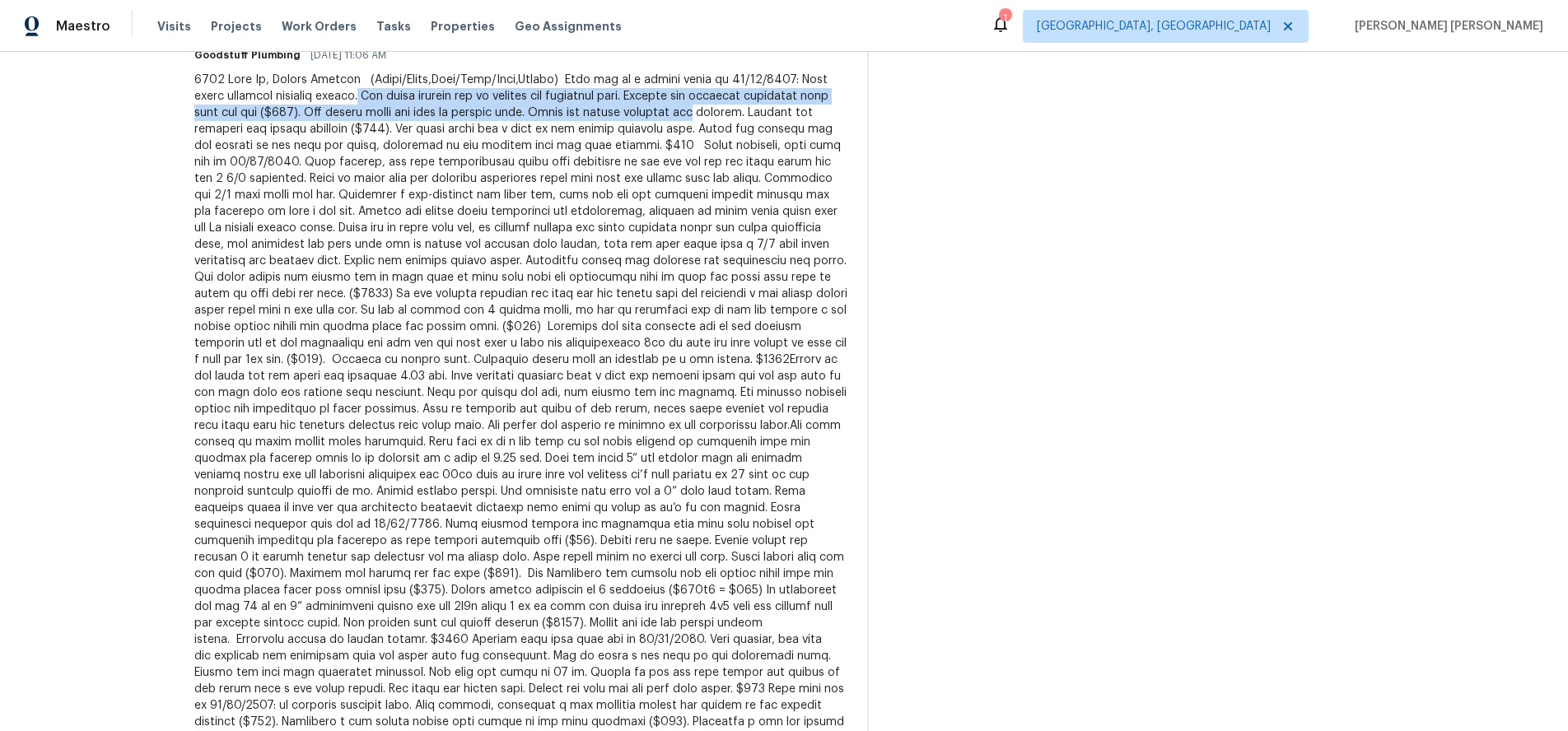
drag, startPoint x: 430, startPoint y: 96, endPoint x: 858, endPoint y: 115, distance: 428.4
click at [847, 115] on div at bounding box center [521, 425] width 653 height 708
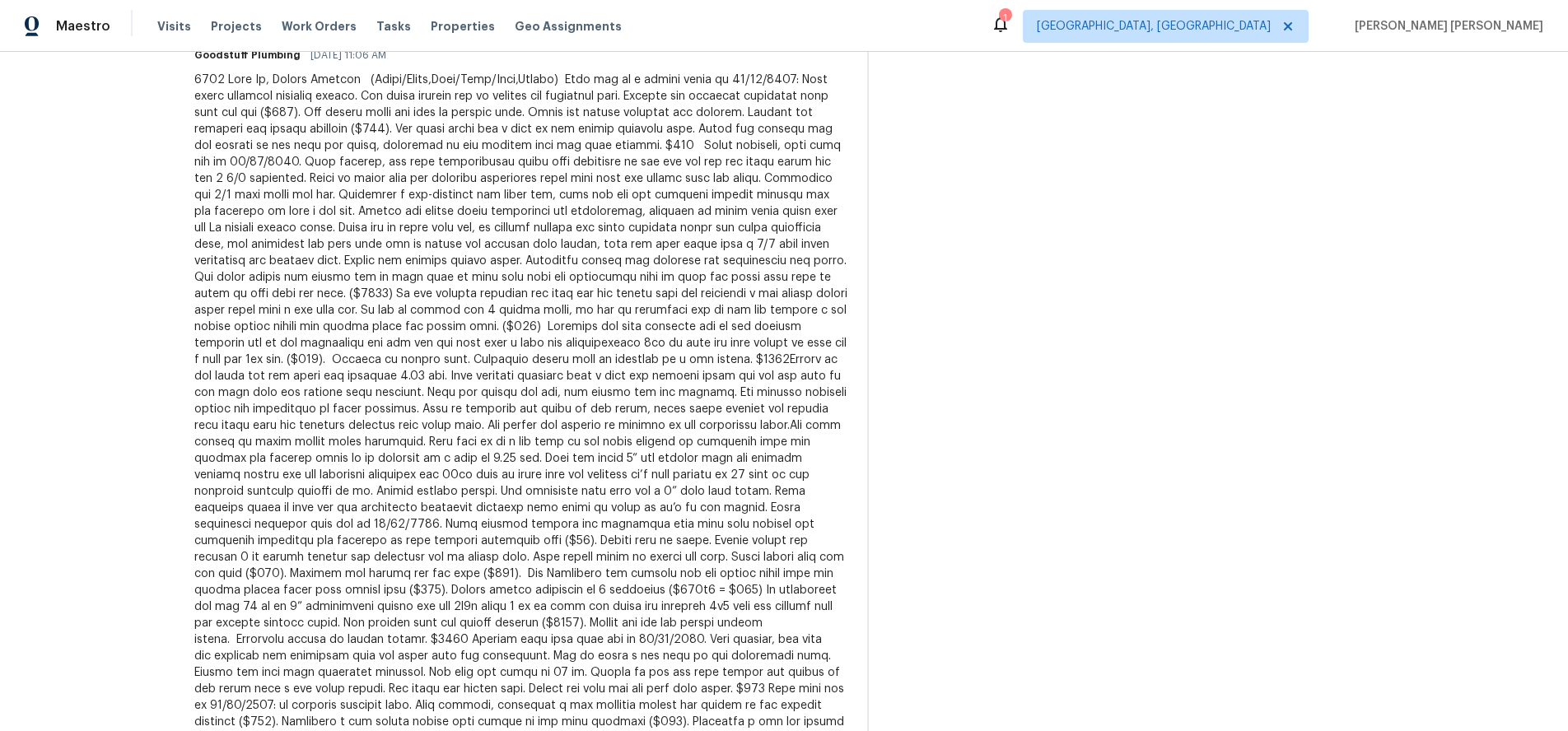
click at [682, 106] on div at bounding box center [521, 425] width 653 height 708
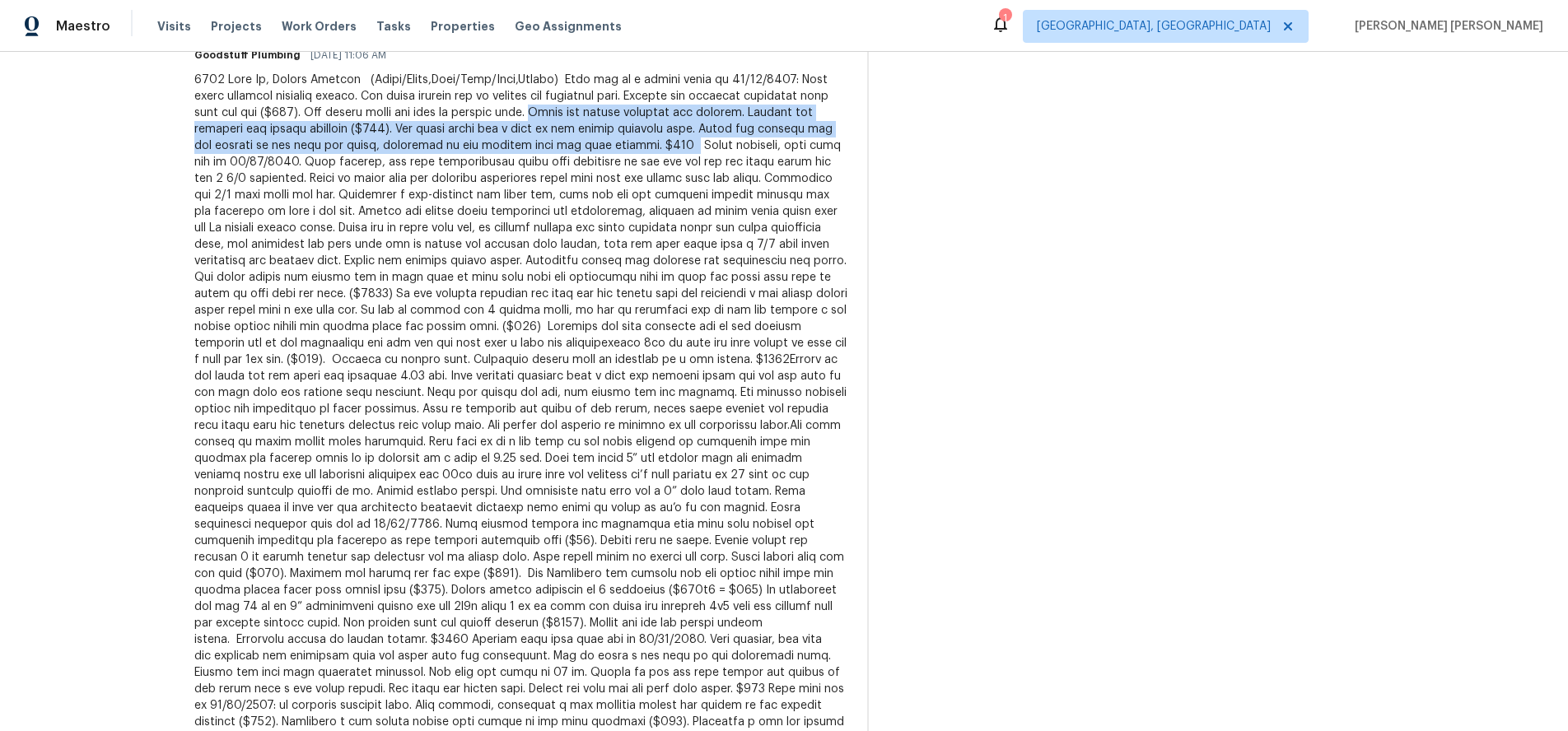
drag, startPoint x: 662, startPoint y: 110, endPoint x: 865, endPoint y: 146, distance: 206.2
click at [847, 146] on div at bounding box center [521, 425] width 653 height 708
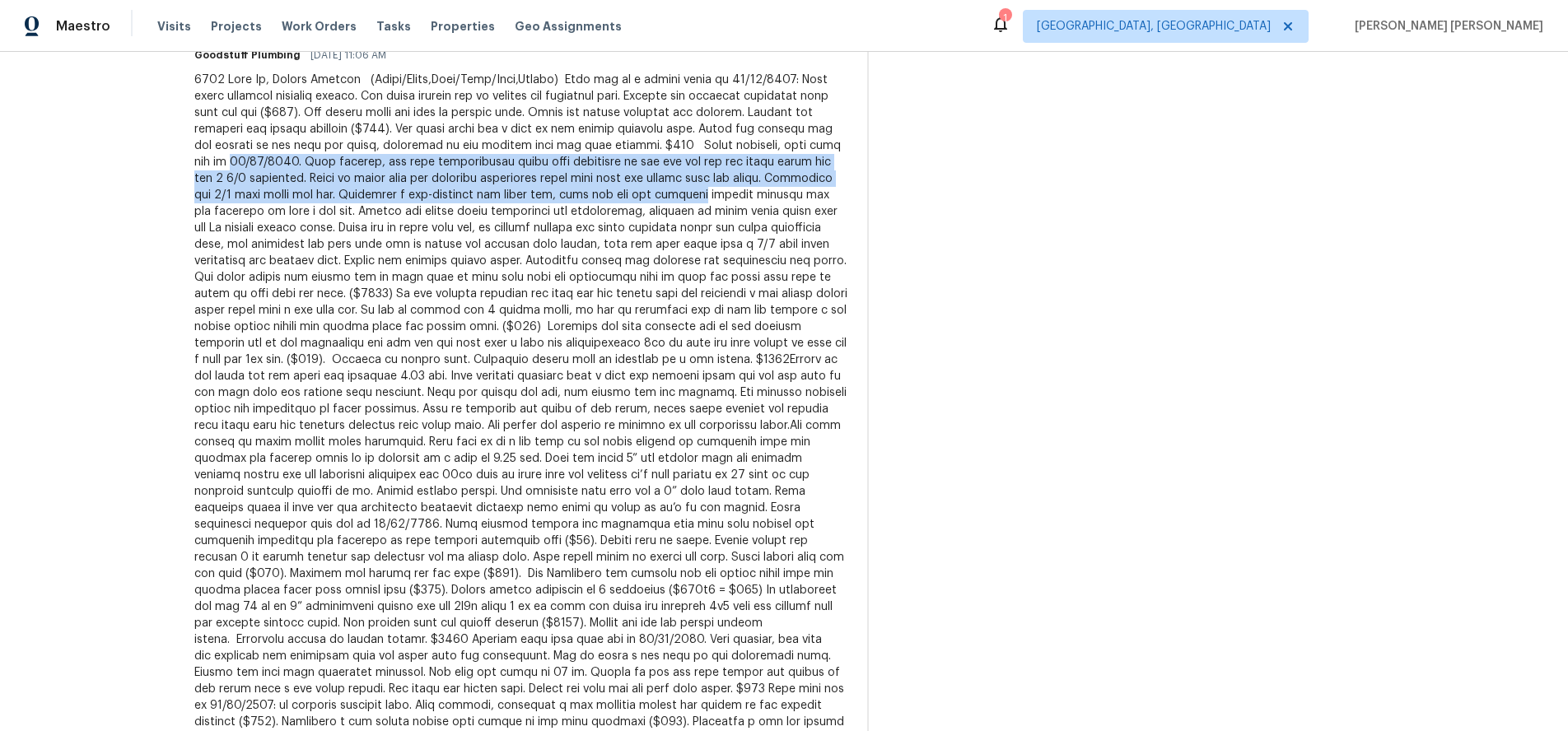
drag, startPoint x: 433, startPoint y: 163, endPoint x: 878, endPoint y: 190, distance: 445.8
click at [485, 181] on div at bounding box center [521, 425] width 653 height 708
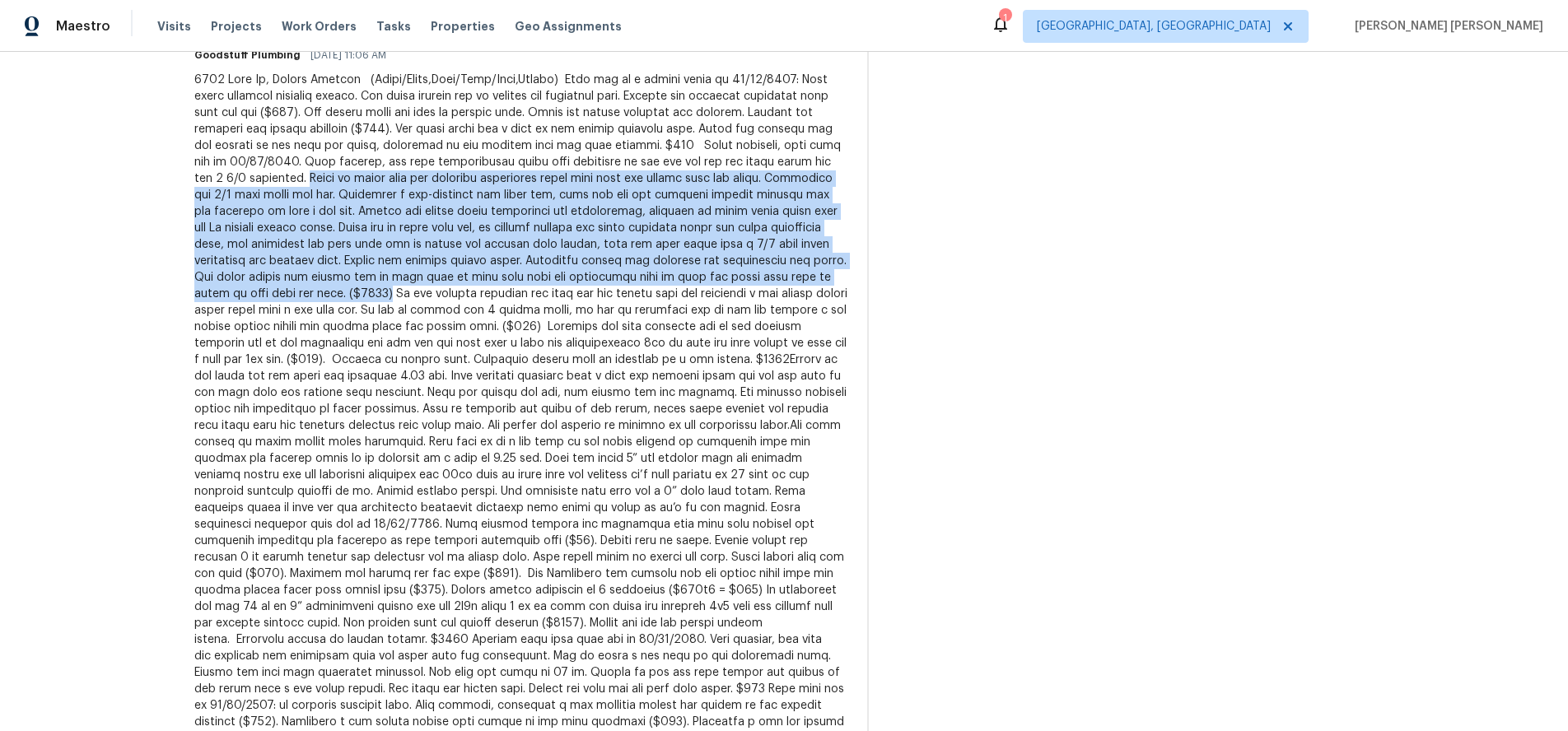
drag, startPoint x: 482, startPoint y: 181, endPoint x: 681, endPoint y: 298, distance: 230.8
click at [681, 298] on div at bounding box center [521, 425] width 653 height 708
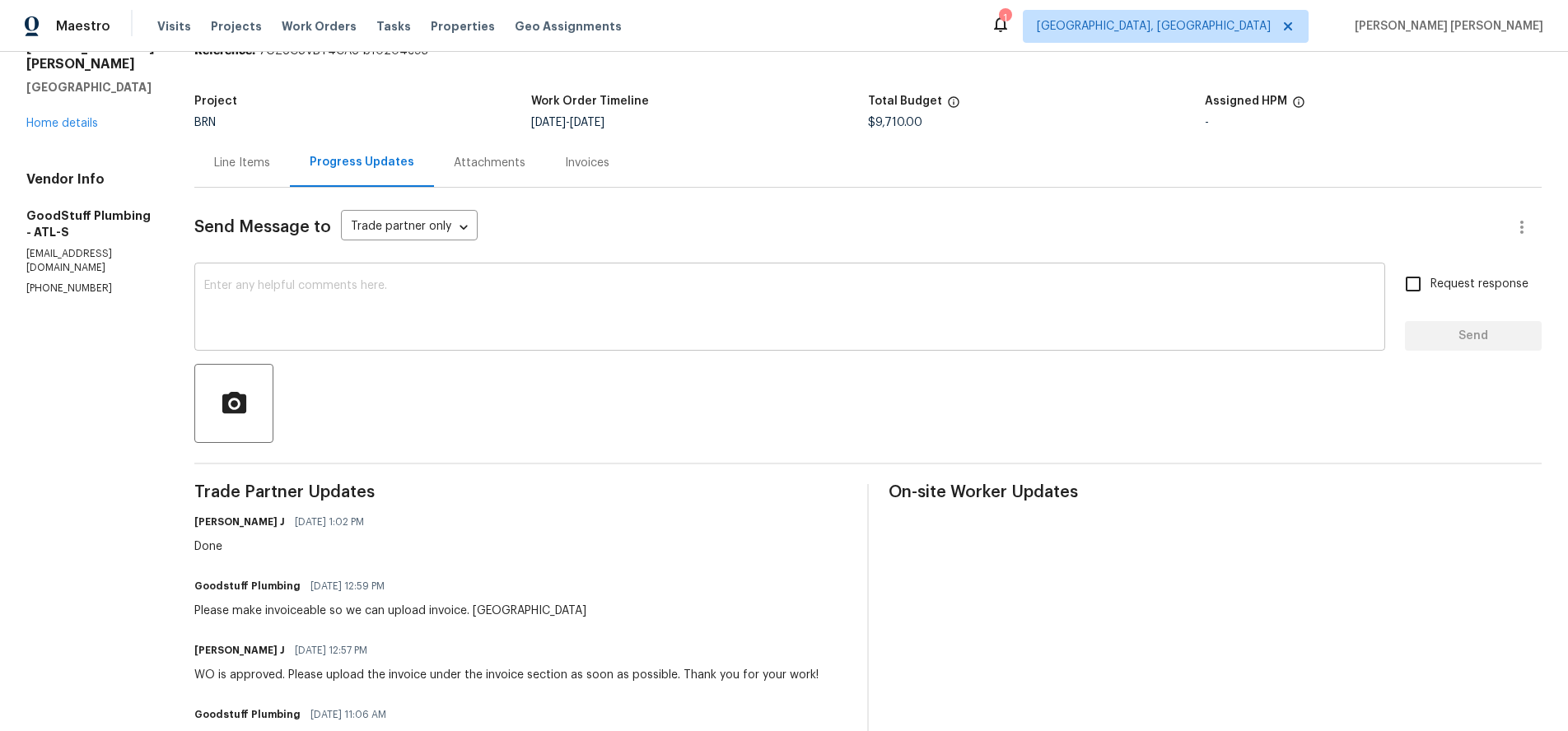
scroll to position [0, 0]
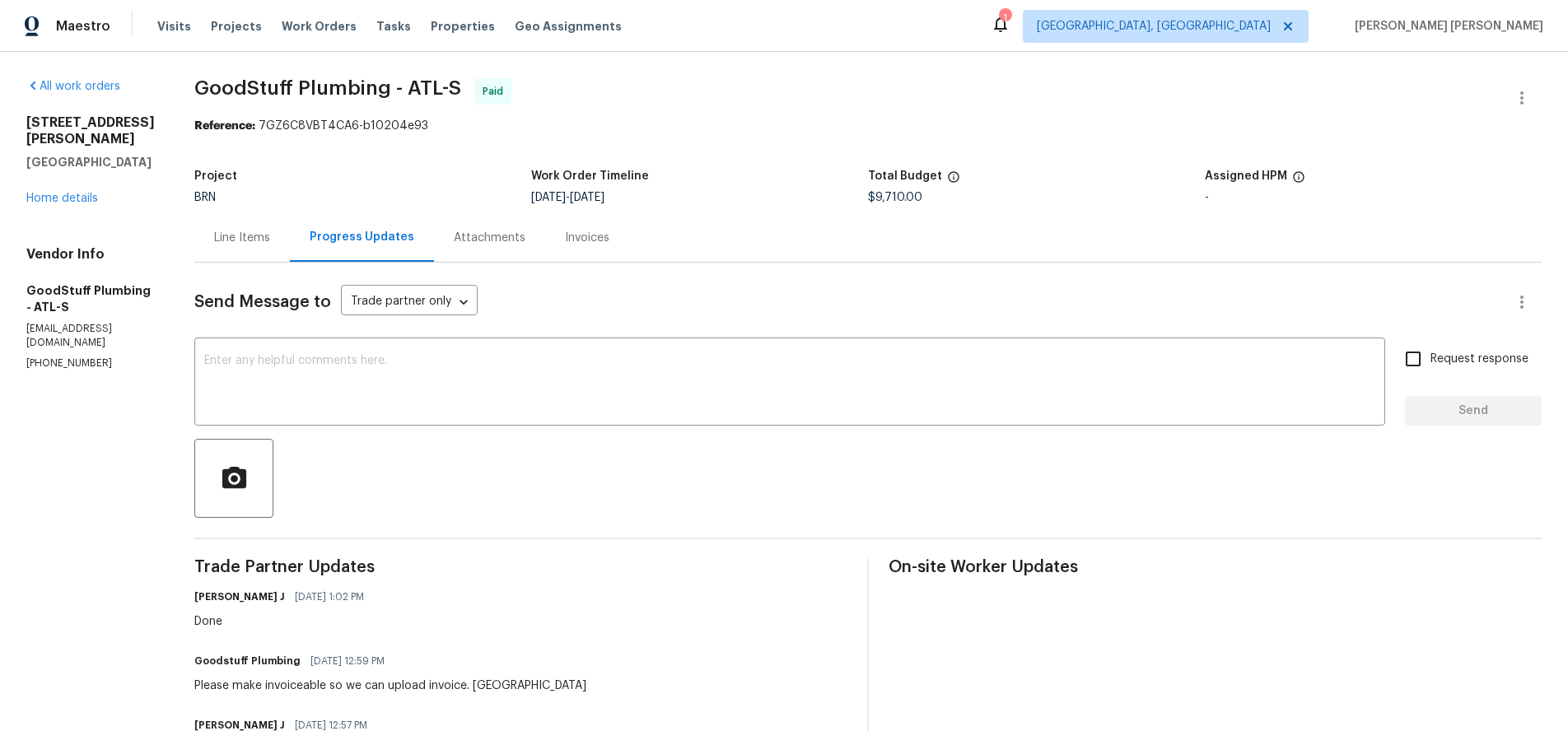
click at [270, 243] on div "Line Items" at bounding box center [242, 238] width 56 height 16
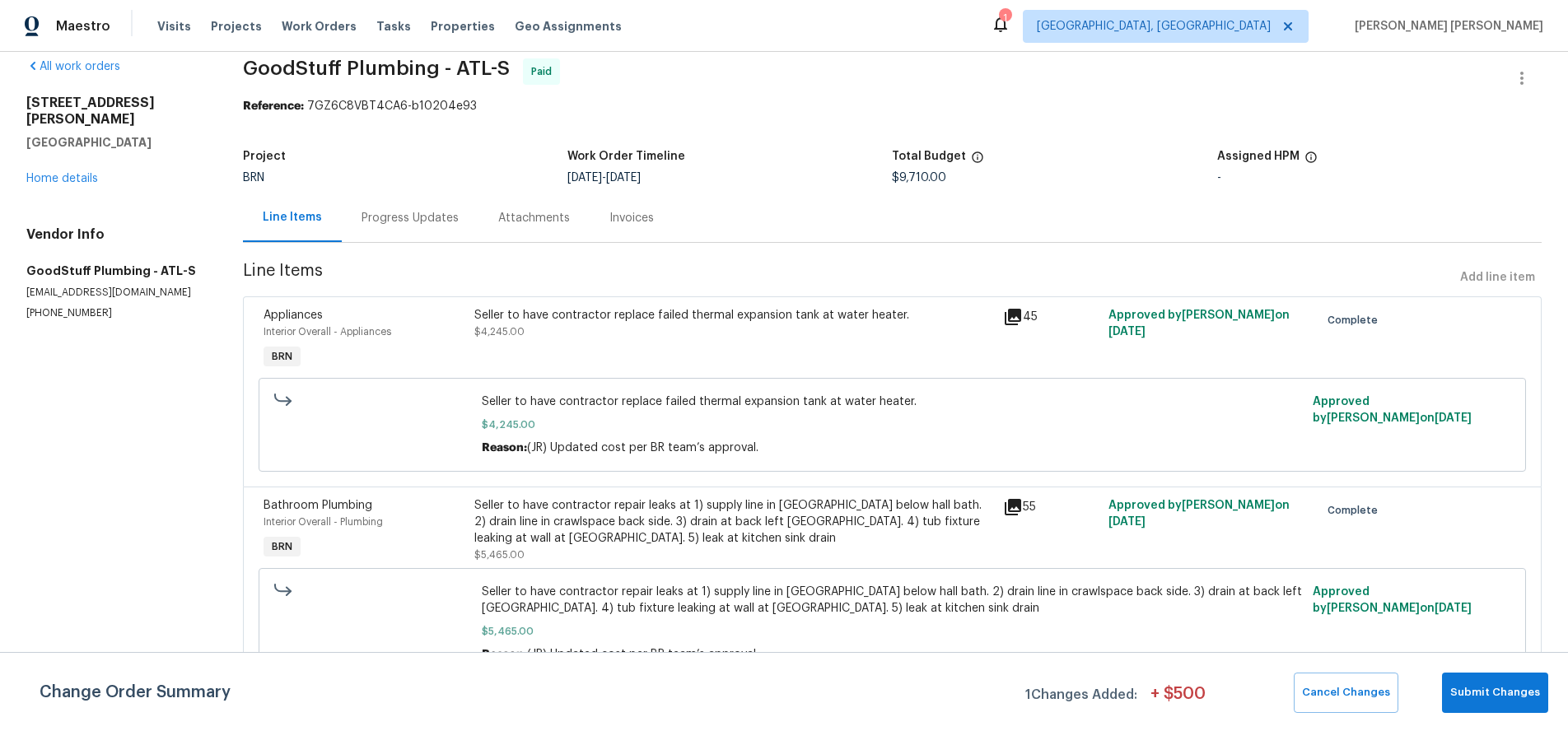
scroll to position [31, 0]
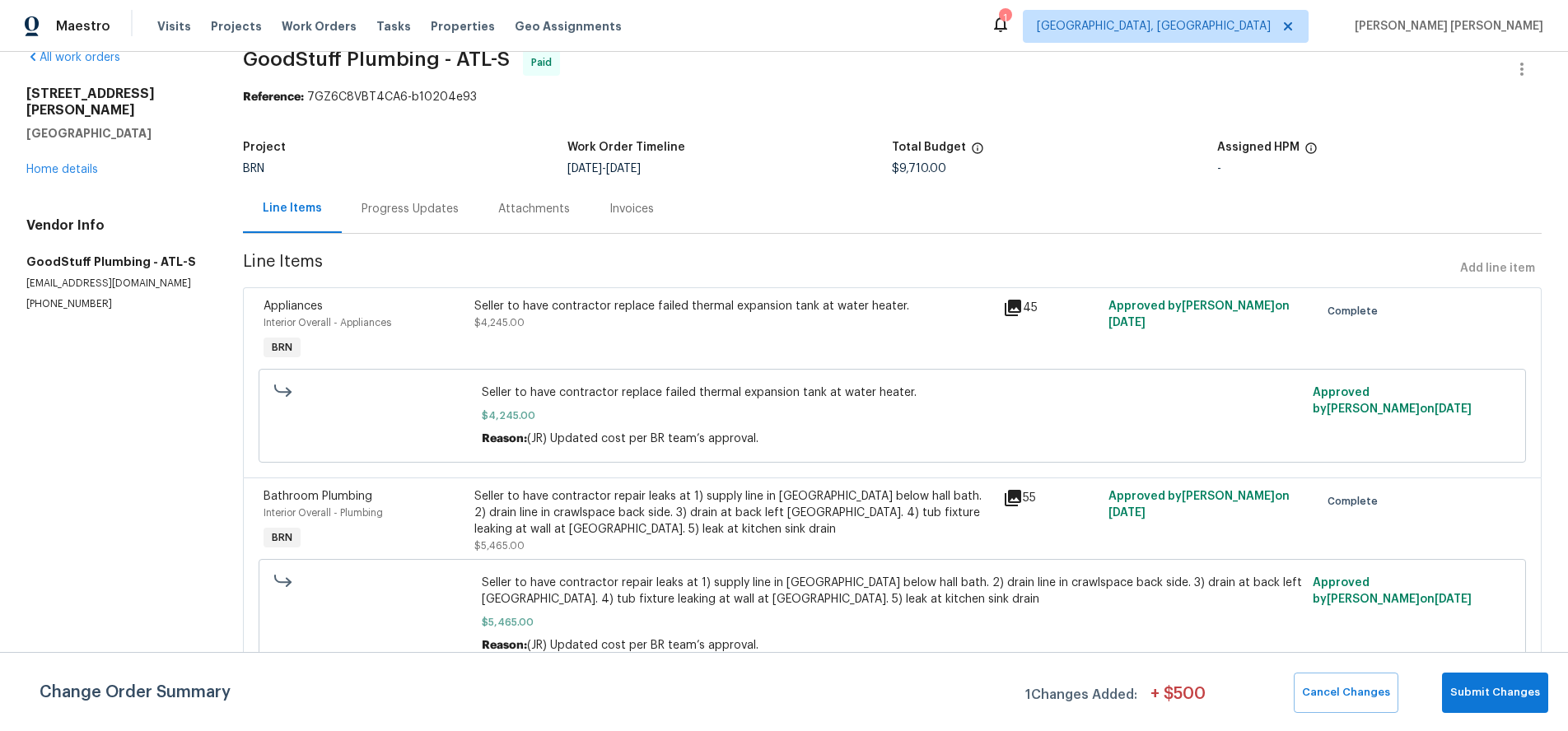
click at [1021, 500] on icon at bounding box center [1013, 497] width 16 height 16
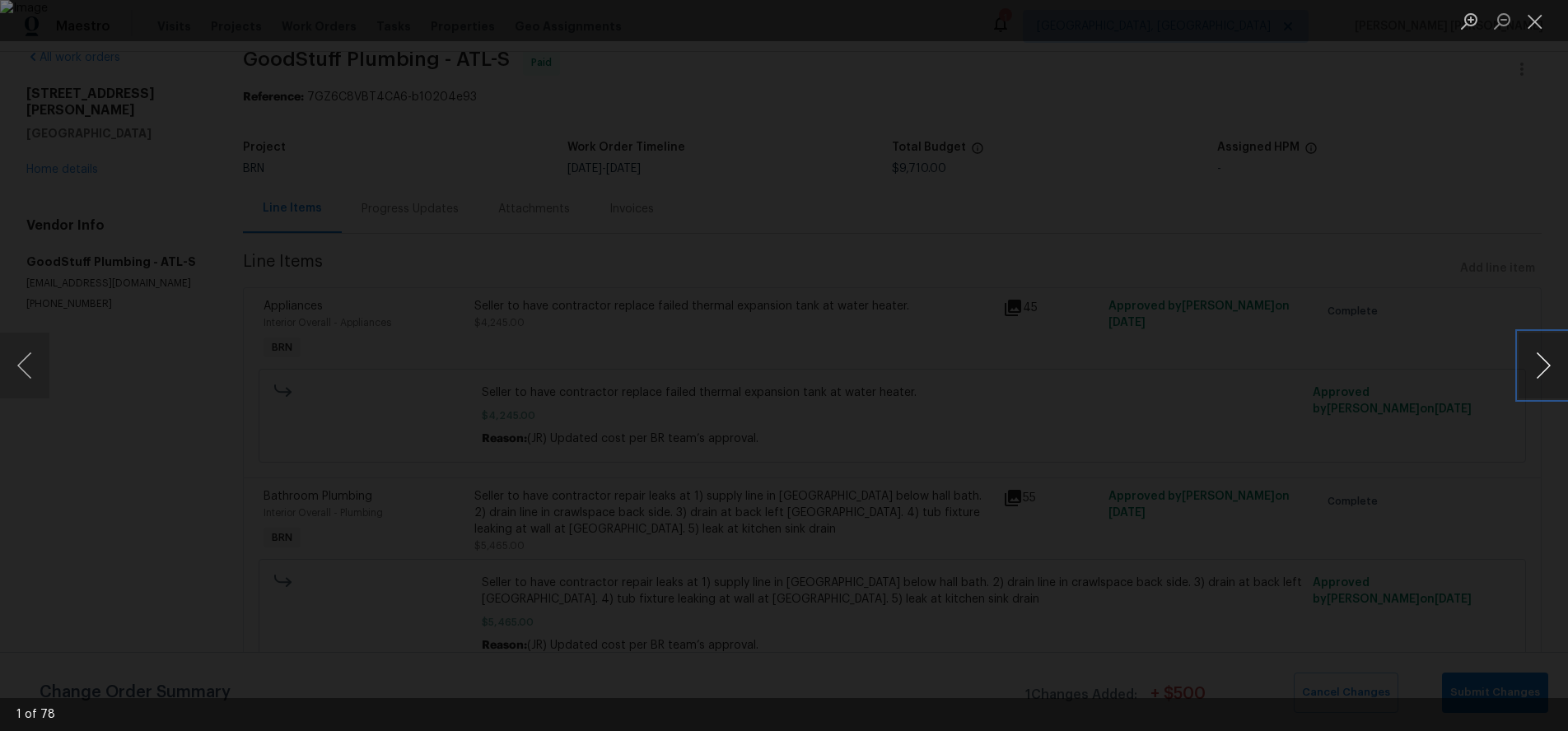
click at [1541, 376] on button "Next image" at bounding box center [1542, 366] width 49 height 66
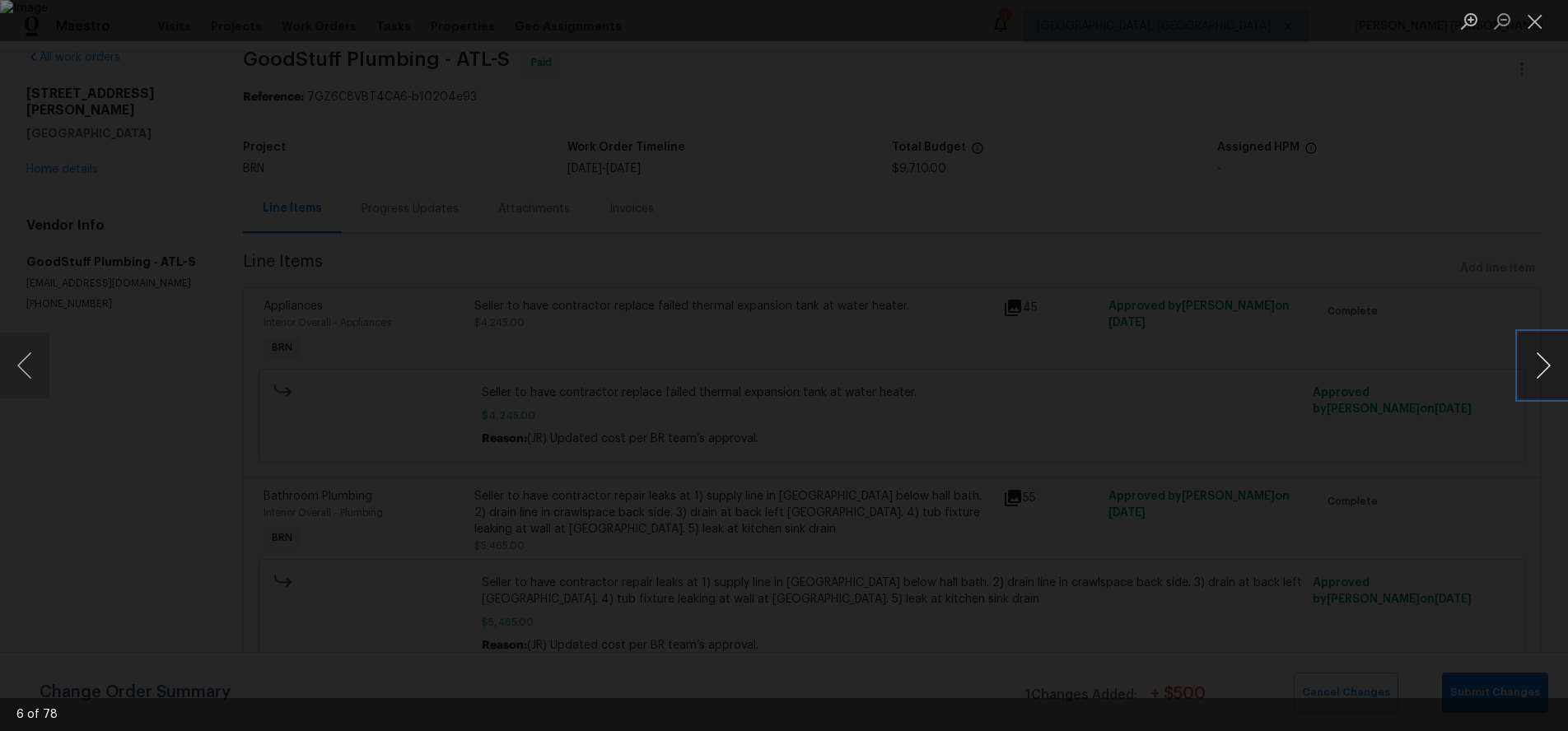
click at [1541, 376] on button "Next image" at bounding box center [1542, 366] width 49 height 66
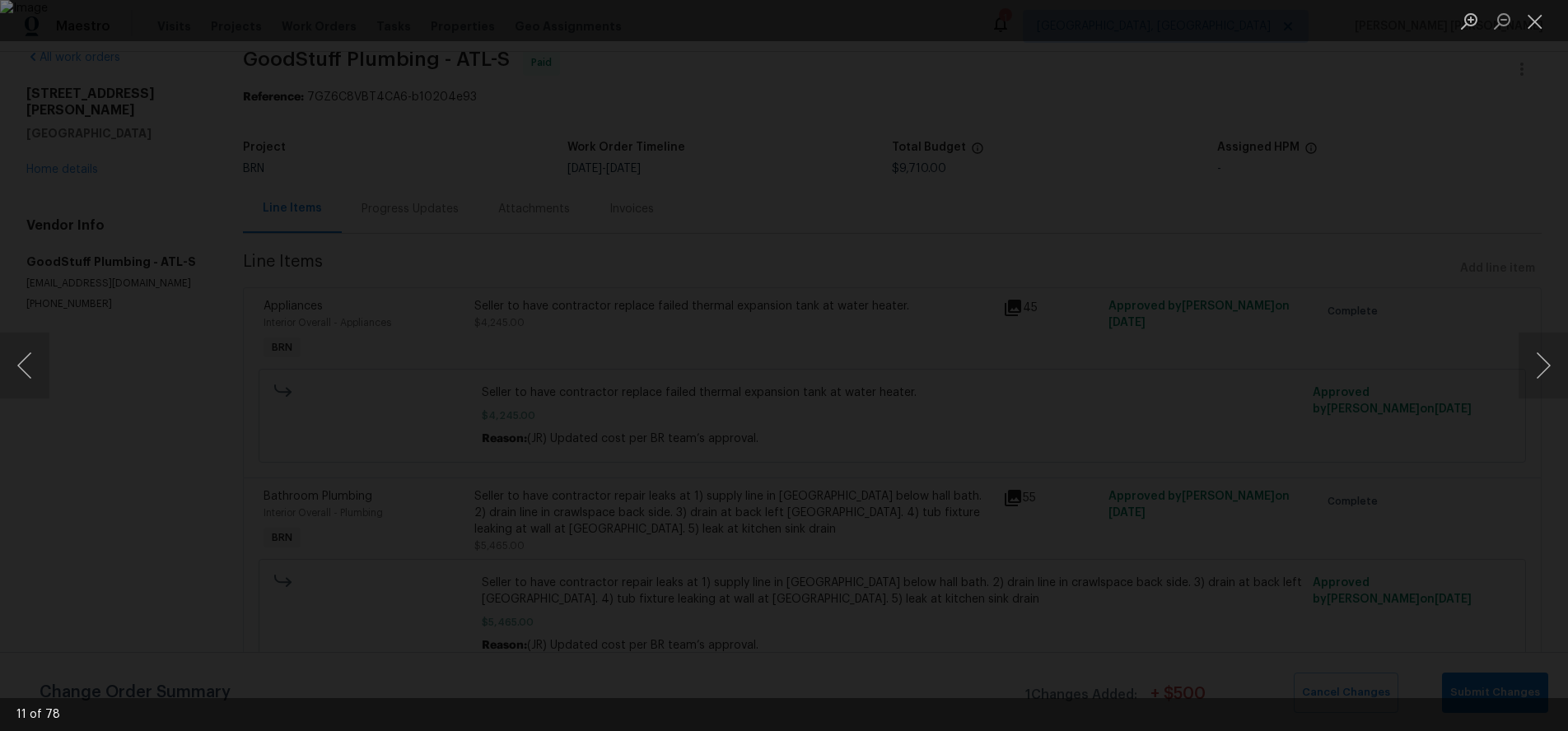
click at [1042, 474] on div "Lightbox" at bounding box center [784, 366] width 1568 height 731
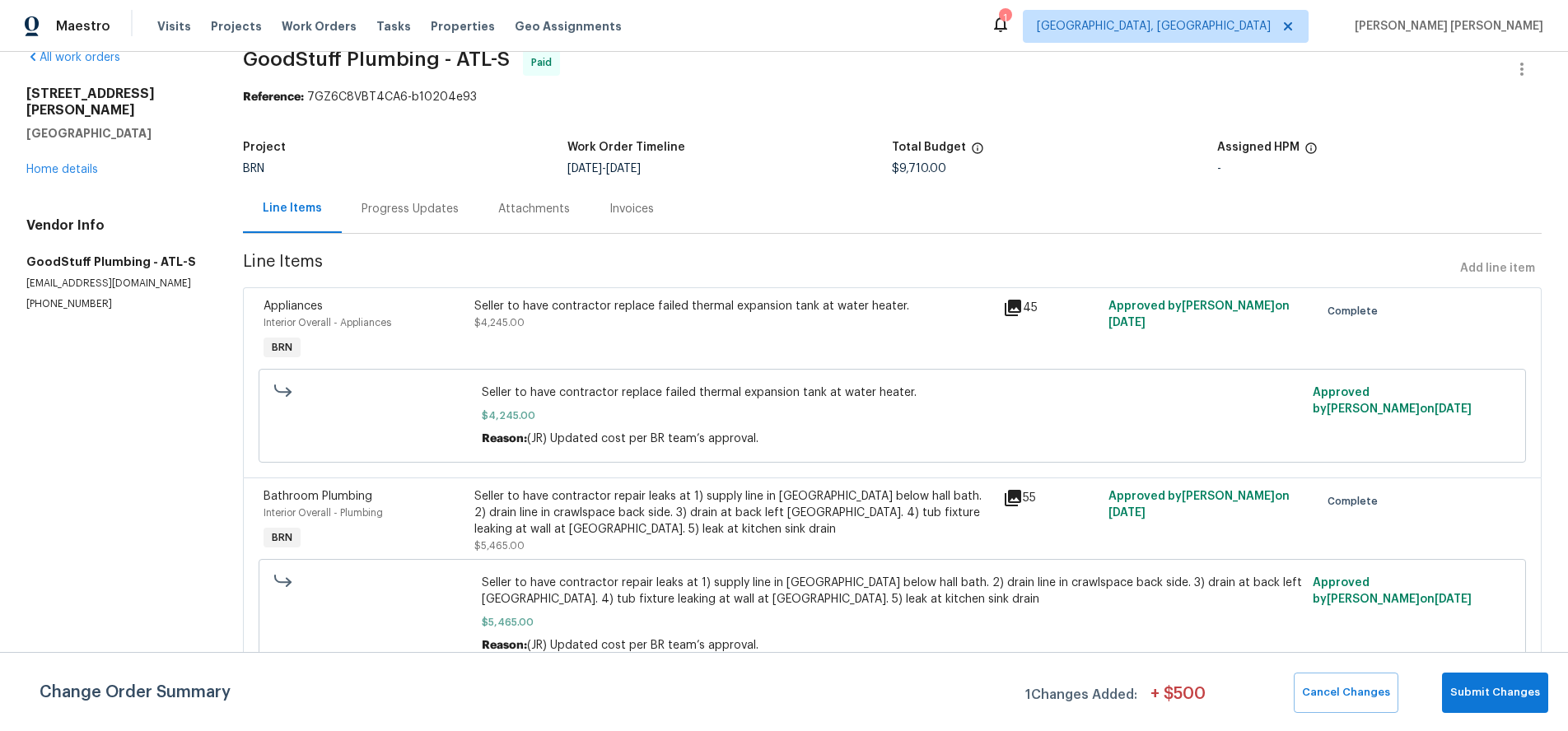
click at [420, 206] on div "Progress Updates" at bounding box center [409, 209] width 97 height 16
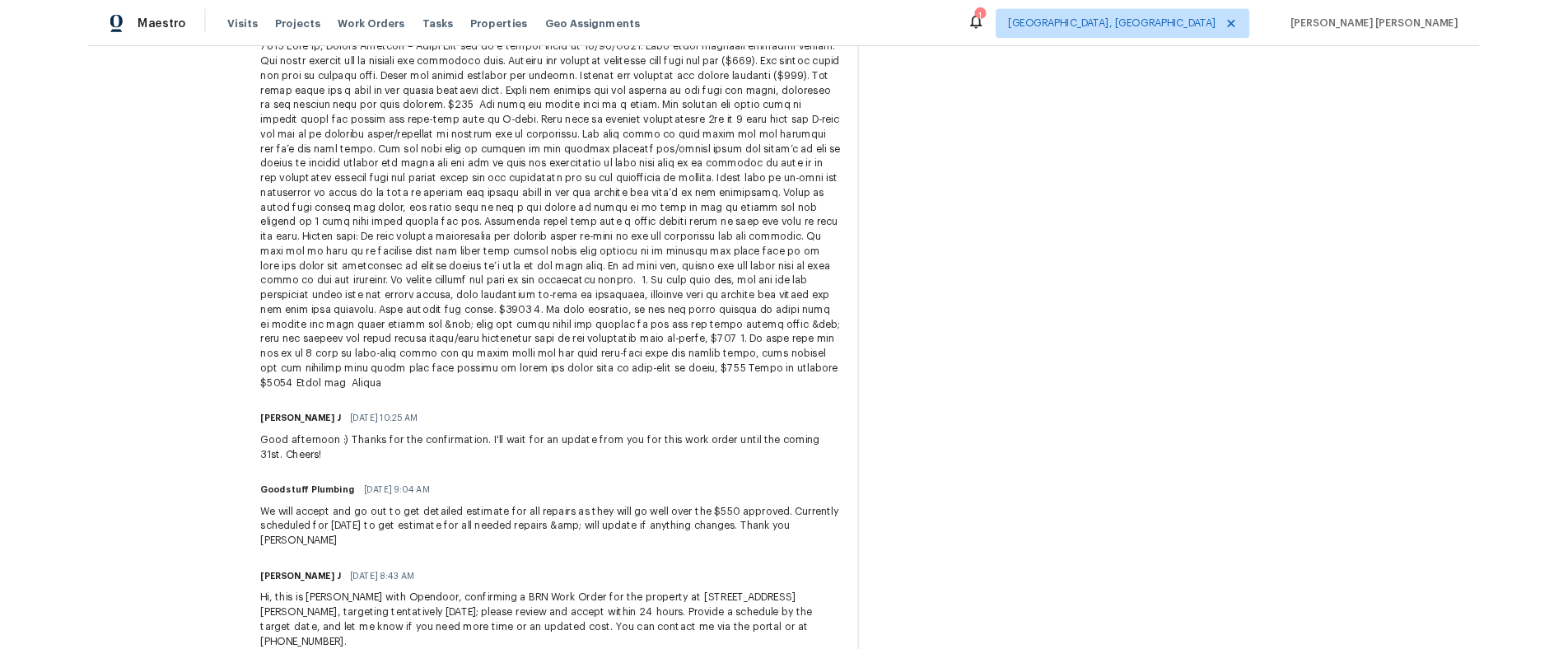
scroll to position [5521, 0]
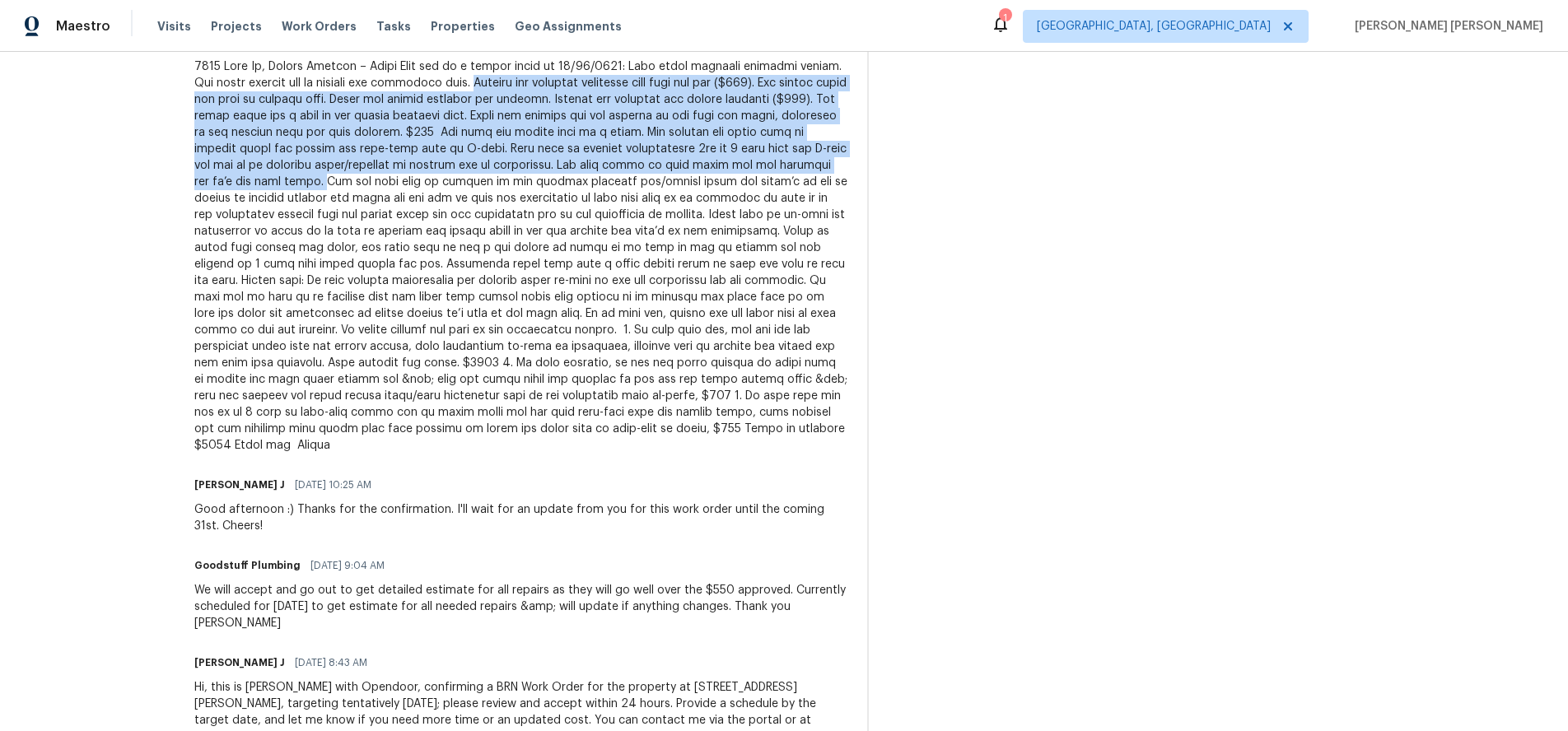
drag, startPoint x: 553, startPoint y: 149, endPoint x: 491, endPoint y: 247, distance: 116.0
click at [491, 247] on div at bounding box center [521, 257] width 653 height 395
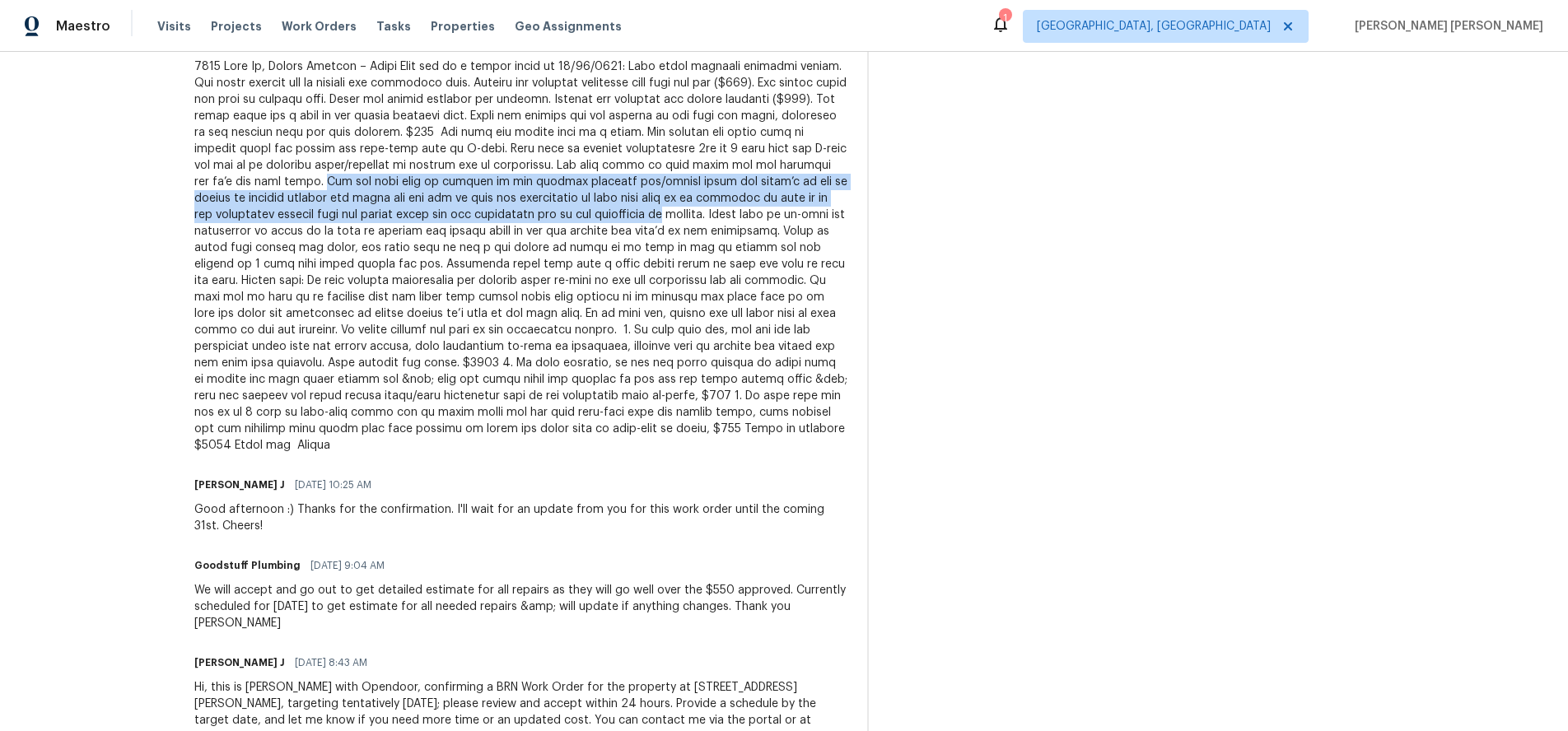
drag, startPoint x: 515, startPoint y: 248, endPoint x: 863, endPoint y: 281, distance: 349.6
click at [847, 281] on div at bounding box center [521, 257] width 653 height 395
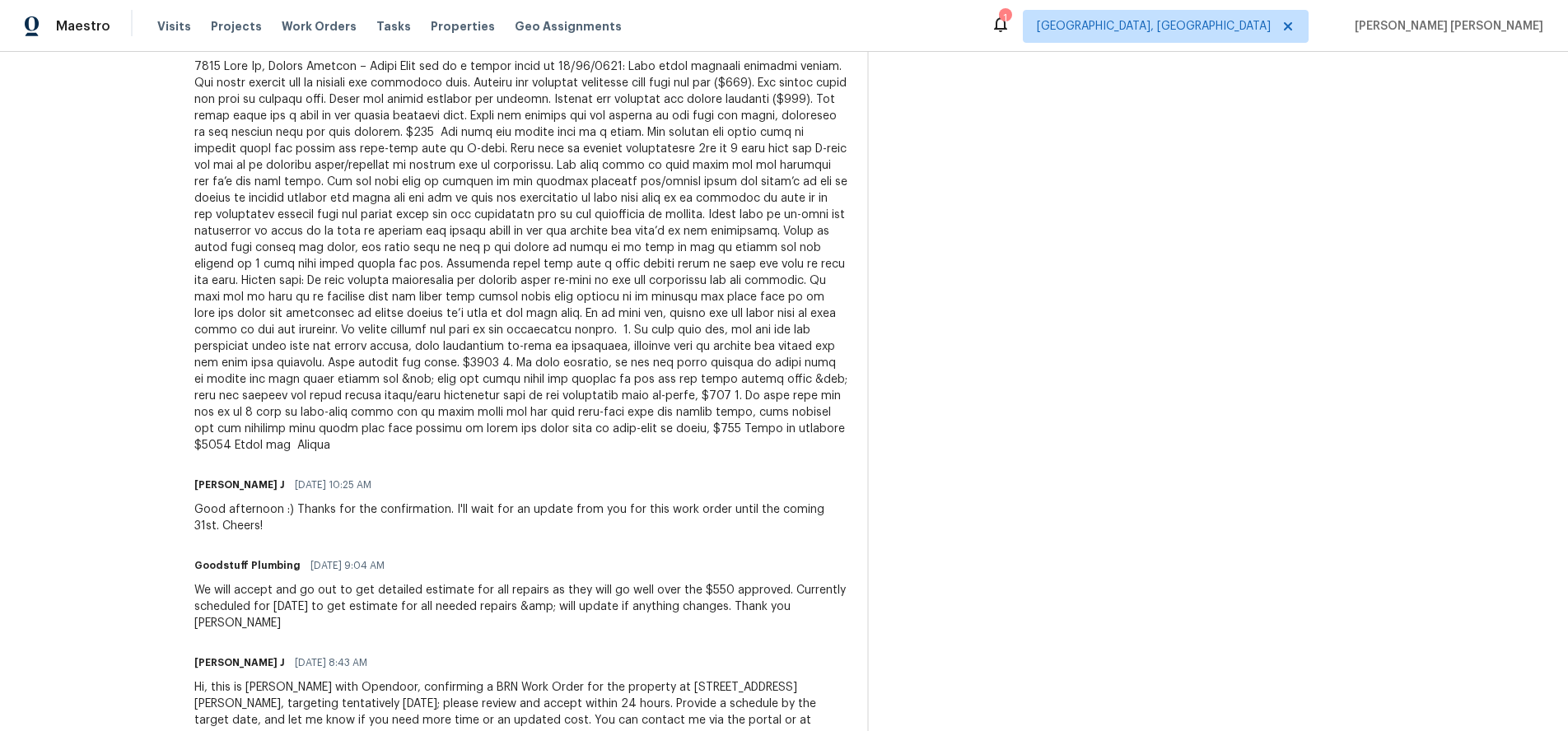
click at [278, 298] on div at bounding box center [521, 257] width 653 height 395
drag, startPoint x: 278, startPoint y: 298, endPoint x: 332, endPoint y: 293, distance: 54.2
click at [426, 295] on div at bounding box center [521, 257] width 653 height 395
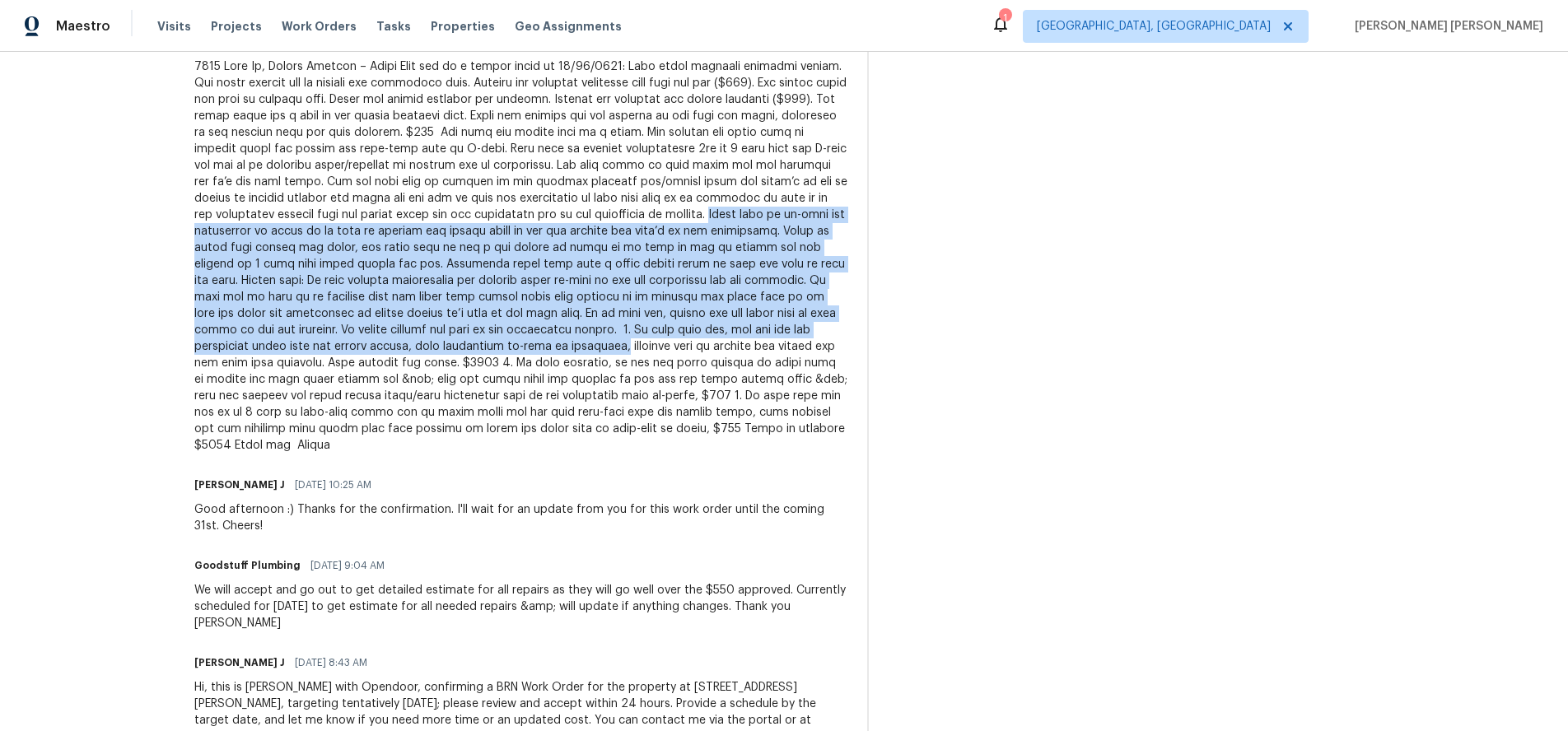
drag, startPoint x: 282, startPoint y: 298, endPoint x: 870, endPoint y: 411, distance: 598.8
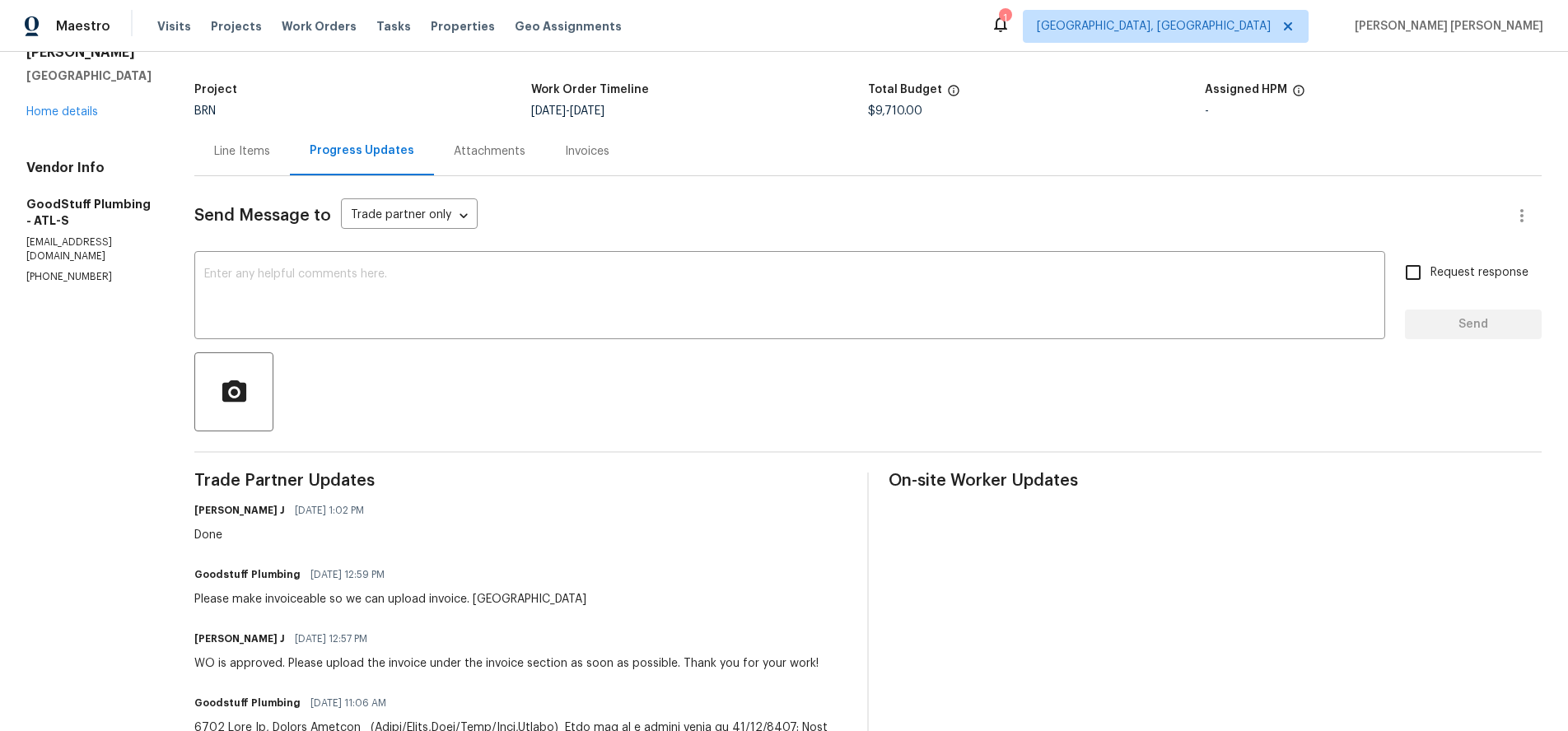
scroll to position [0, 0]
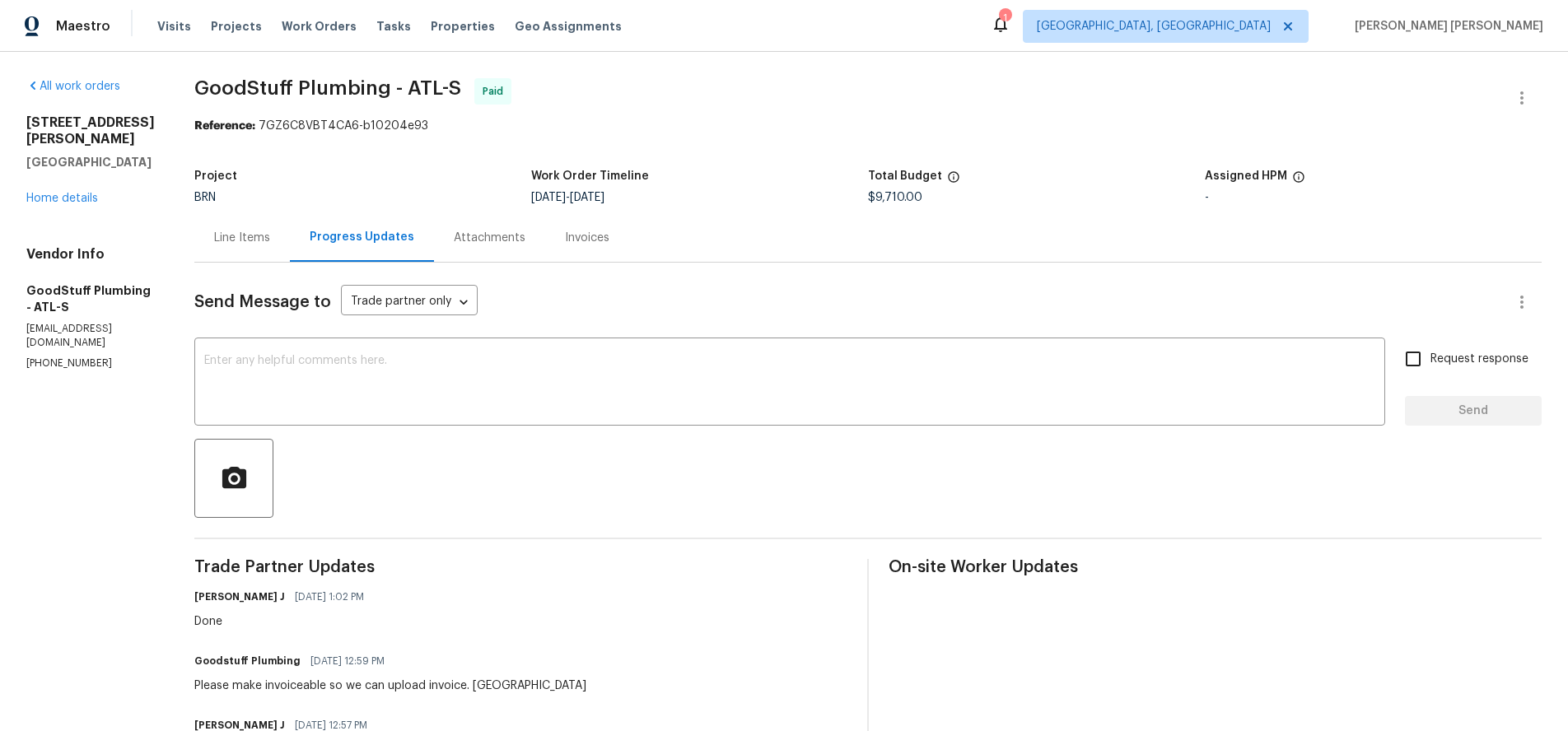
click at [270, 235] on div "Line Items" at bounding box center [242, 238] width 56 height 16
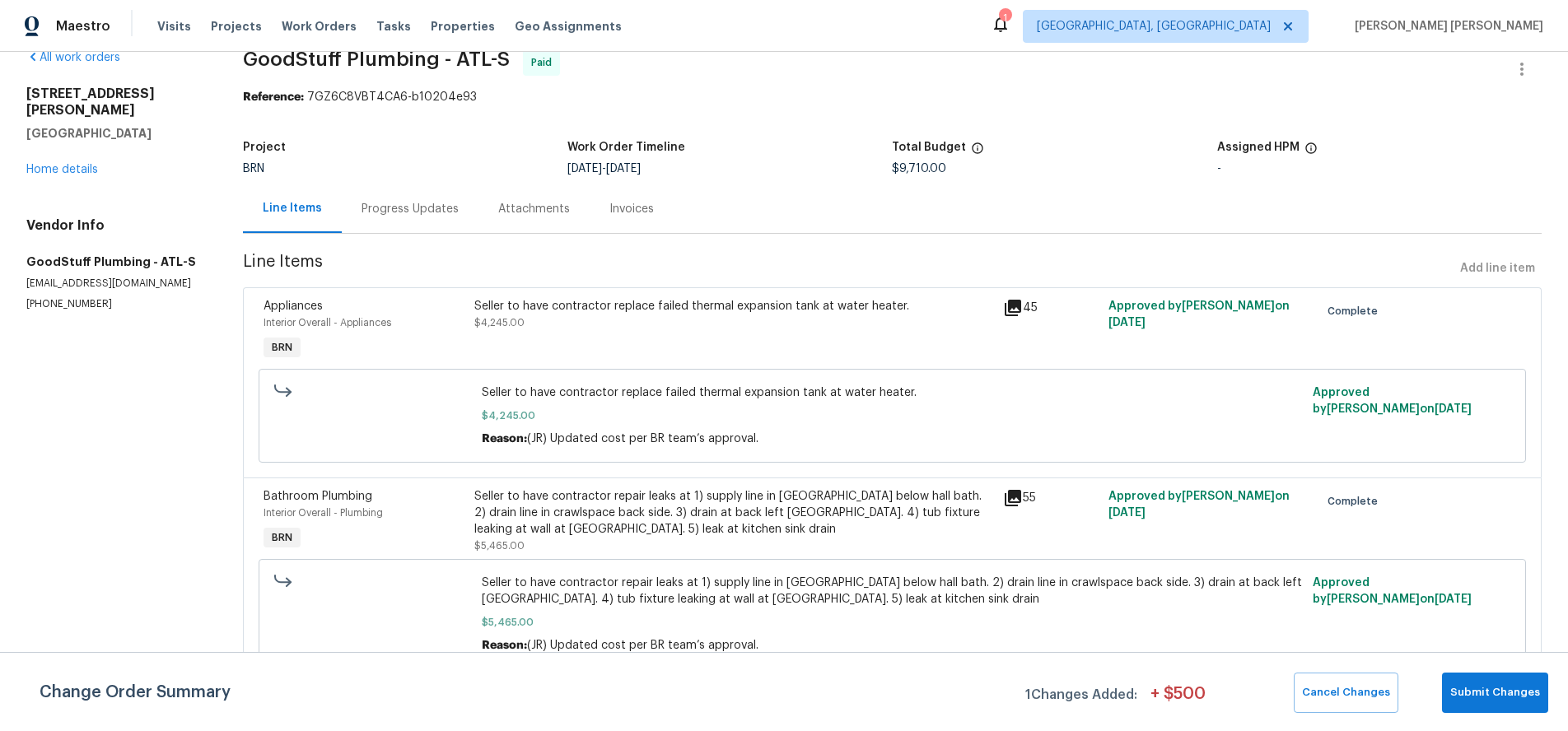
scroll to position [31, 0]
click at [55, 164] on link "Home details" at bounding box center [62, 170] width 72 height 12
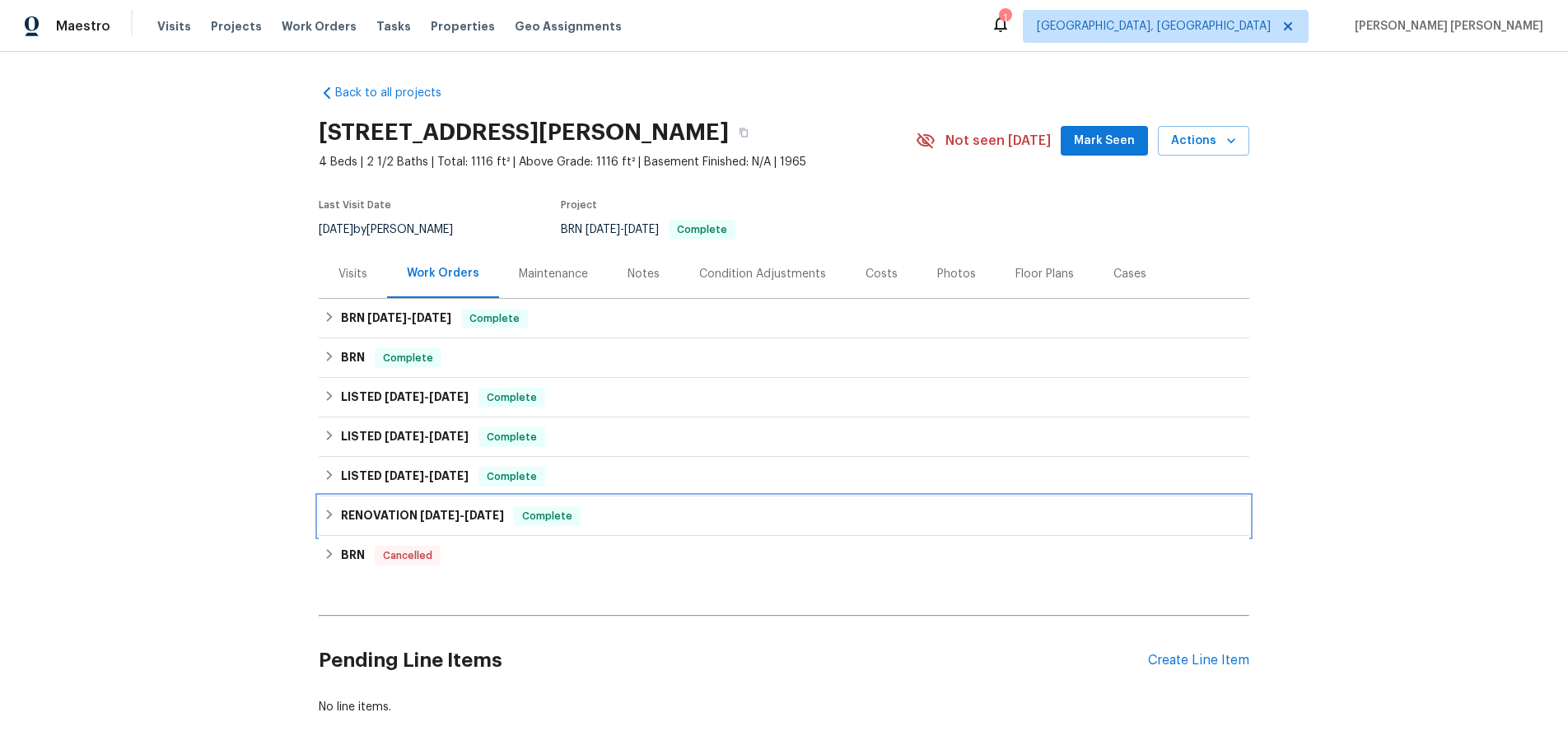
click at [331, 514] on icon at bounding box center [330, 514] width 6 height 10
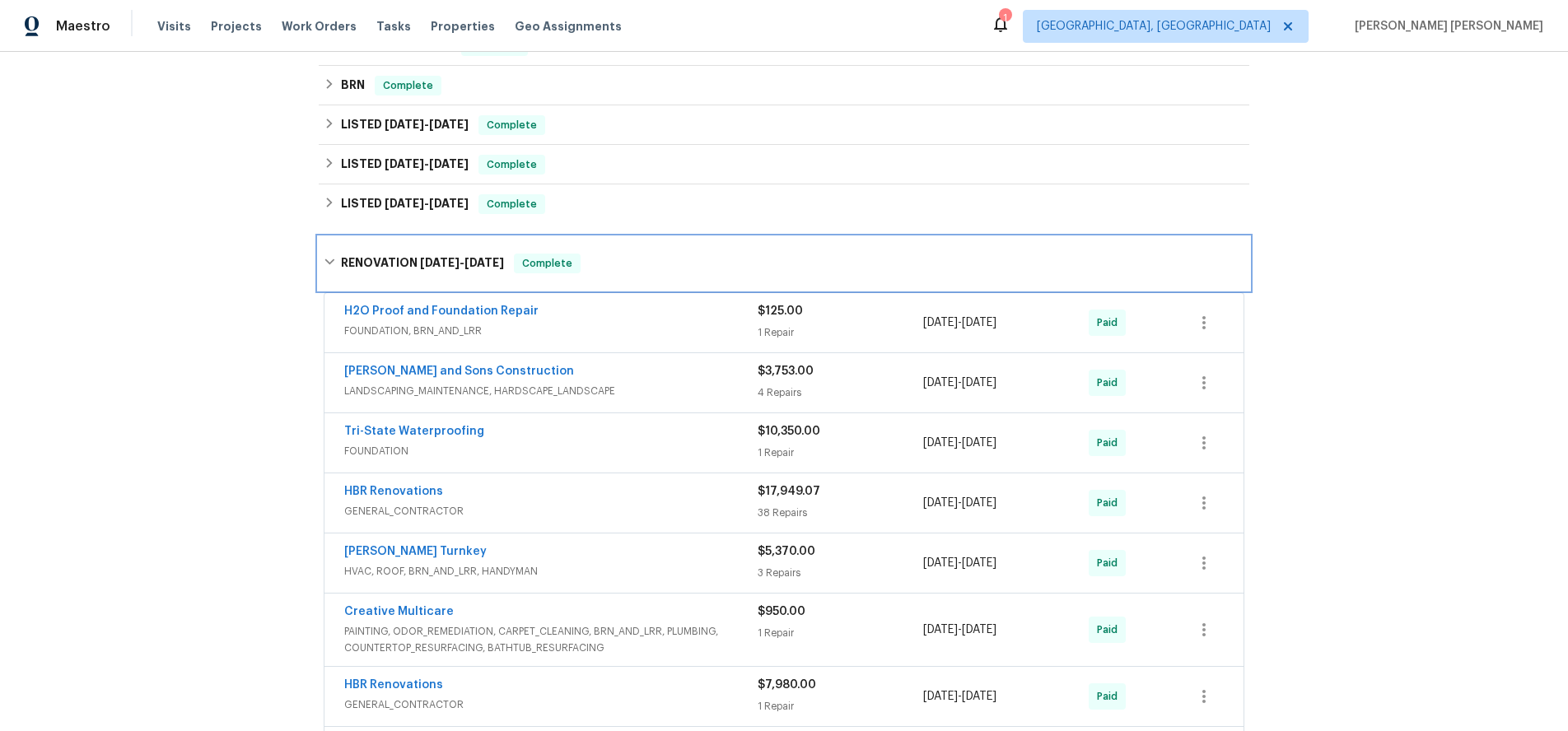
scroll to position [280, 0]
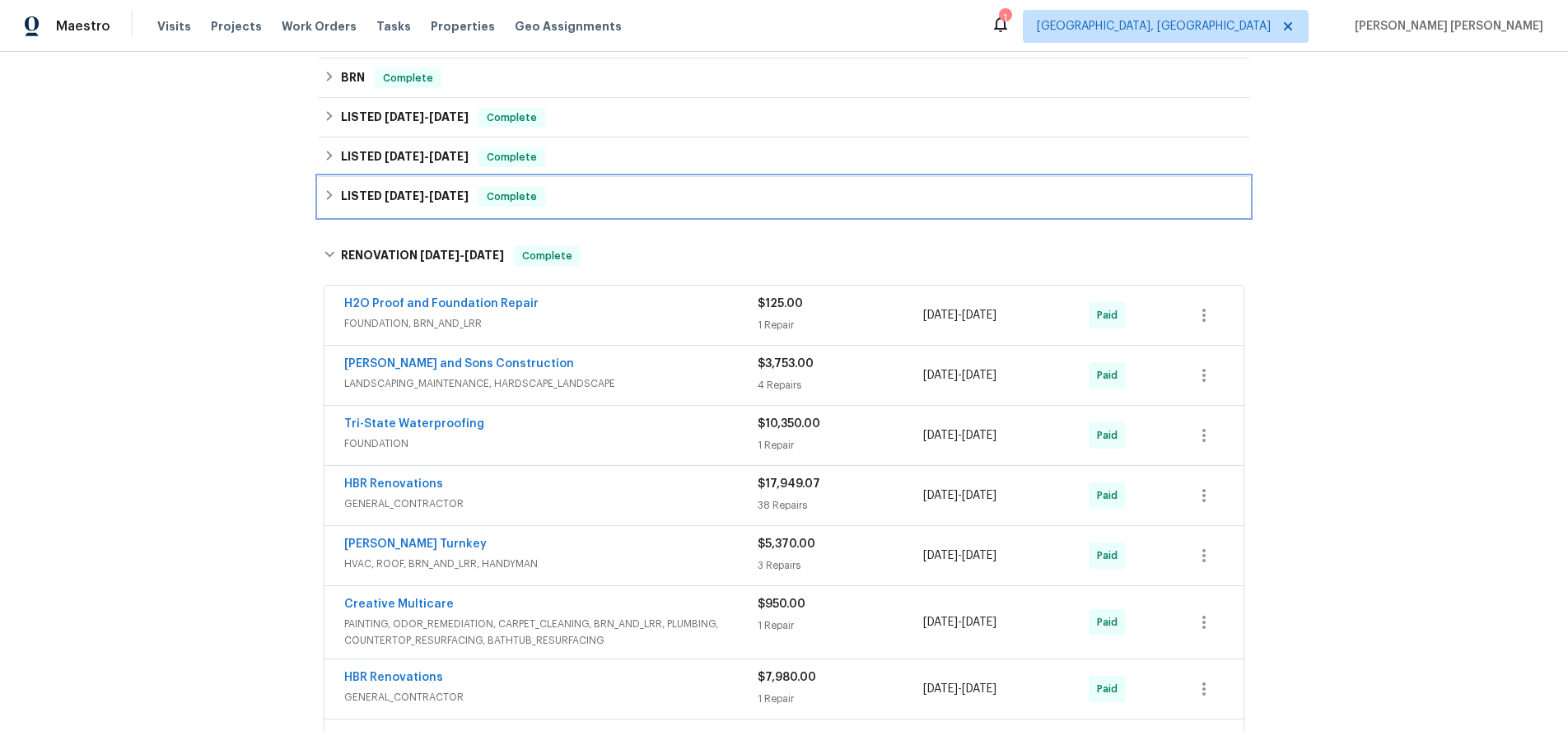
click at [327, 198] on icon at bounding box center [330, 196] width 12 height 12
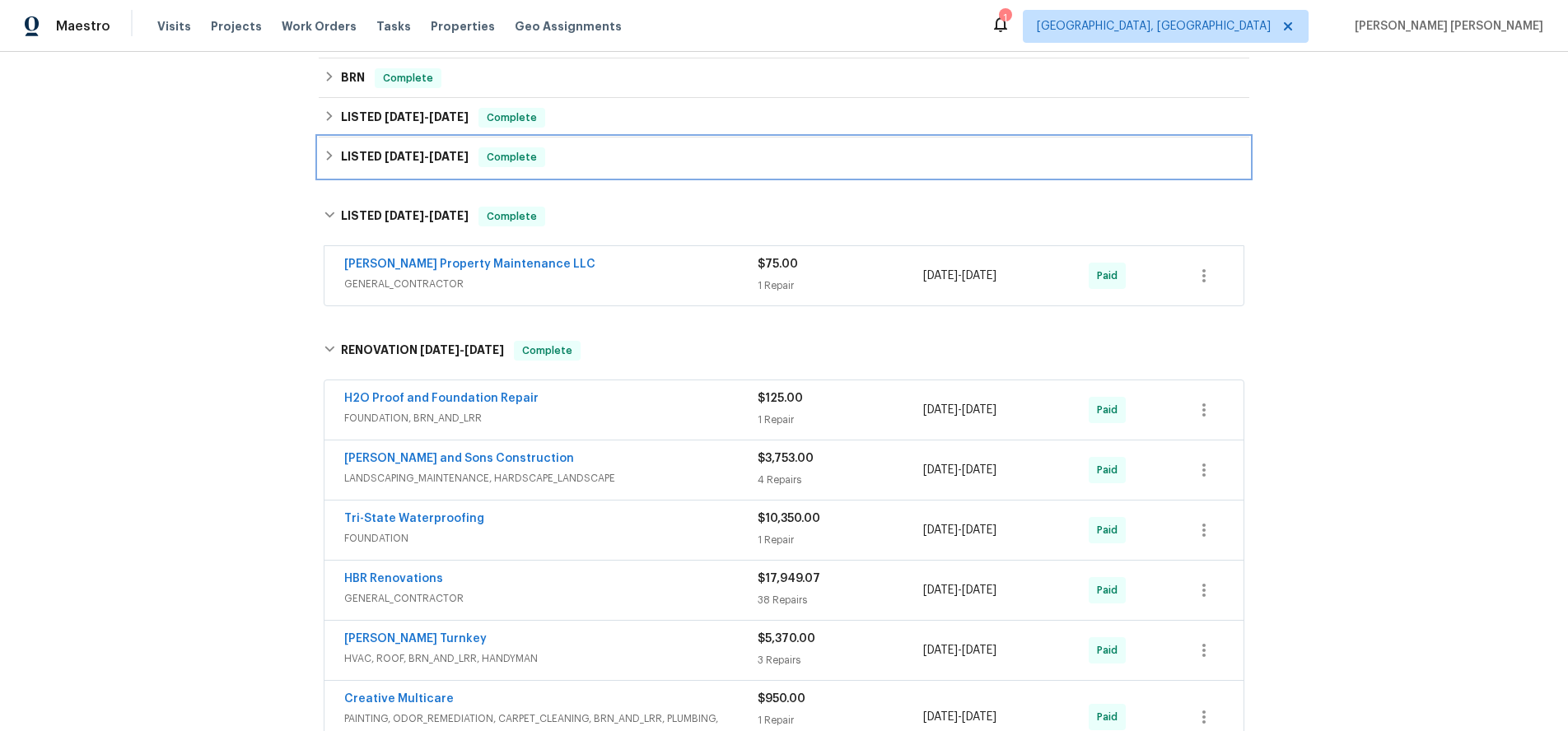
click at [329, 164] on div "LISTED 2/14/25 - 2/15/25 Complete" at bounding box center [784, 158] width 921 height 20
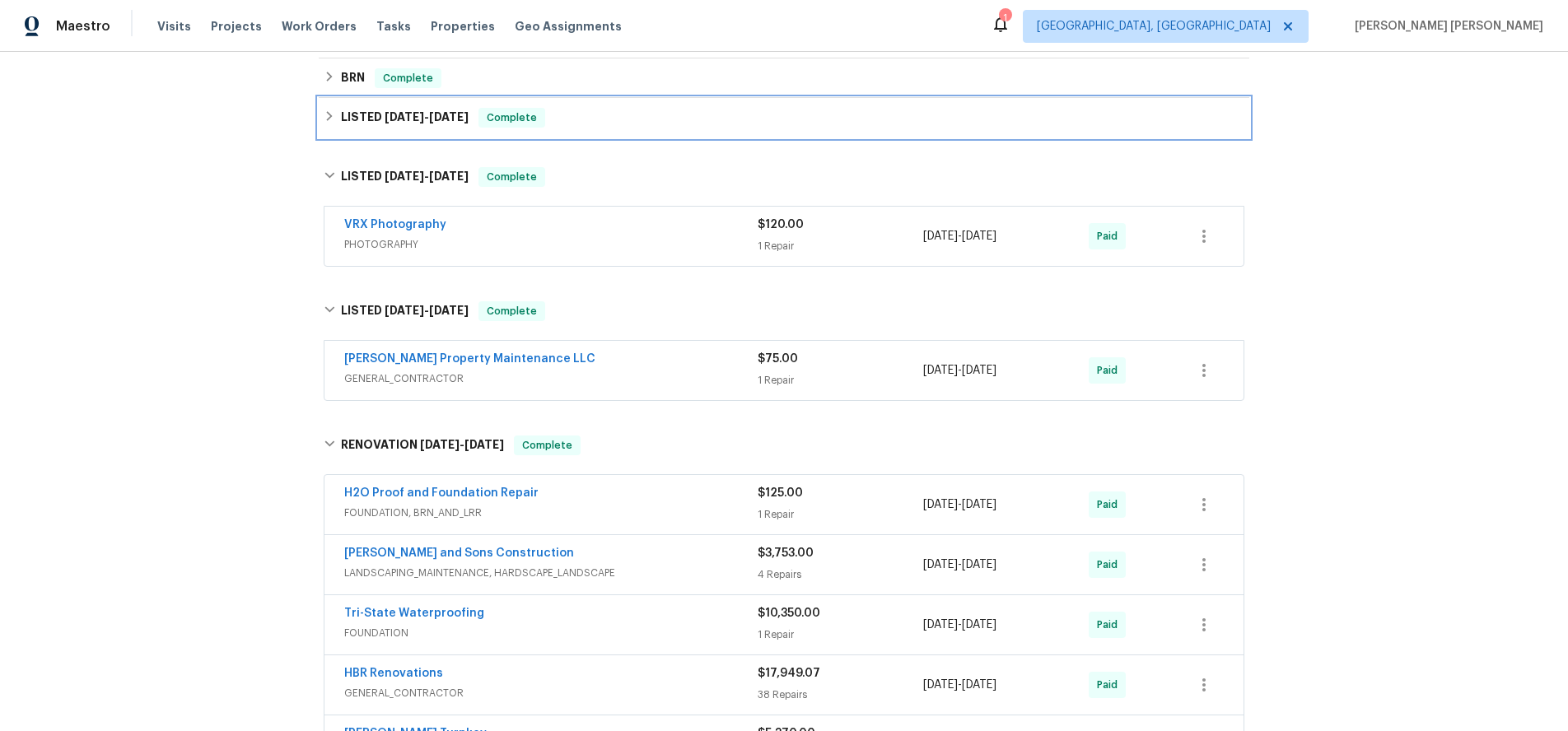
click at [330, 121] on icon at bounding box center [330, 116] width 12 height 12
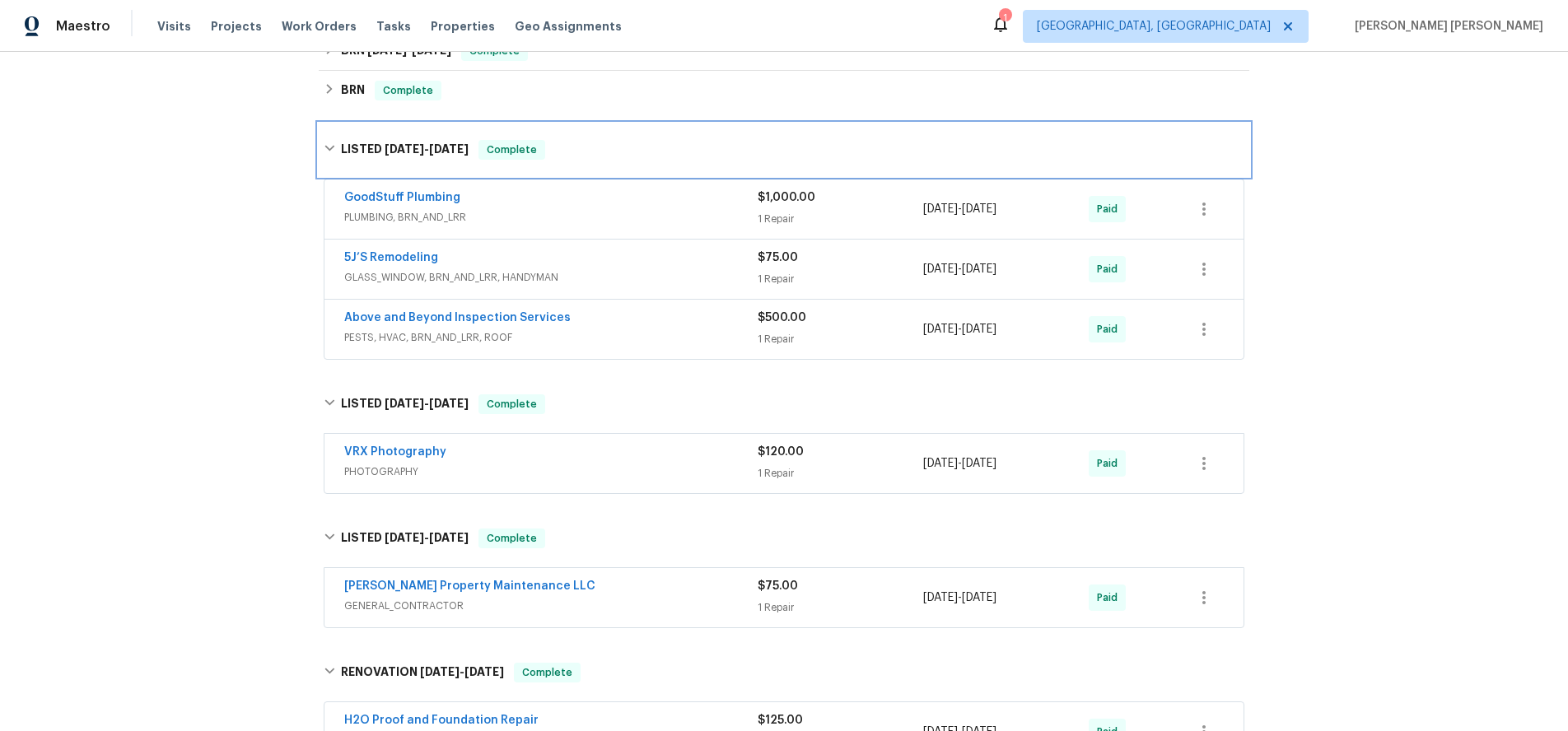
scroll to position [252, 0]
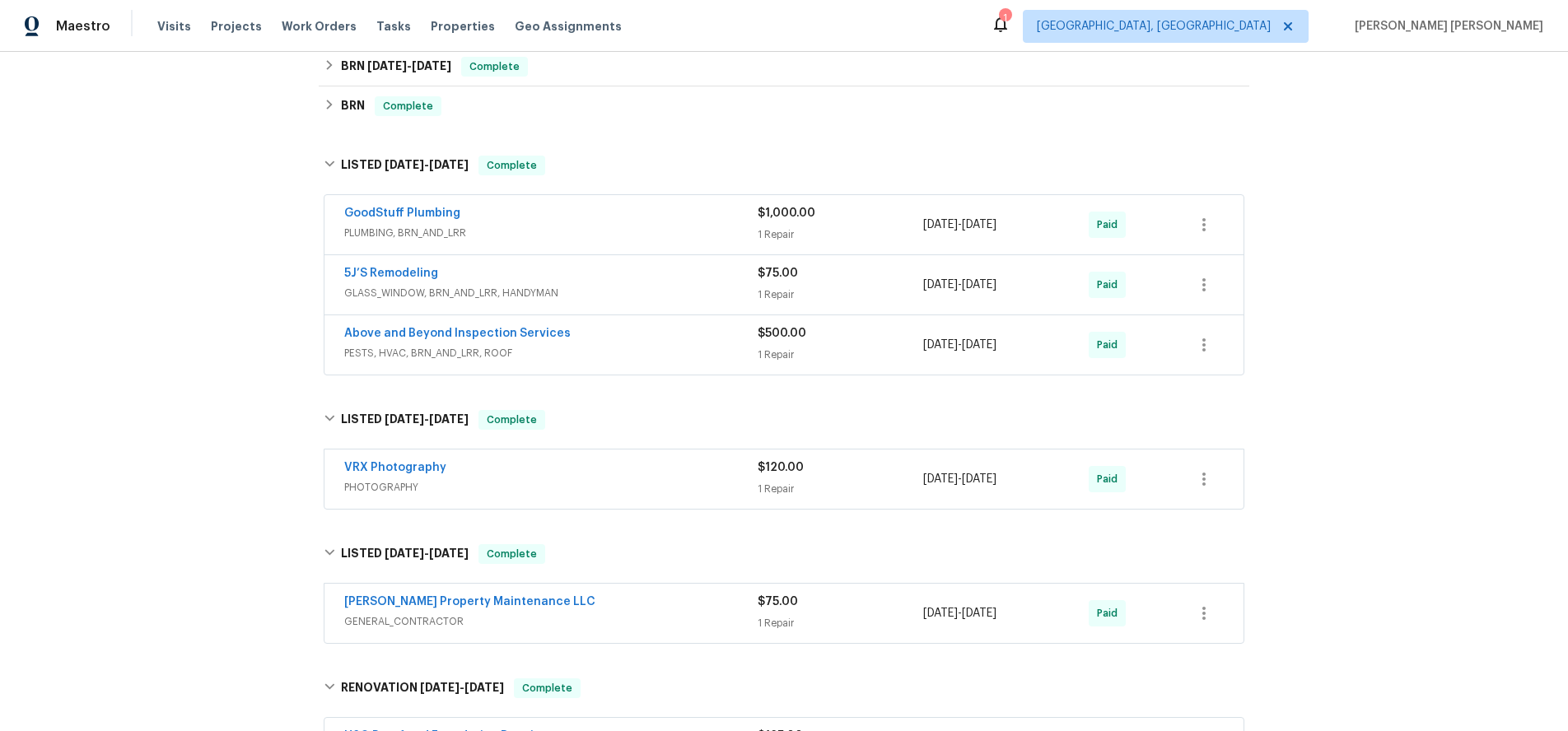
click at [686, 349] on span "PESTS, HVAC, BRN_AND_LRR, ROOF" at bounding box center [551, 353] width 413 height 16
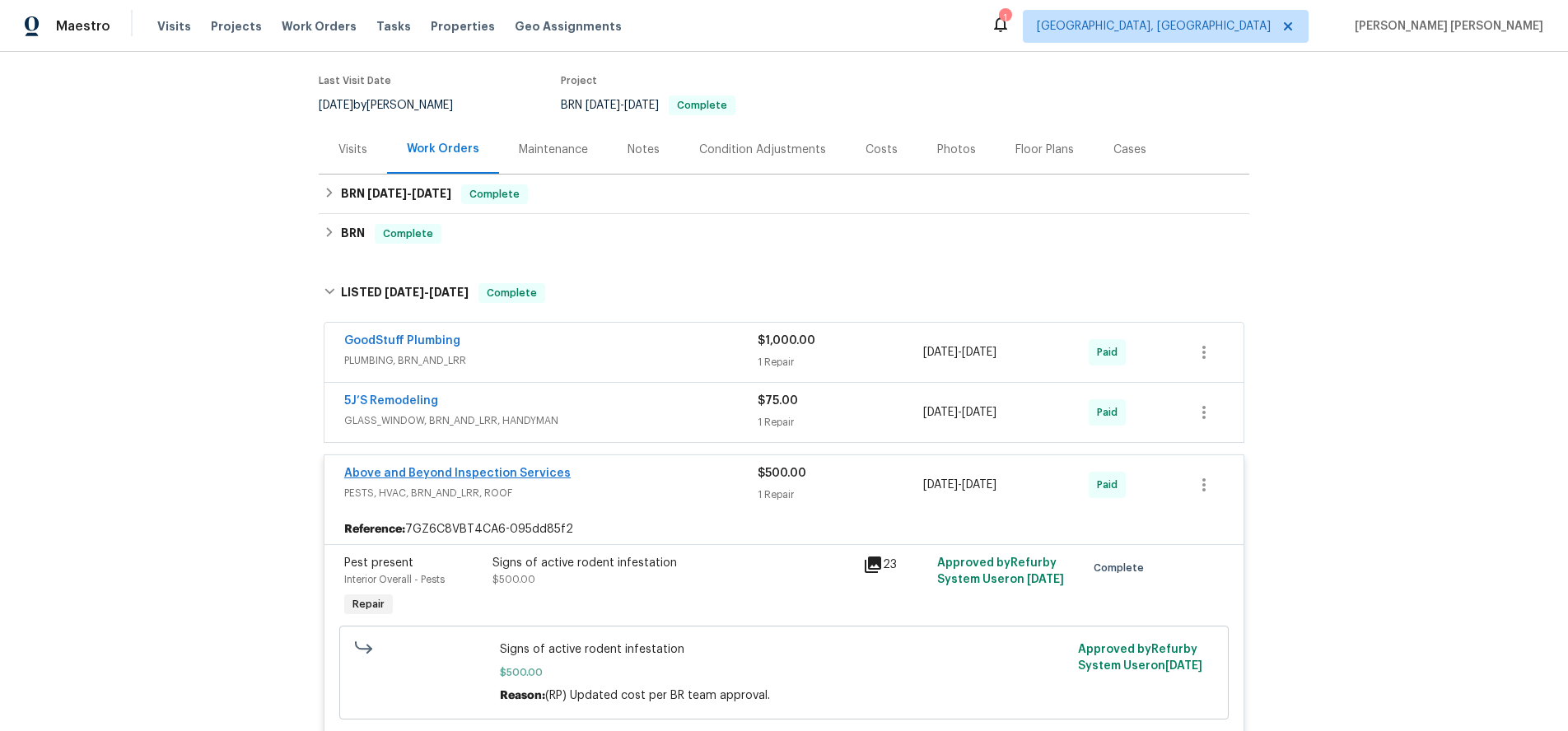
scroll to position [0, 0]
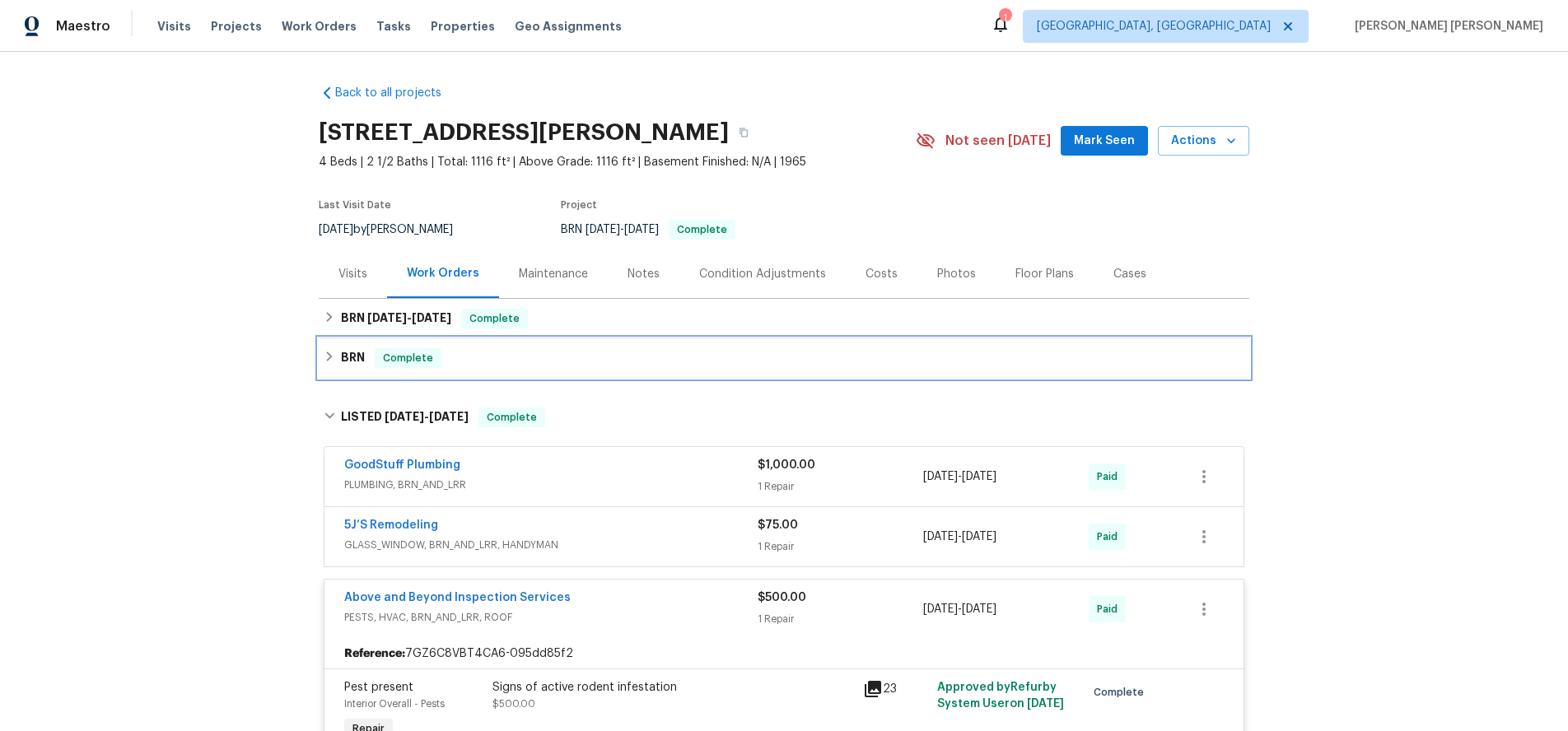
click at [320, 357] on div "BRN Complete" at bounding box center [783, 359] width 930 height 40
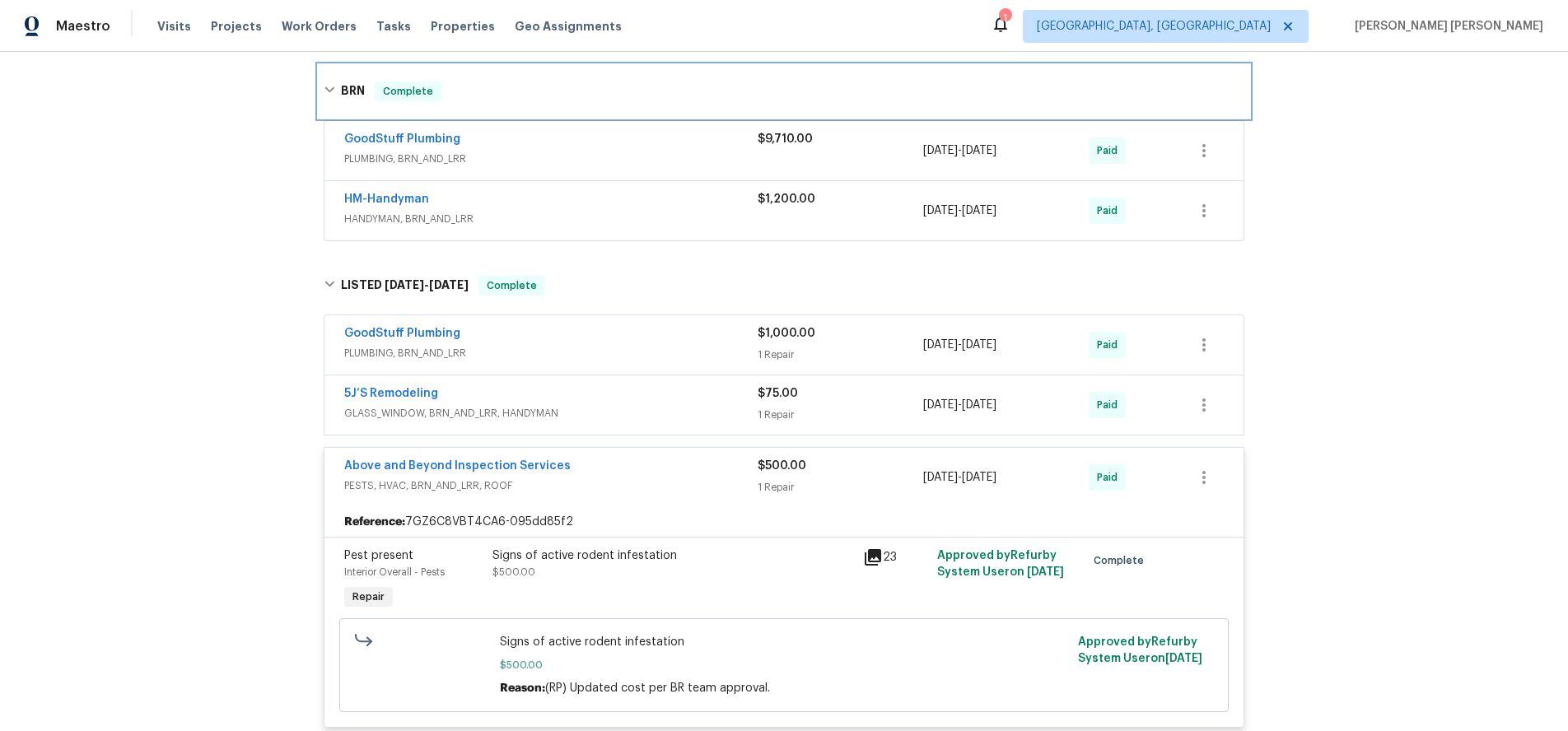
scroll to position [371, 0]
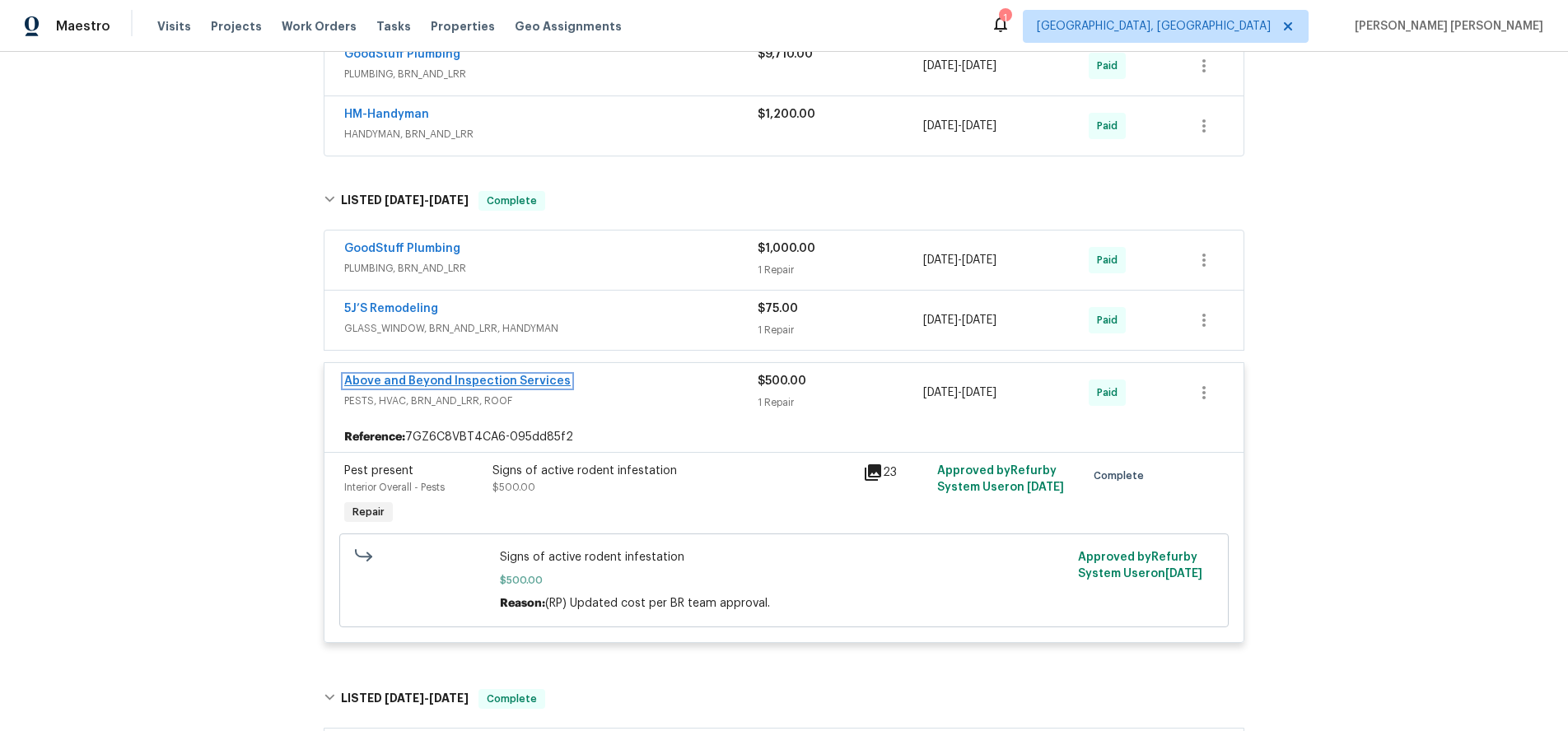
click at [498, 381] on link "Above and Beyond Inspection Services" at bounding box center [457, 381] width 227 height 12
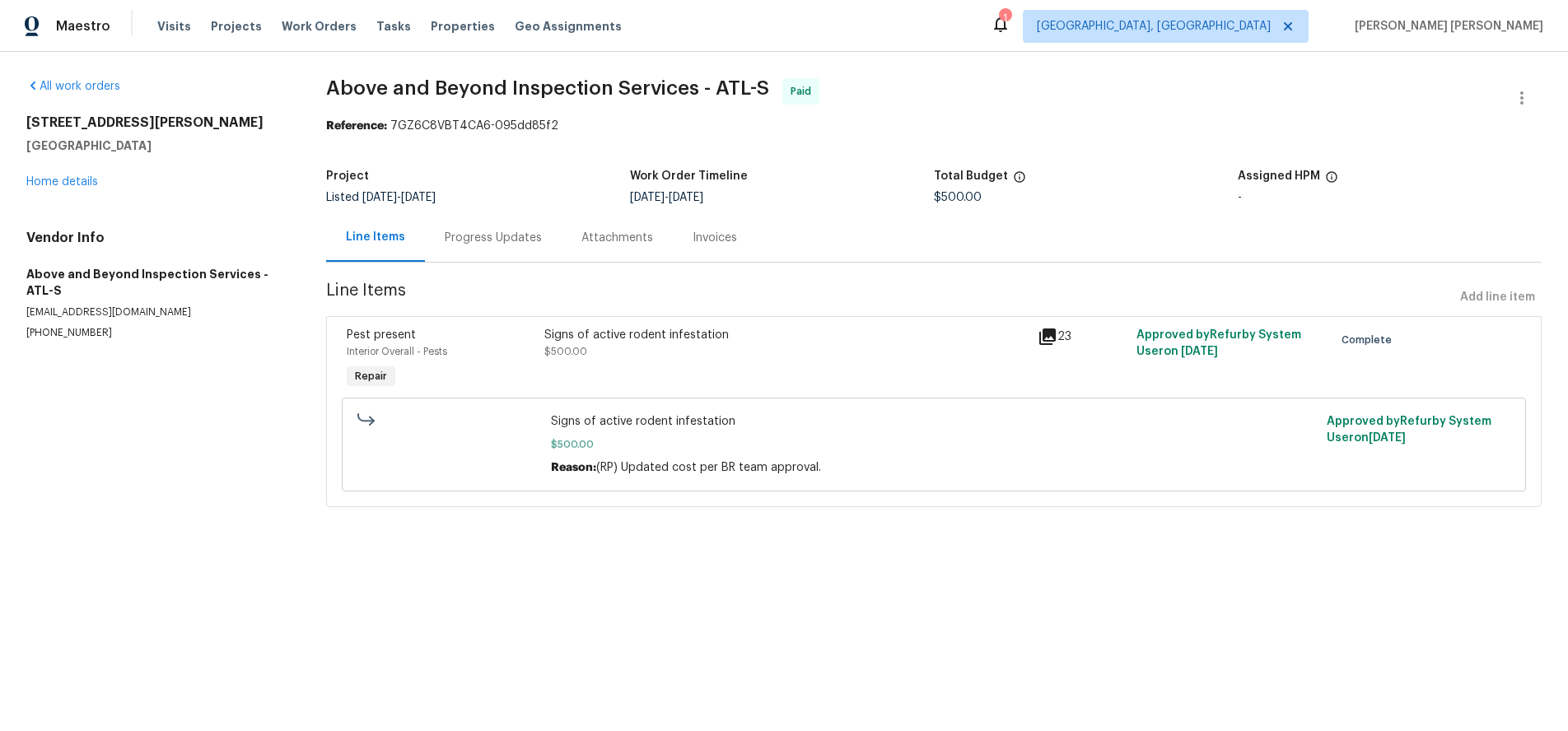
click at [493, 240] on div "Progress Updates" at bounding box center [492, 238] width 97 height 16
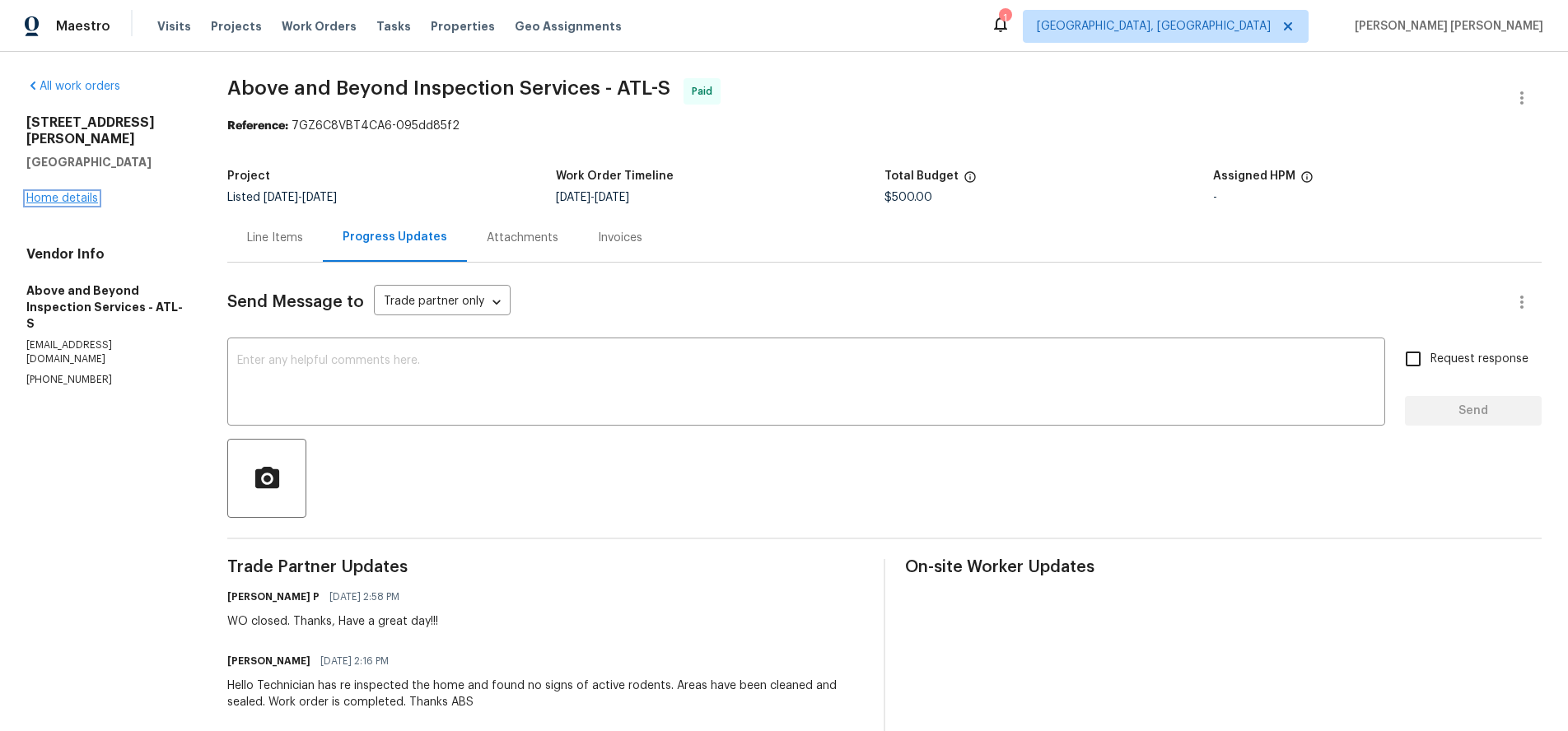
click at [50, 193] on link "Home details" at bounding box center [62, 199] width 72 height 12
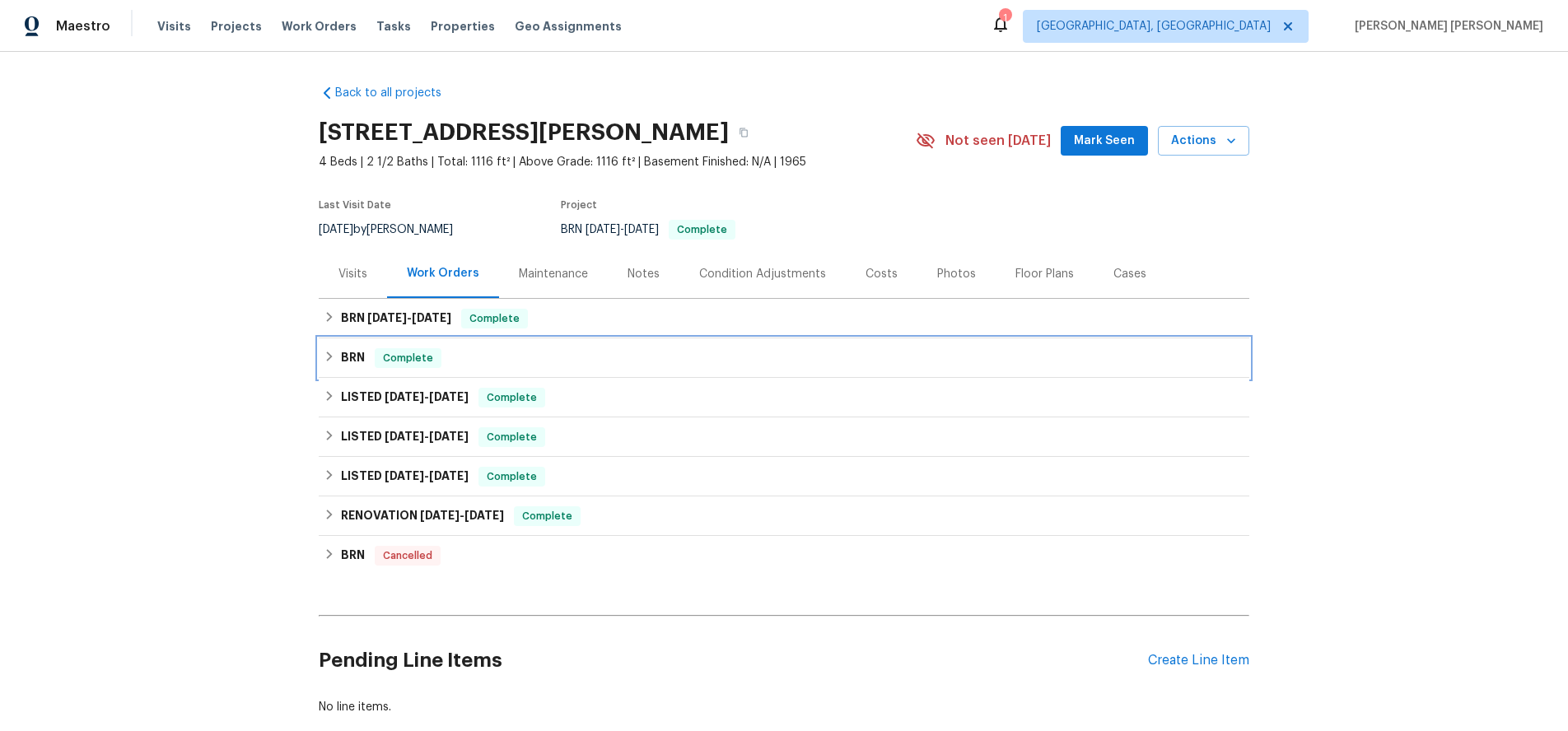
click at [346, 354] on h6 "BRN" at bounding box center [353, 359] width 24 height 20
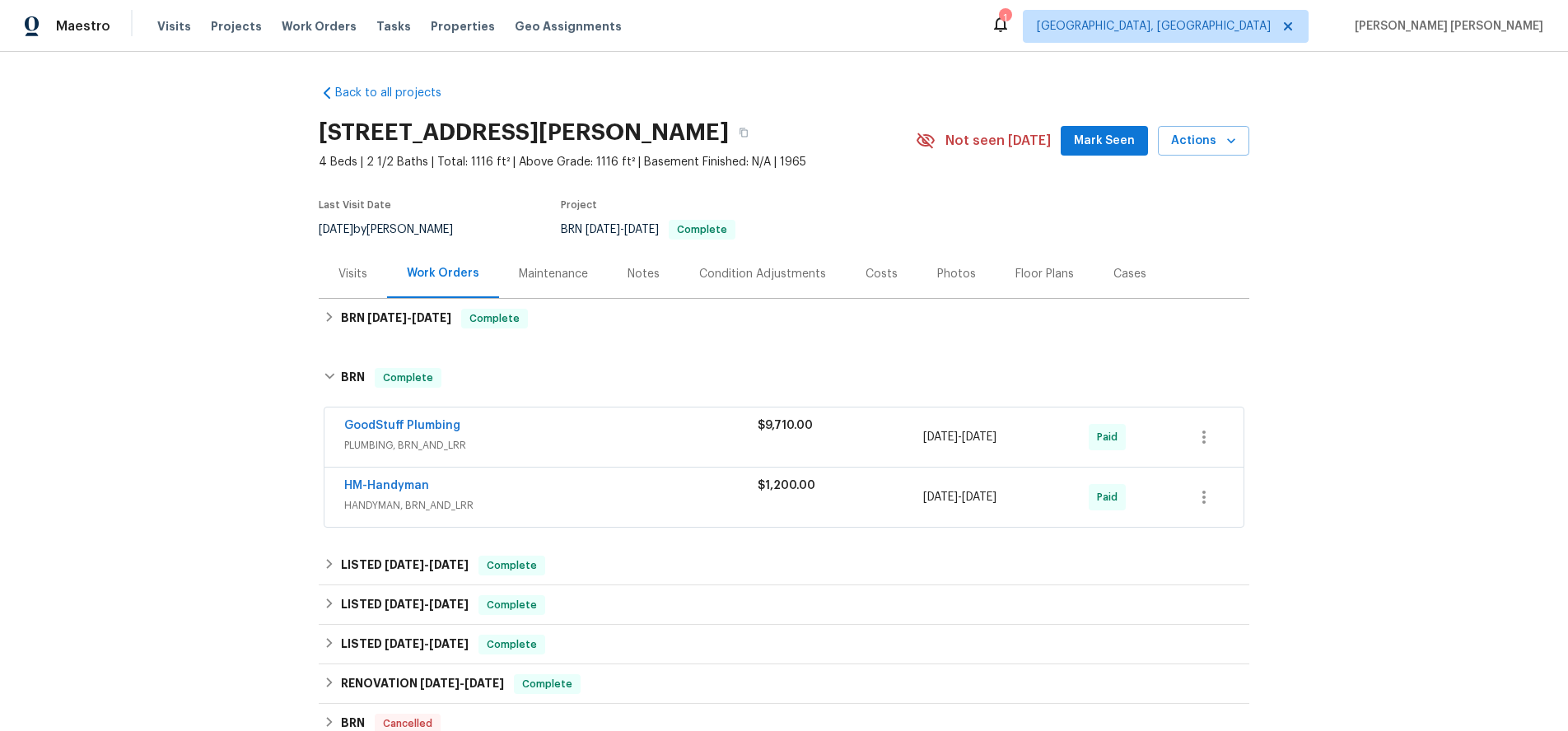
click at [788, 442] on div "$9,710.00" at bounding box center [840, 437] width 166 height 40
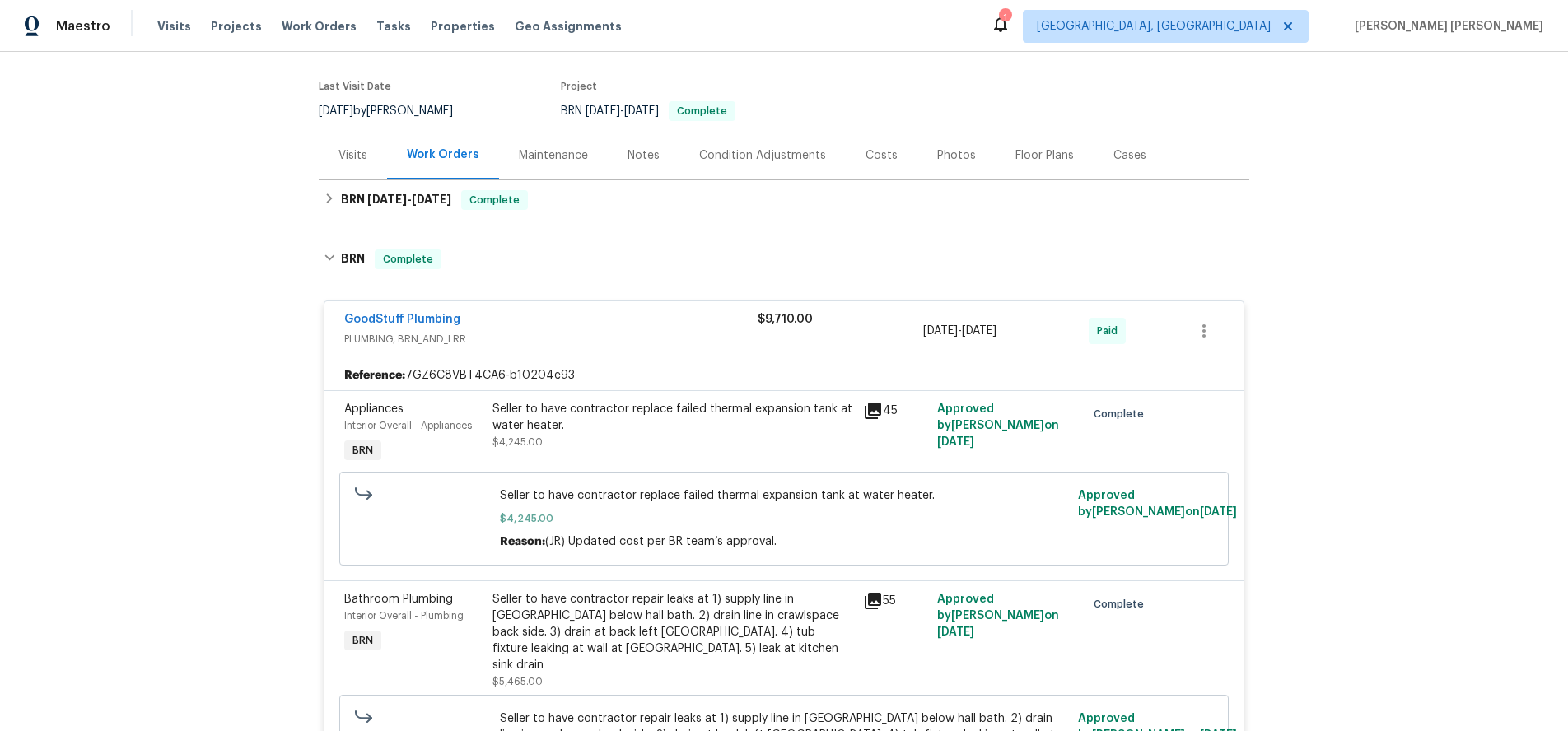
scroll to position [149, 0]
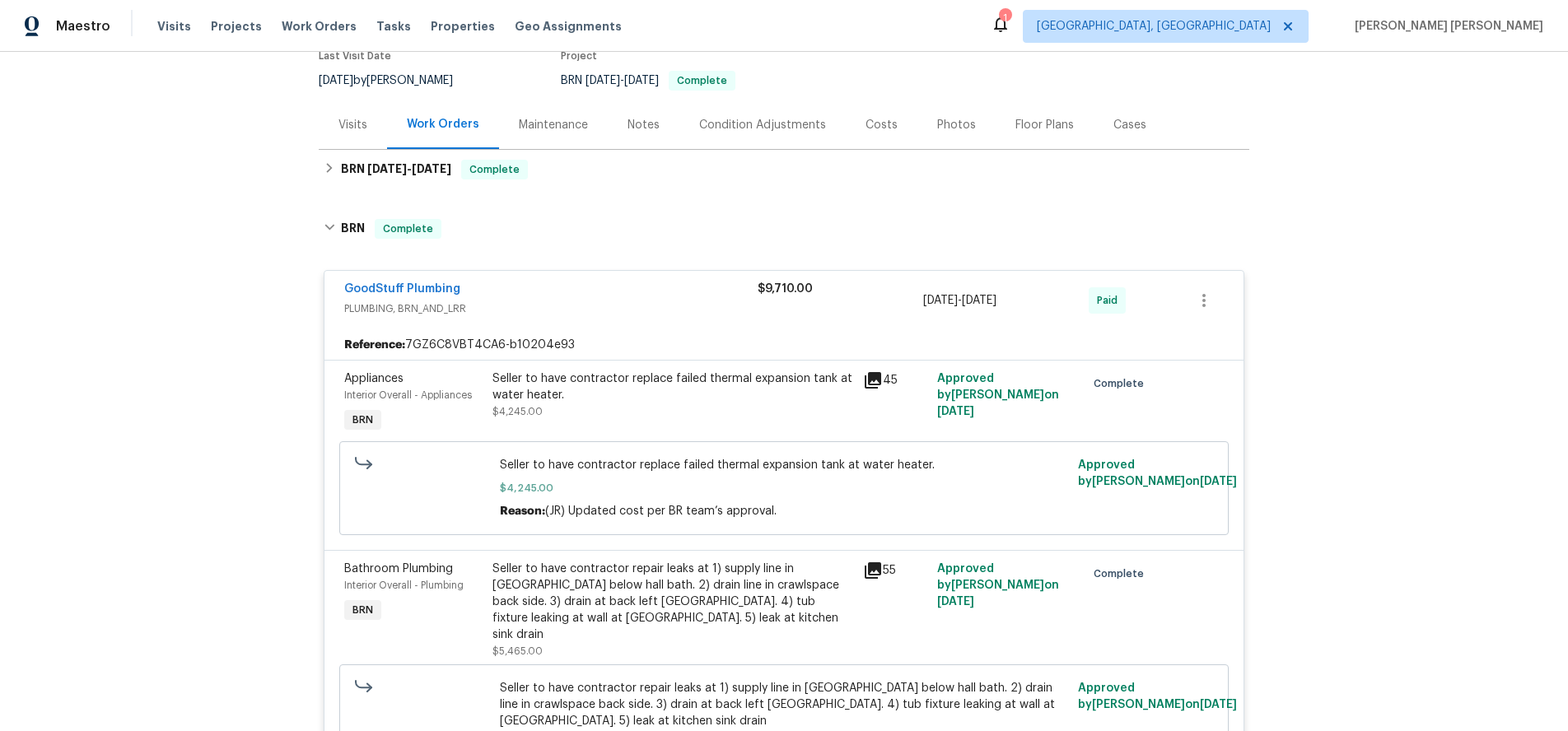
click at [869, 381] on icon at bounding box center [873, 380] width 16 height 16
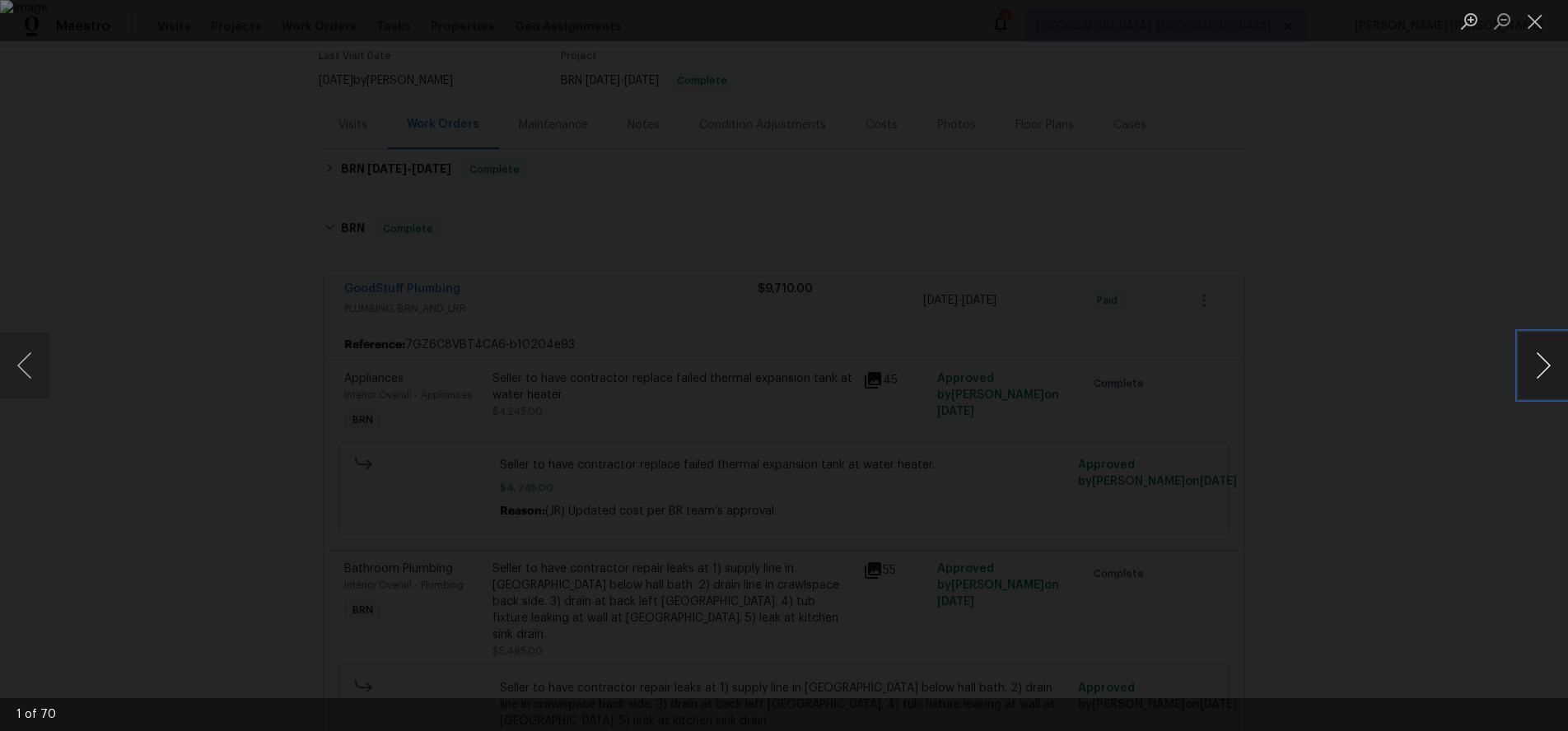
click at [1535, 373] on button "Next image" at bounding box center [1542, 366] width 49 height 66
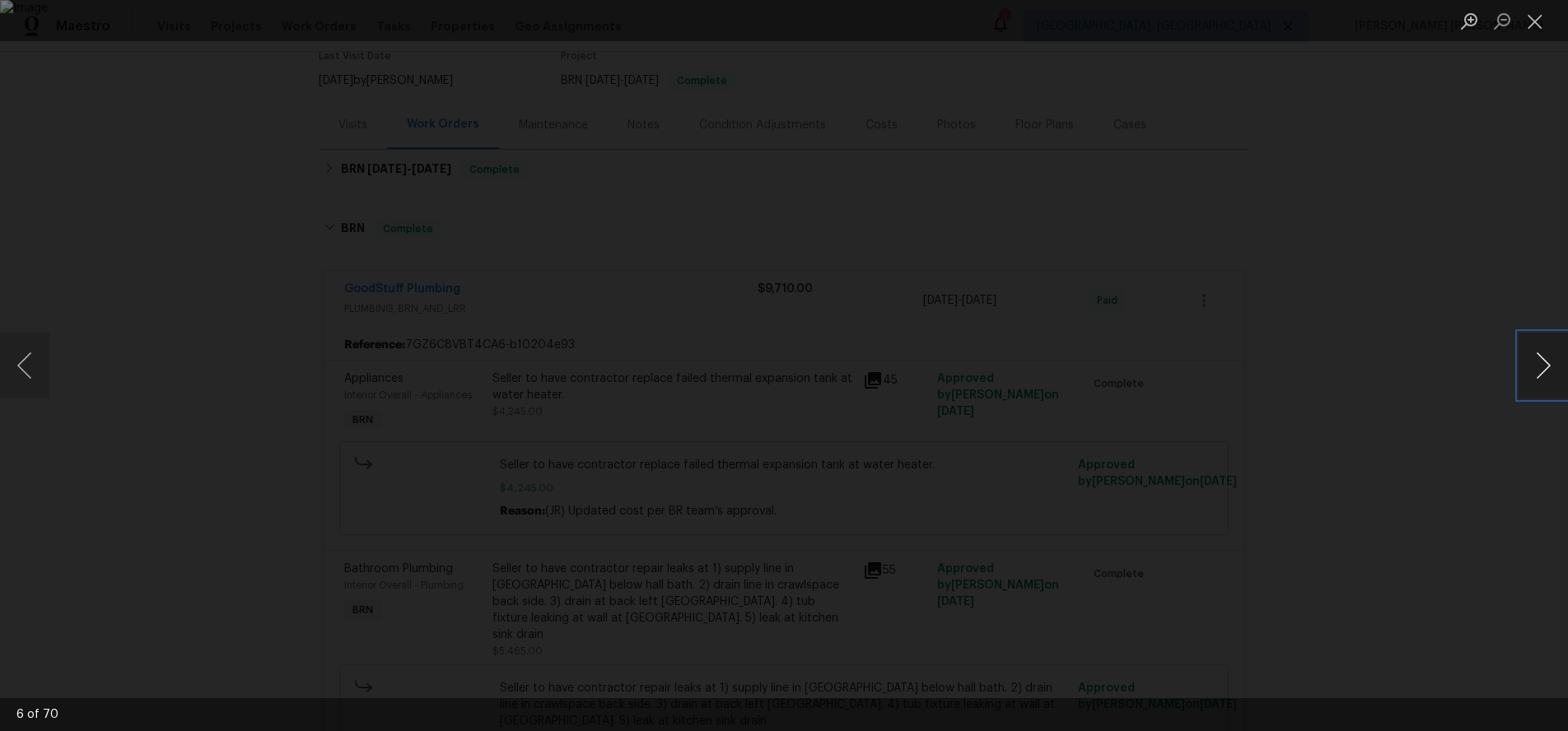
click at [1535, 373] on button "Next image" at bounding box center [1542, 366] width 49 height 66
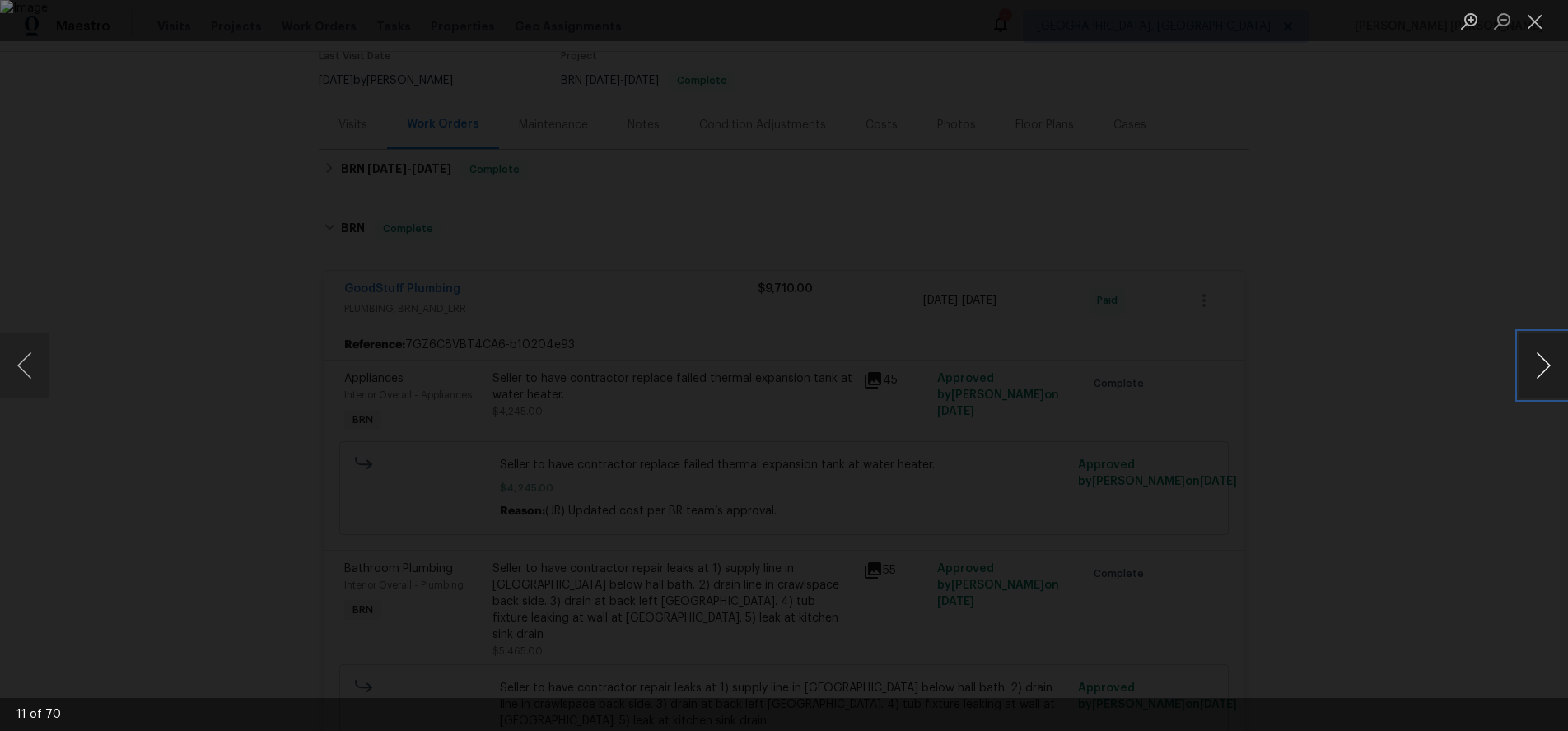
click at [1535, 373] on button "Next image" at bounding box center [1542, 366] width 49 height 66
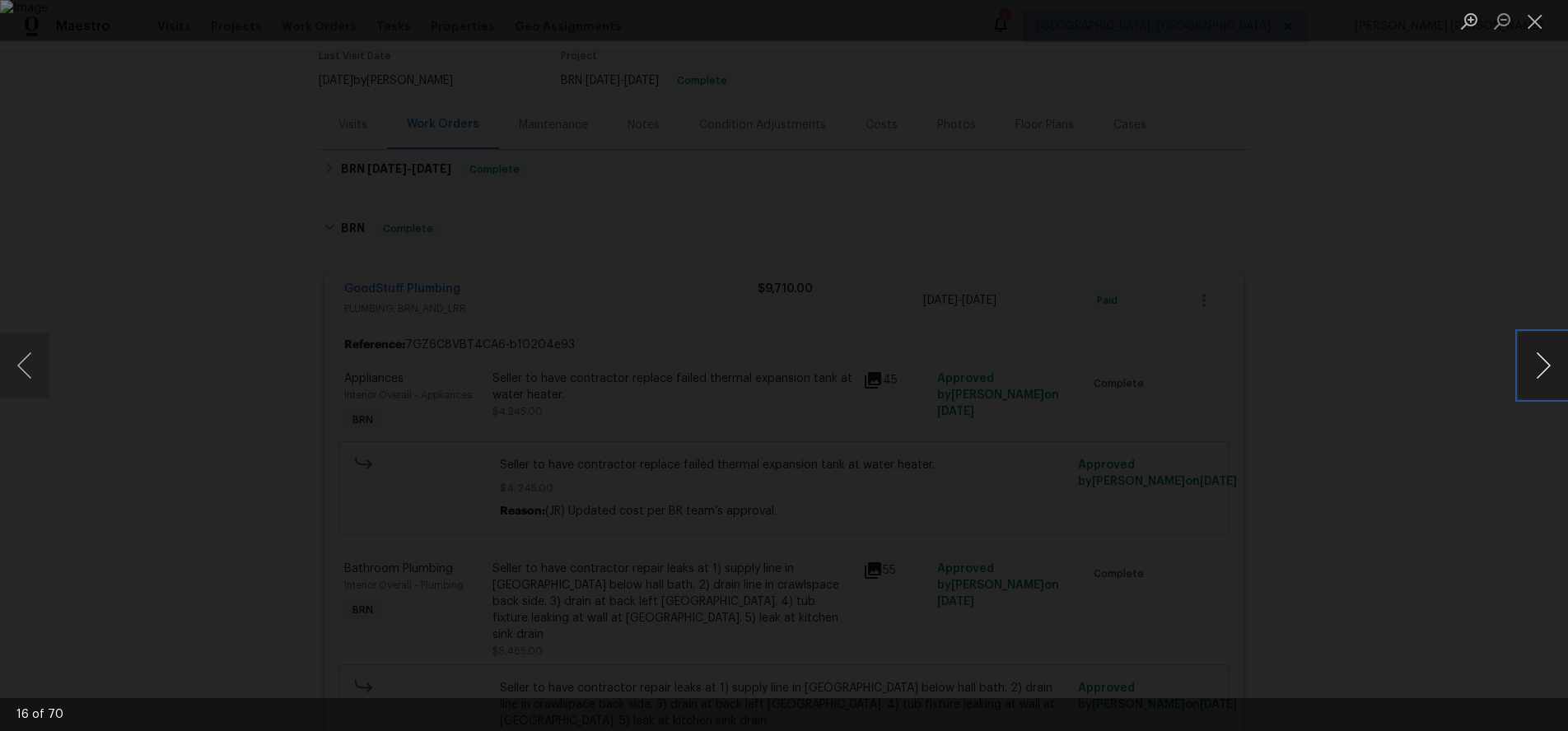
click at [1535, 373] on button "Next image" at bounding box center [1542, 366] width 49 height 66
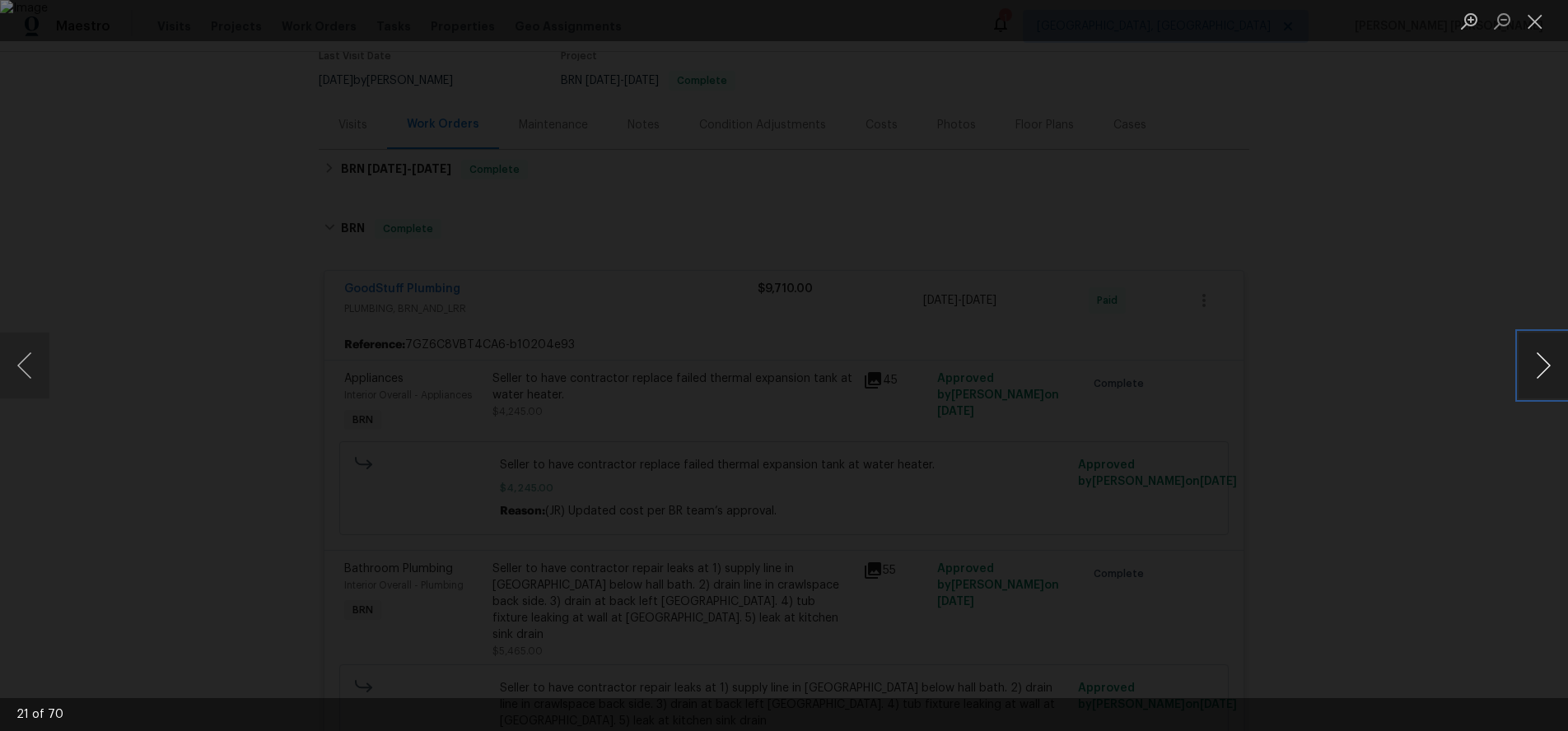
click at [1535, 373] on button "Next image" at bounding box center [1542, 366] width 49 height 66
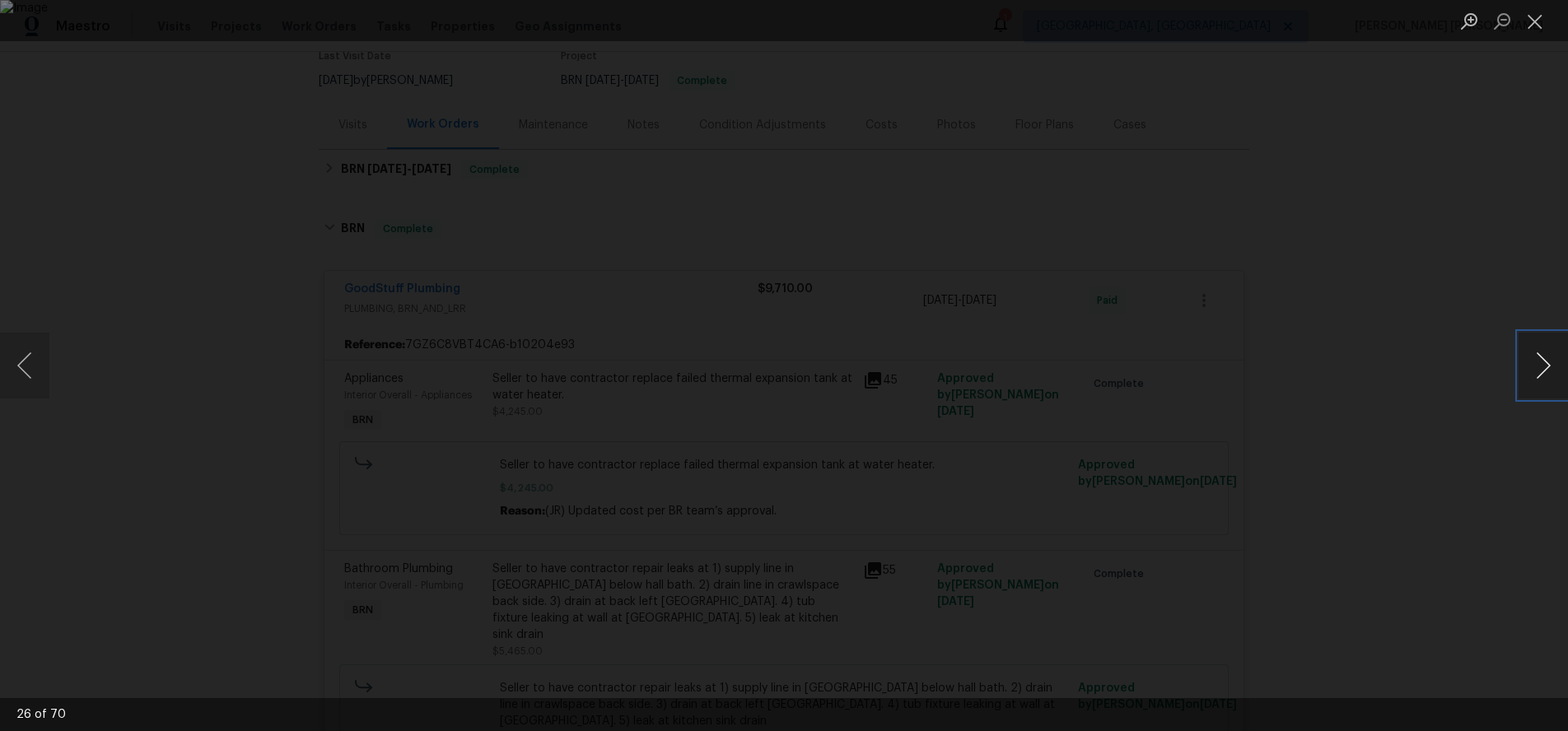
click at [1535, 373] on button "Next image" at bounding box center [1542, 366] width 49 height 66
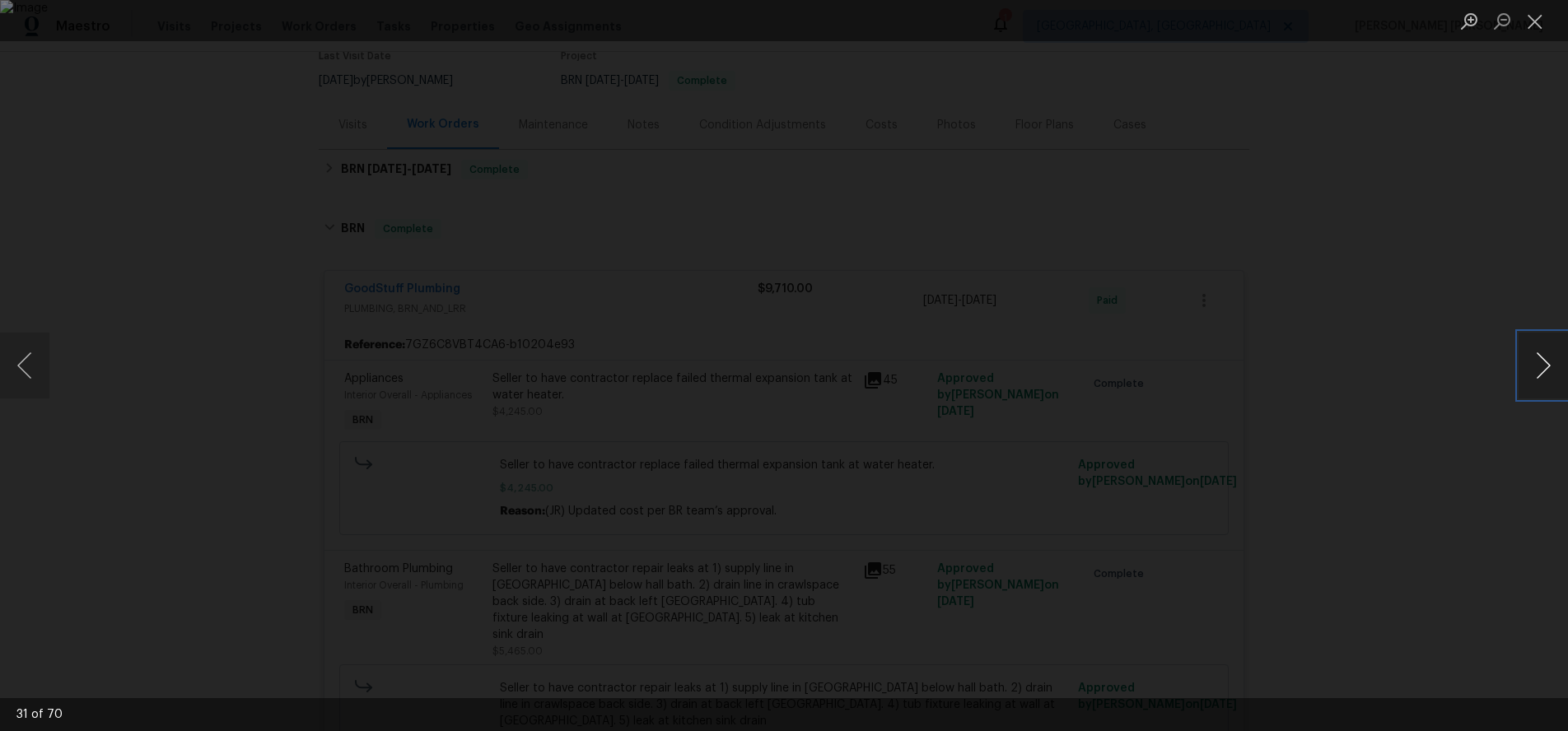
click at [1535, 373] on button "Next image" at bounding box center [1542, 366] width 49 height 66
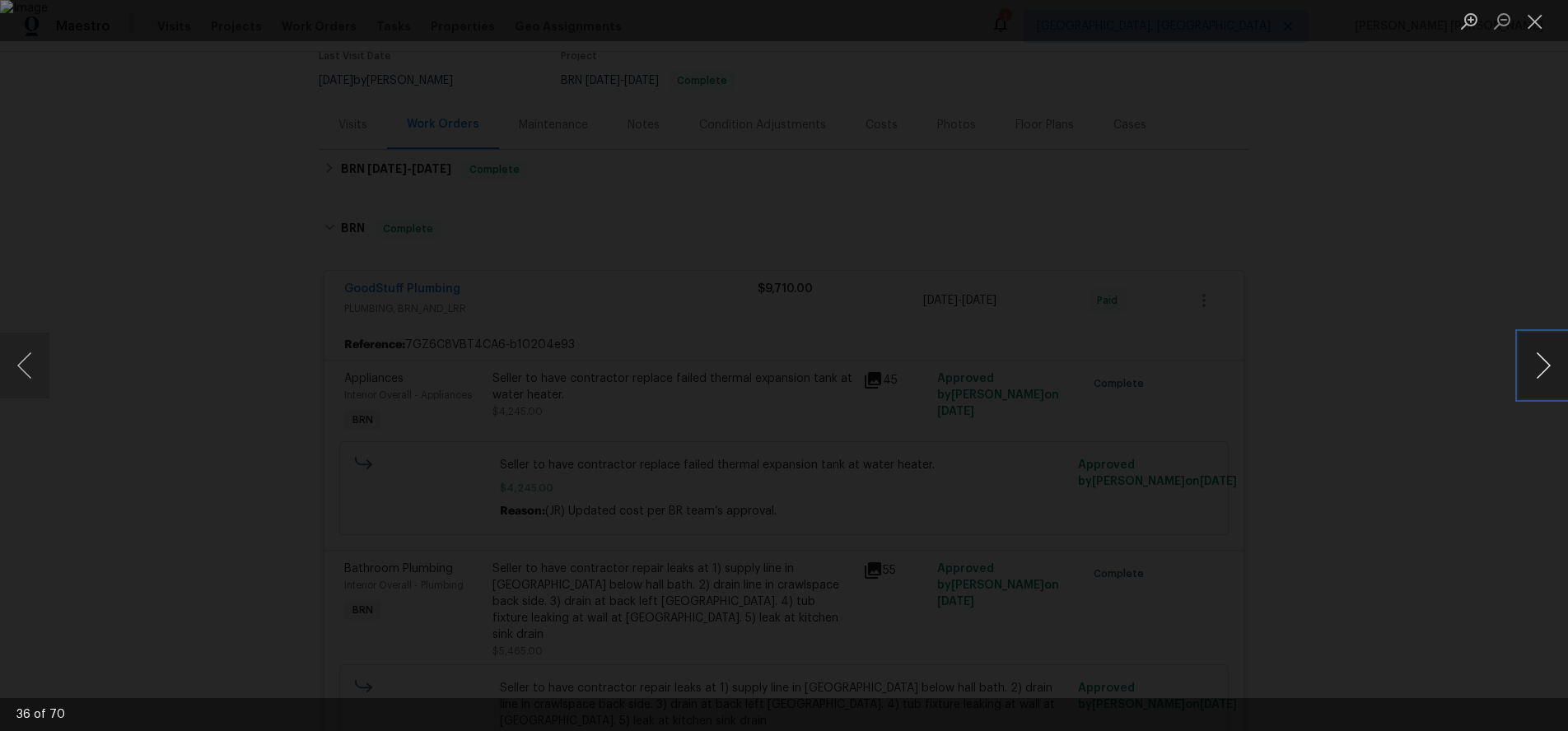
click at [1535, 373] on button "Next image" at bounding box center [1542, 366] width 49 height 66
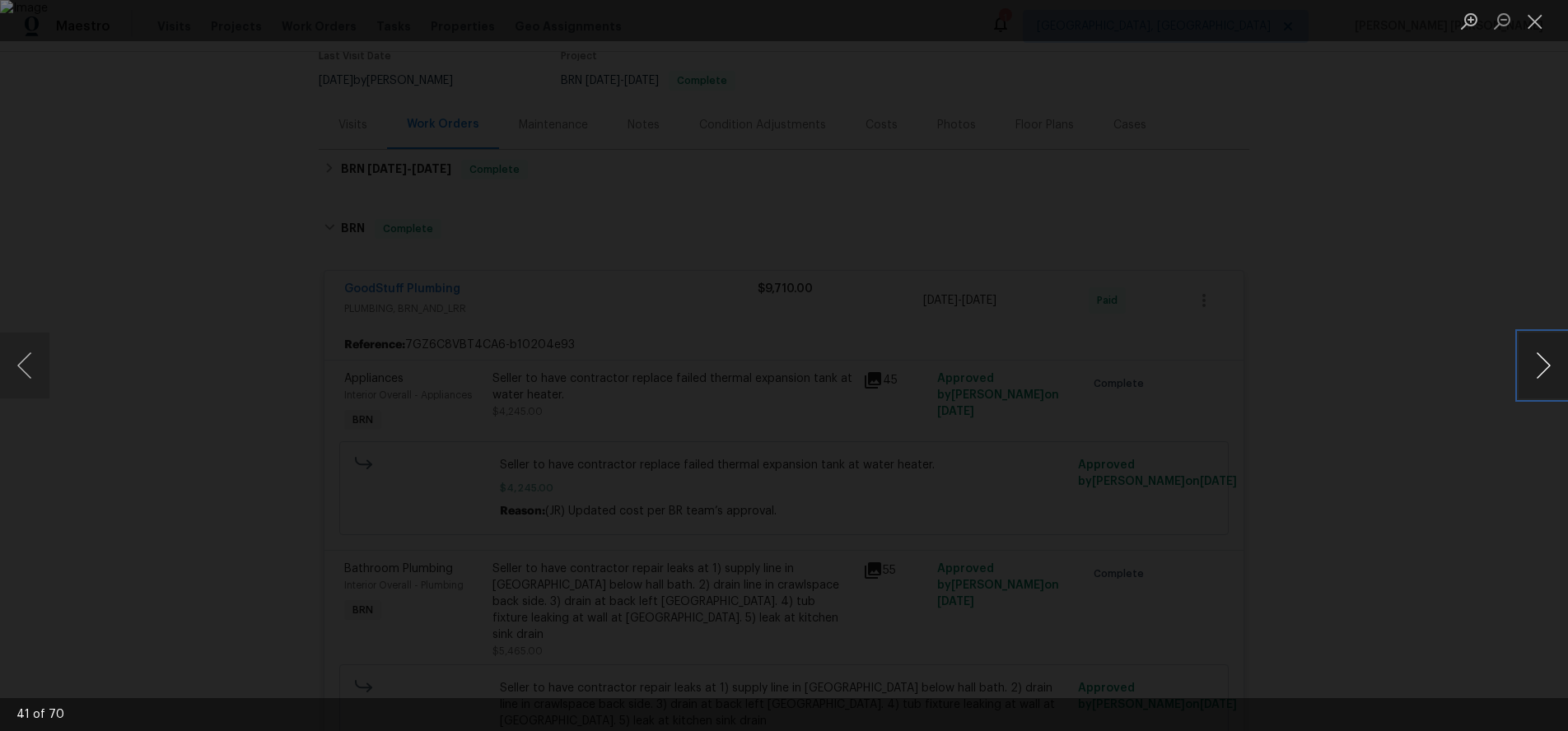
click at [1535, 373] on button "Next image" at bounding box center [1542, 366] width 49 height 66
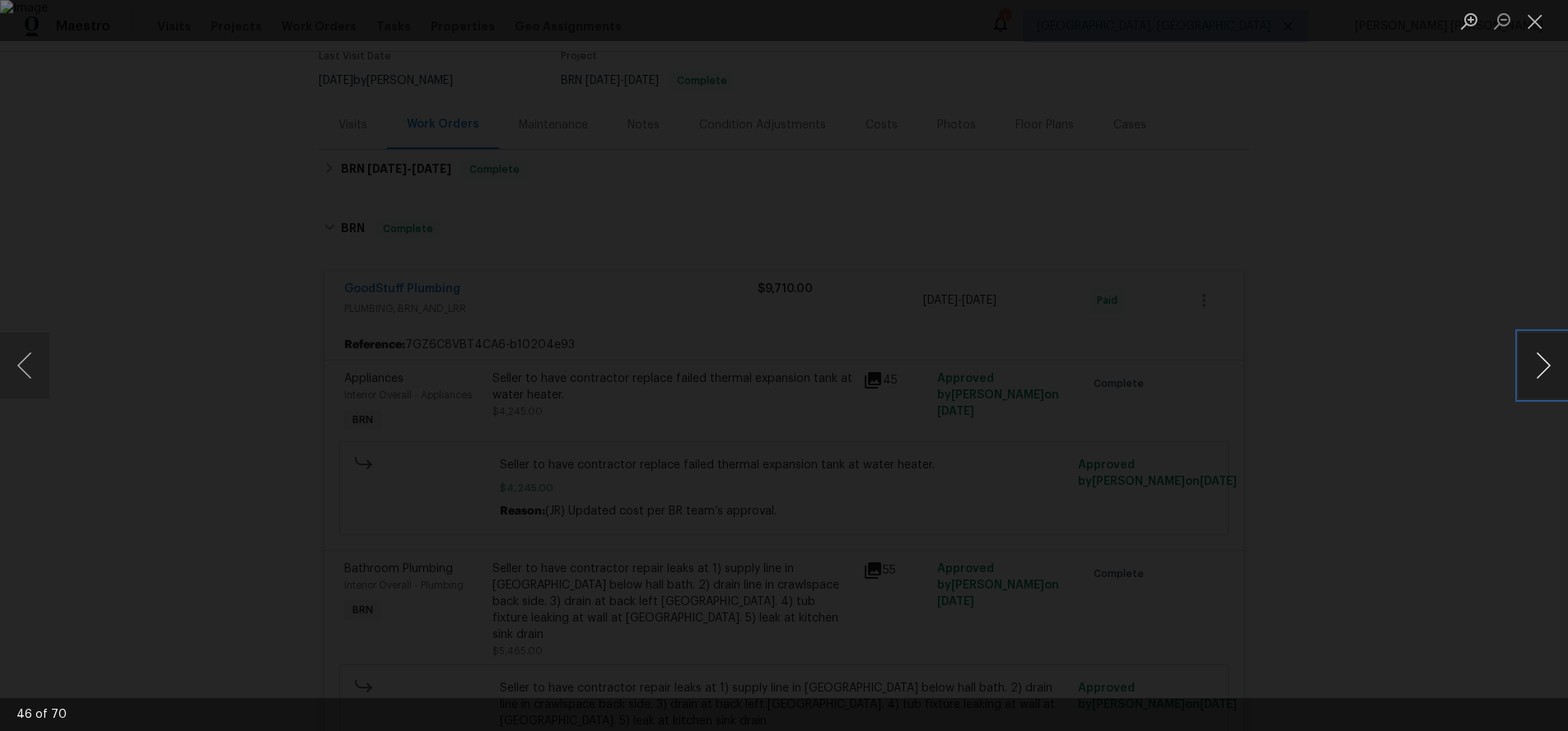
click at [1549, 377] on button "Next image" at bounding box center [1542, 366] width 49 height 66
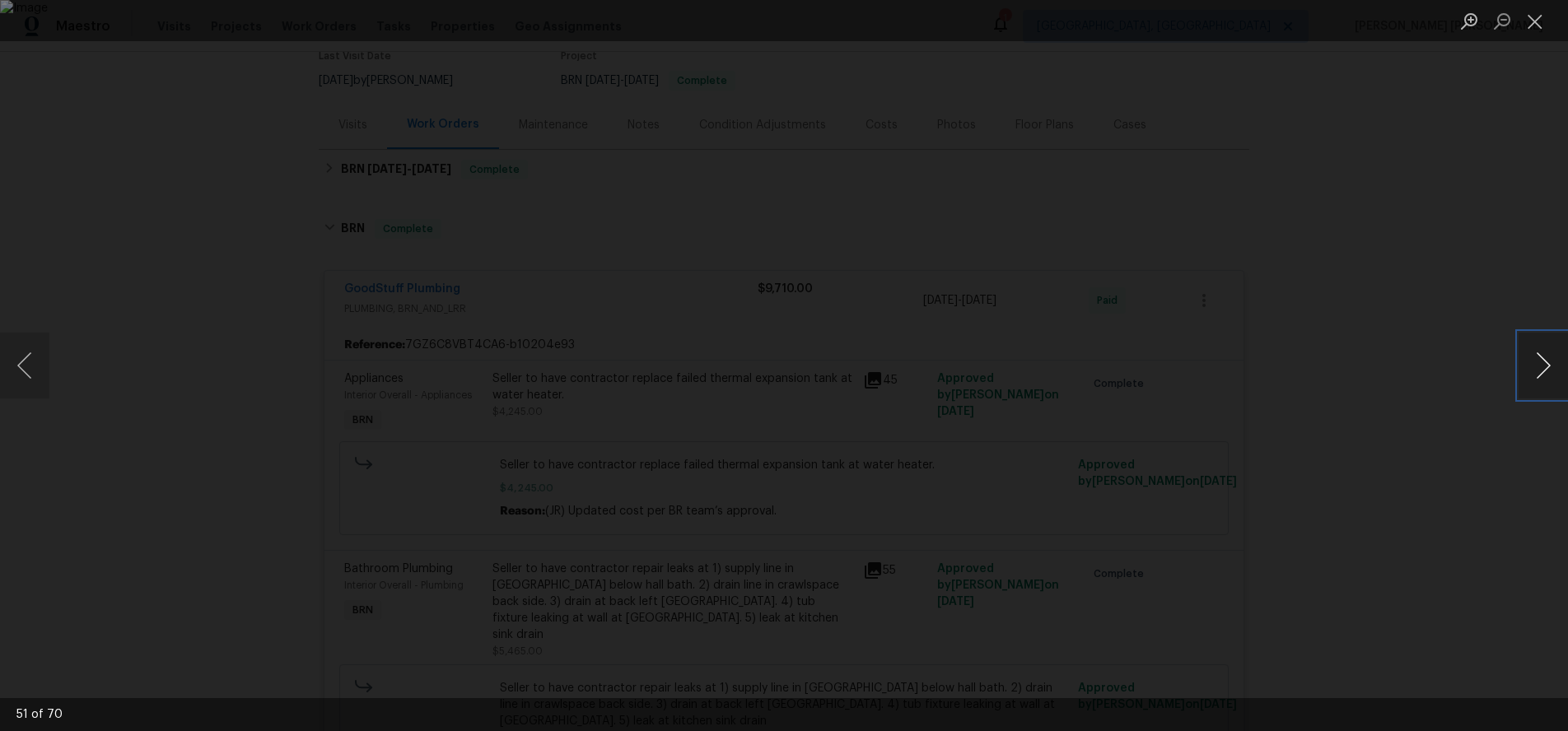
click at [1549, 377] on button "Next image" at bounding box center [1542, 366] width 49 height 66
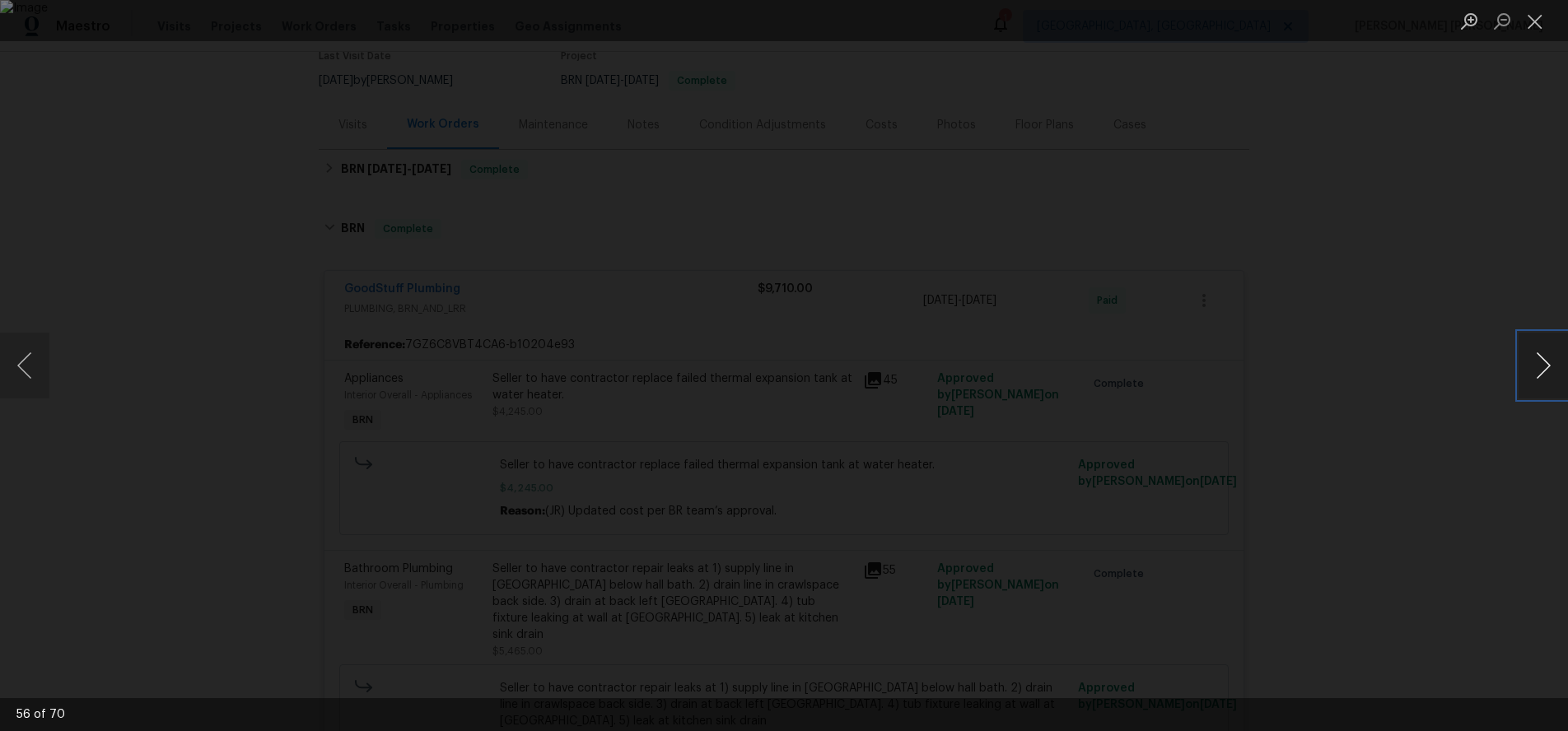
click at [1549, 377] on button "Next image" at bounding box center [1542, 366] width 49 height 66
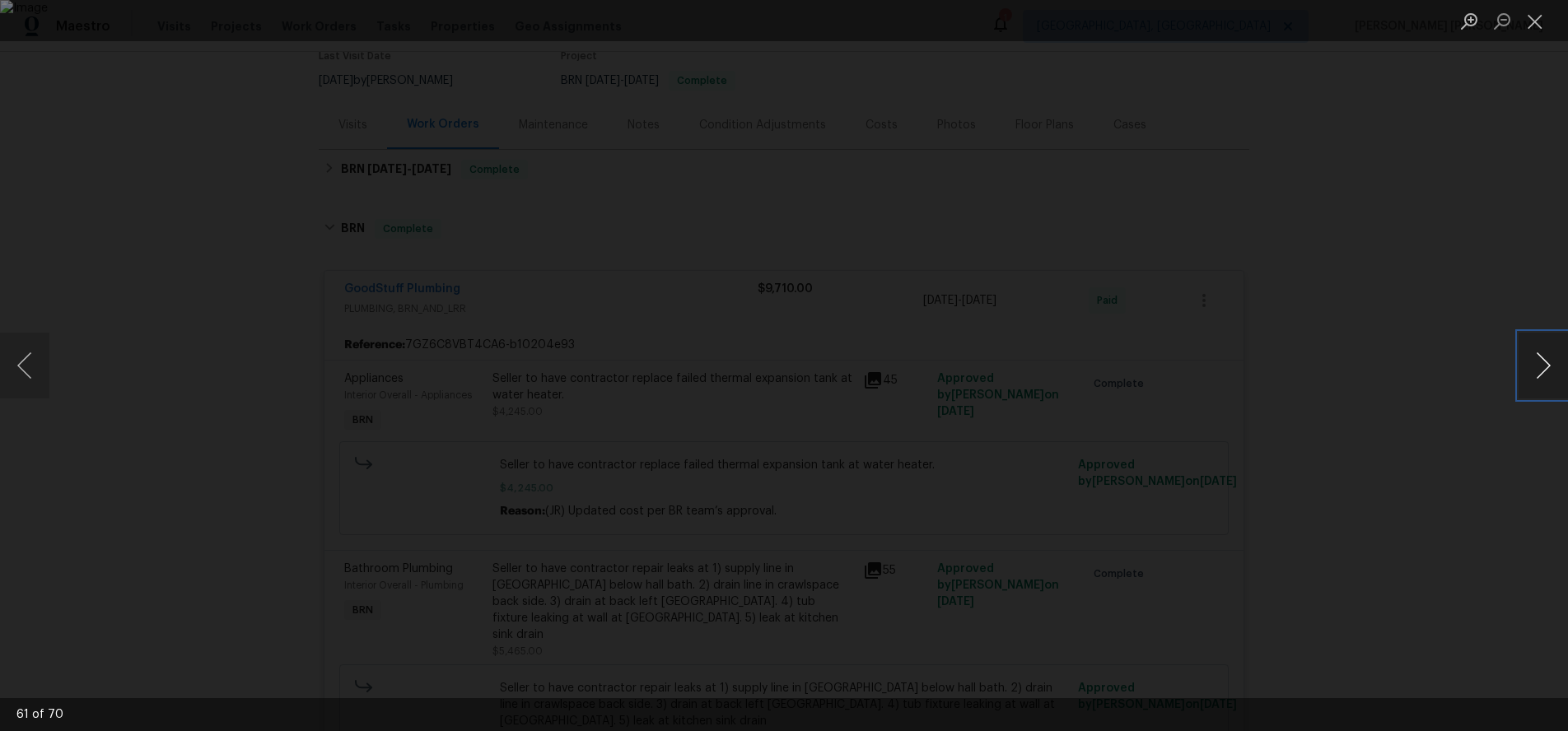
click at [1549, 377] on button "Next image" at bounding box center [1542, 366] width 49 height 66
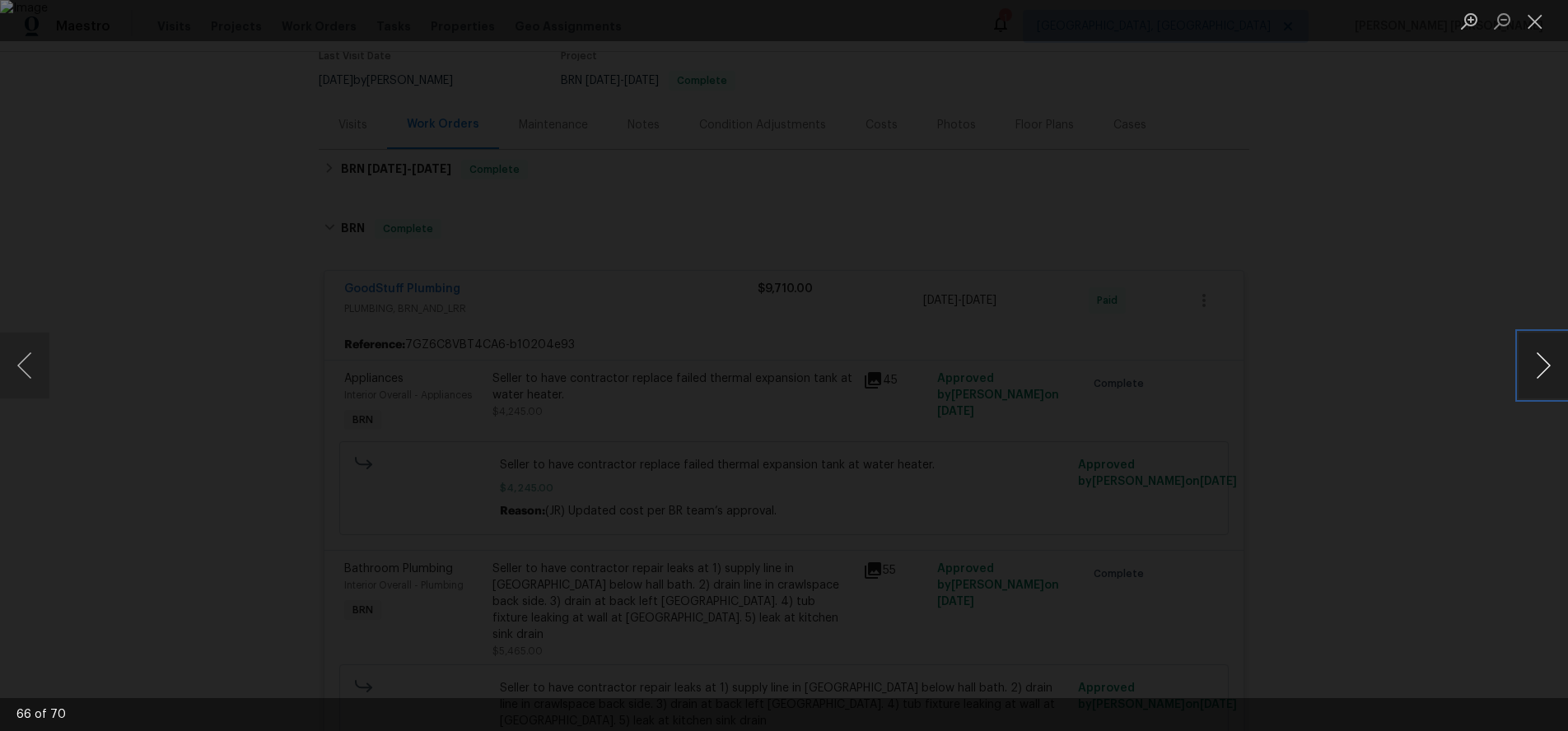
click at [1549, 377] on button "Next image" at bounding box center [1542, 366] width 49 height 66
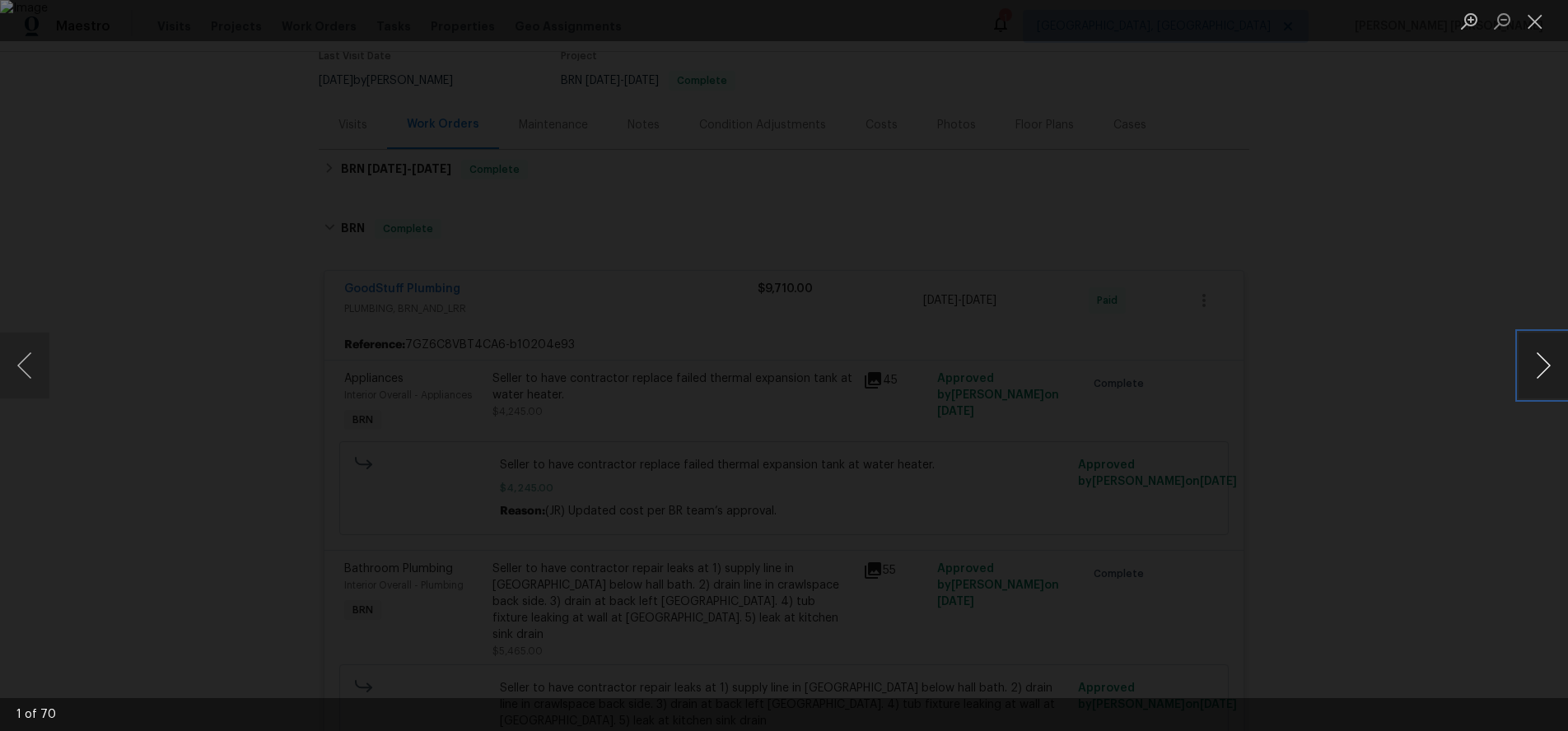
click at [1549, 377] on button "Next image" at bounding box center [1542, 366] width 49 height 66
click at [1434, 518] on div "Lightbox" at bounding box center [784, 366] width 1568 height 731
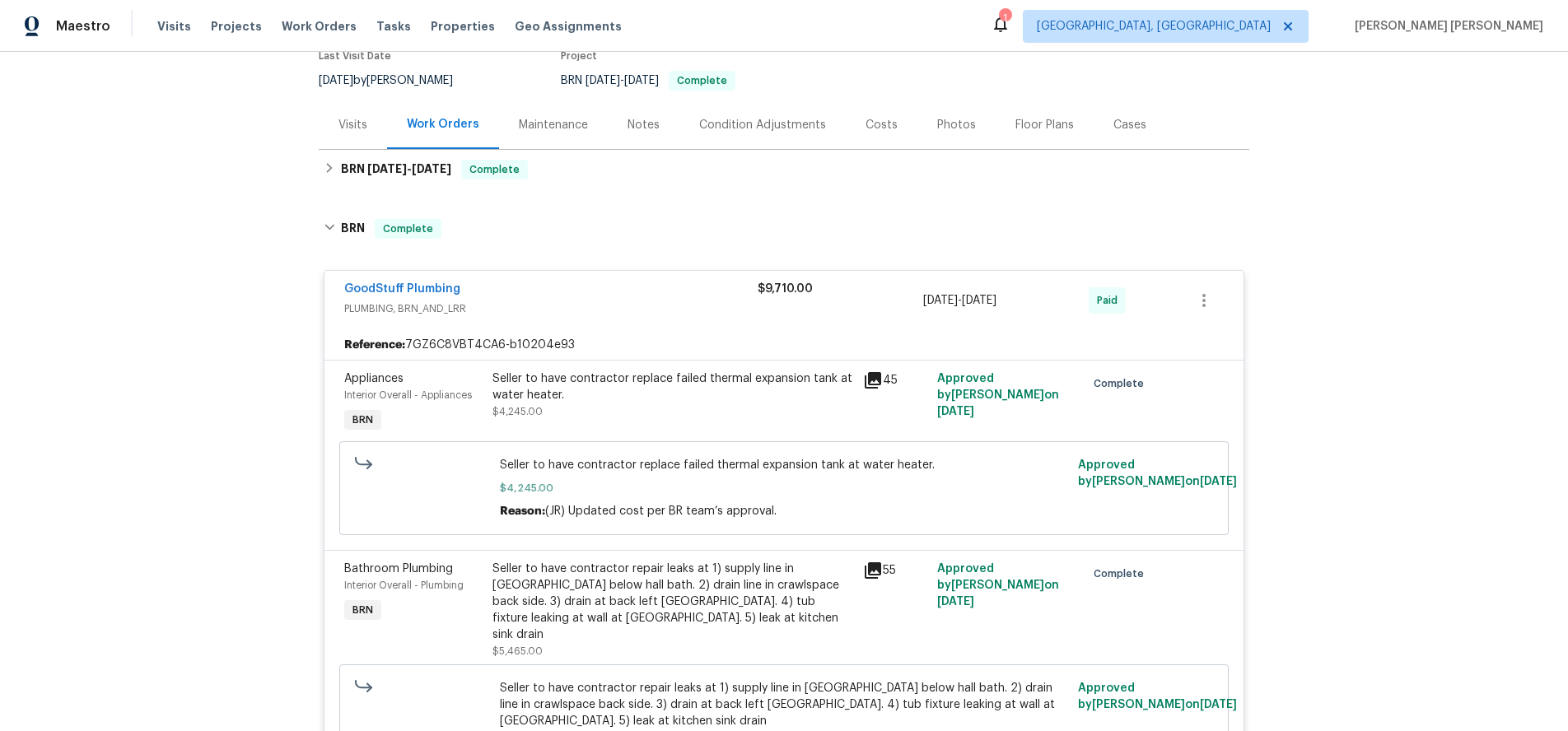
click at [877, 576] on icon at bounding box center [873, 570] width 20 height 20
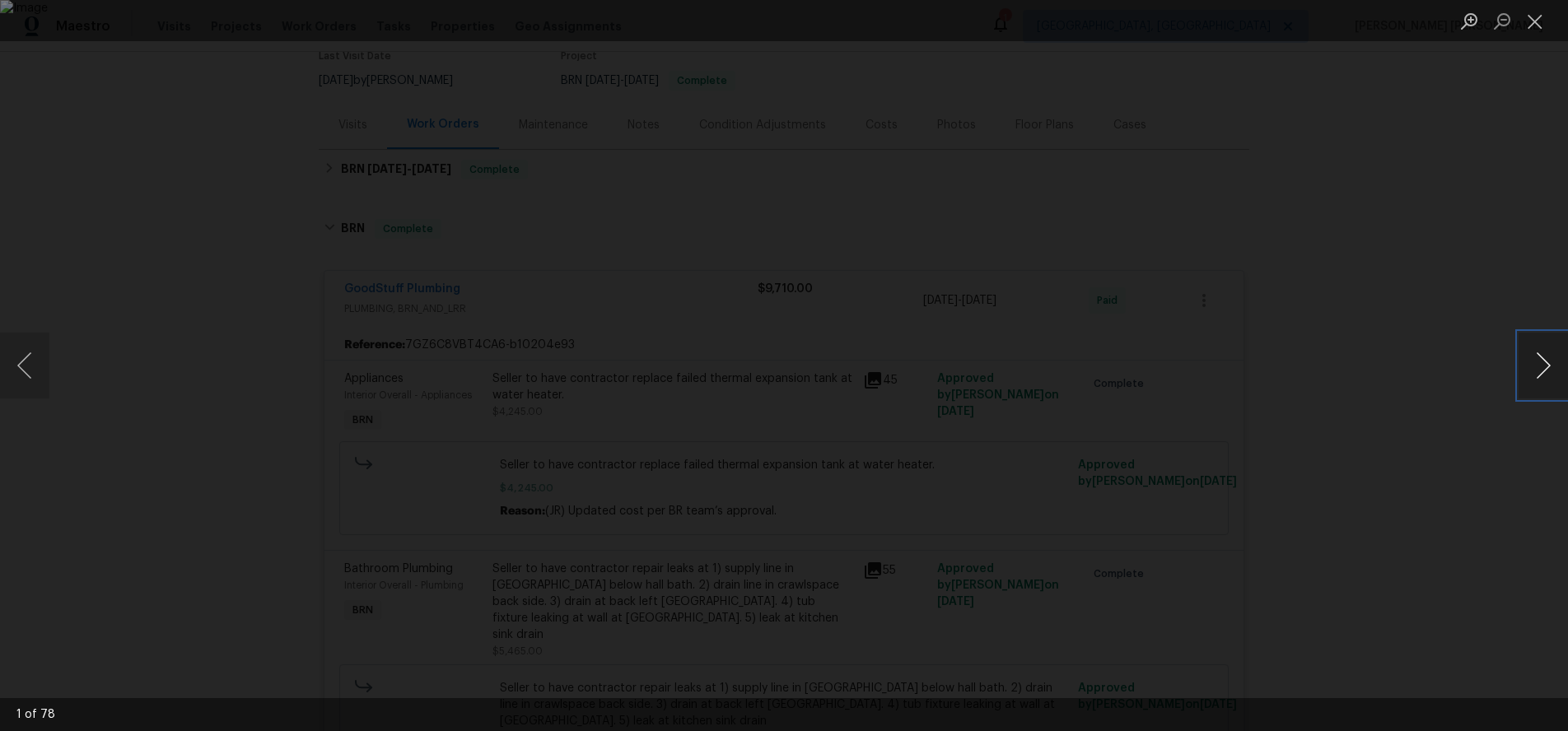
click at [1538, 389] on button "Next image" at bounding box center [1542, 366] width 49 height 66
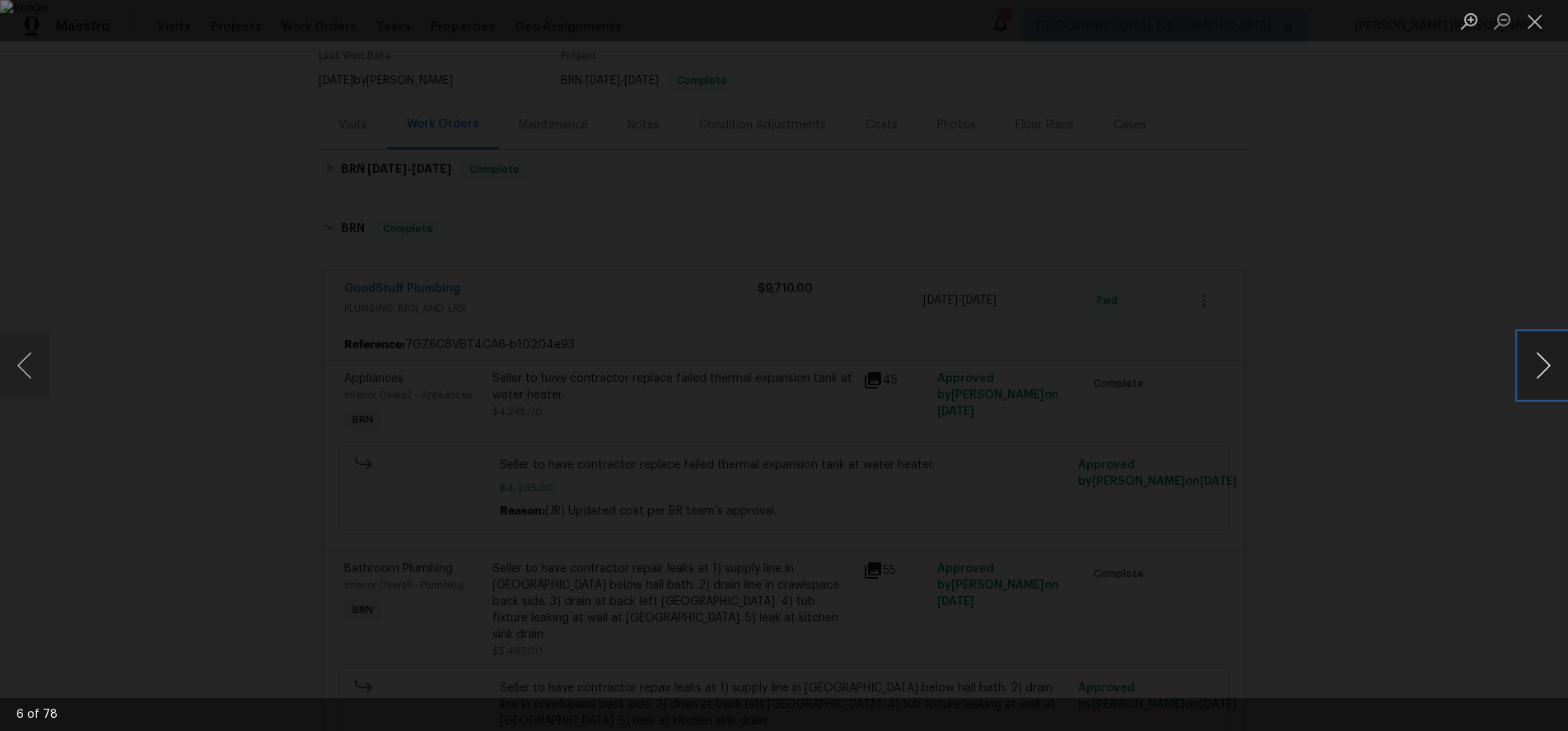
click at [1538, 389] on button "Next image" at bounding box center [1542, 366] width 49 height 66
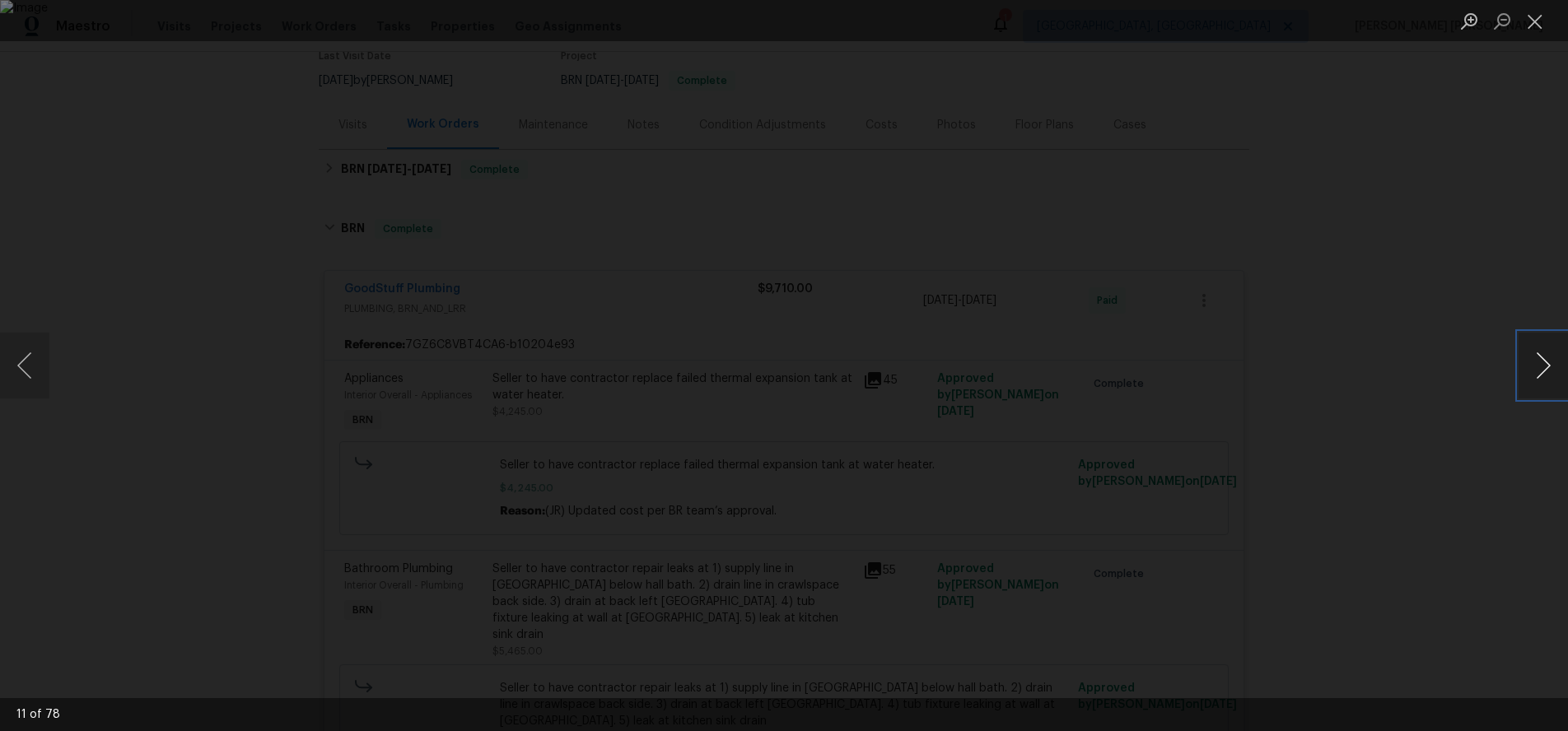
click at [1538, 389] on button "Next image" at bounding box center [1542, 366] width 49 height 66
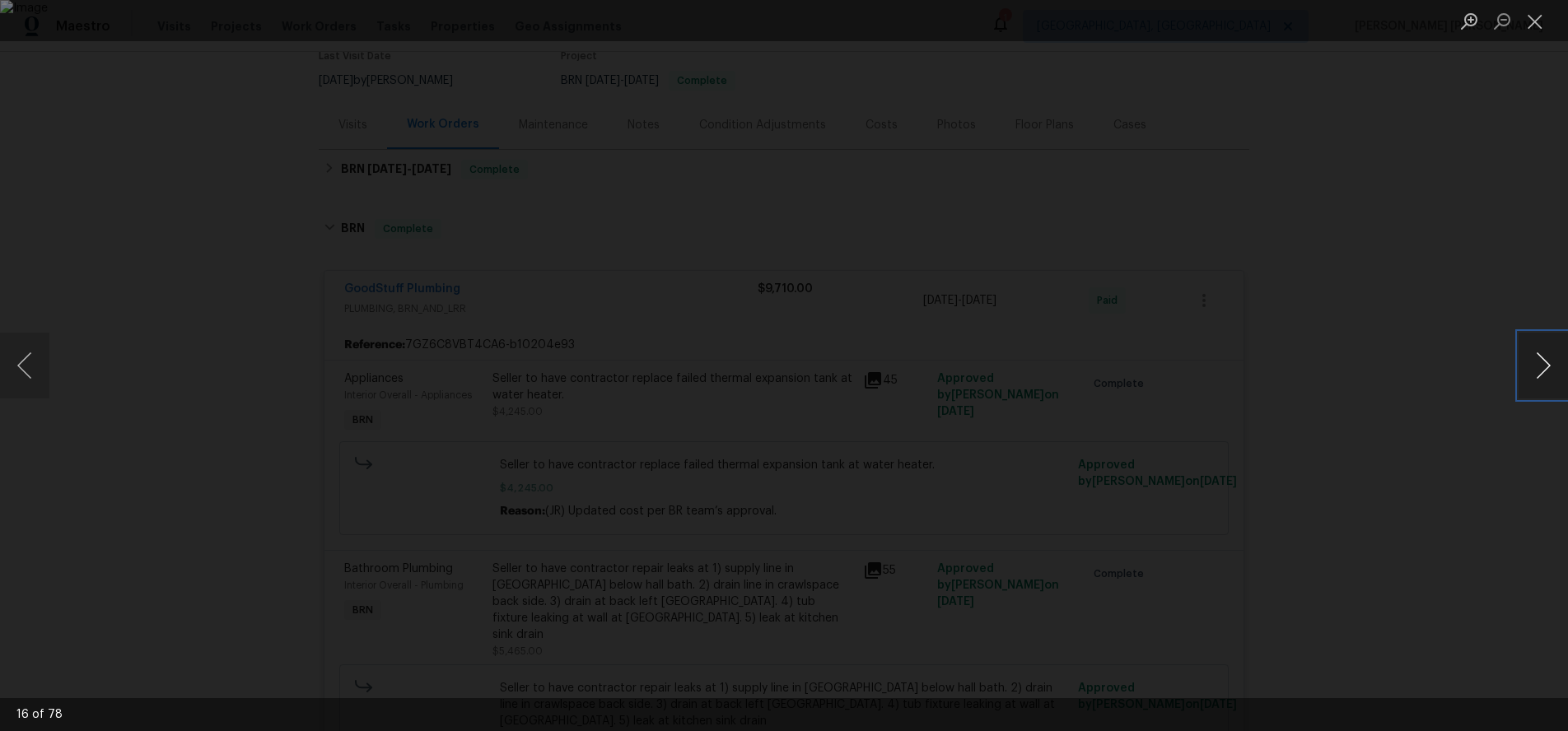
click at [1538, 389] on button "Next image" at bounding box center [1542, 366] width 49 height 66
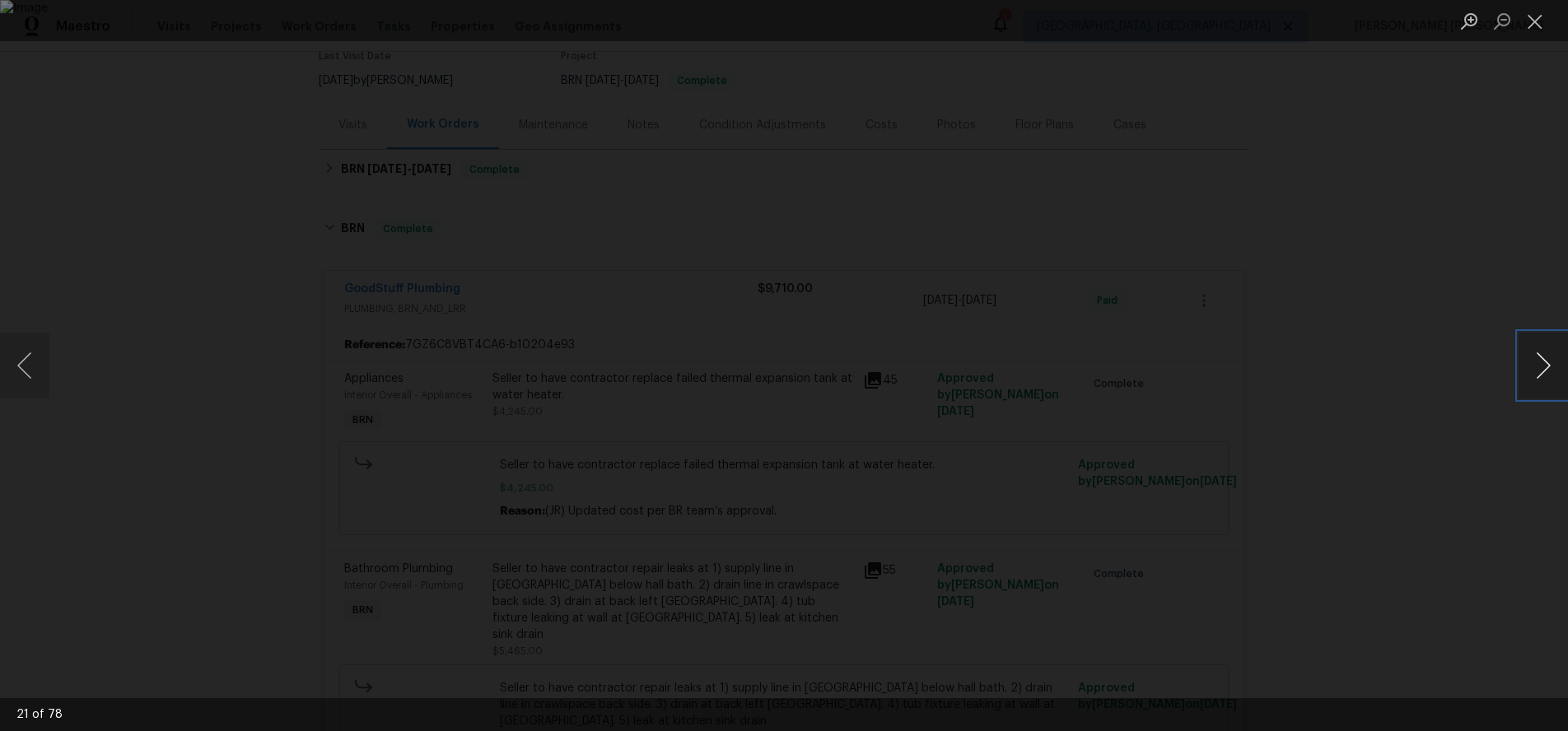
click at [1538, 389] on button "Next image" at bounding box center [1542, 366] width 49 height 66
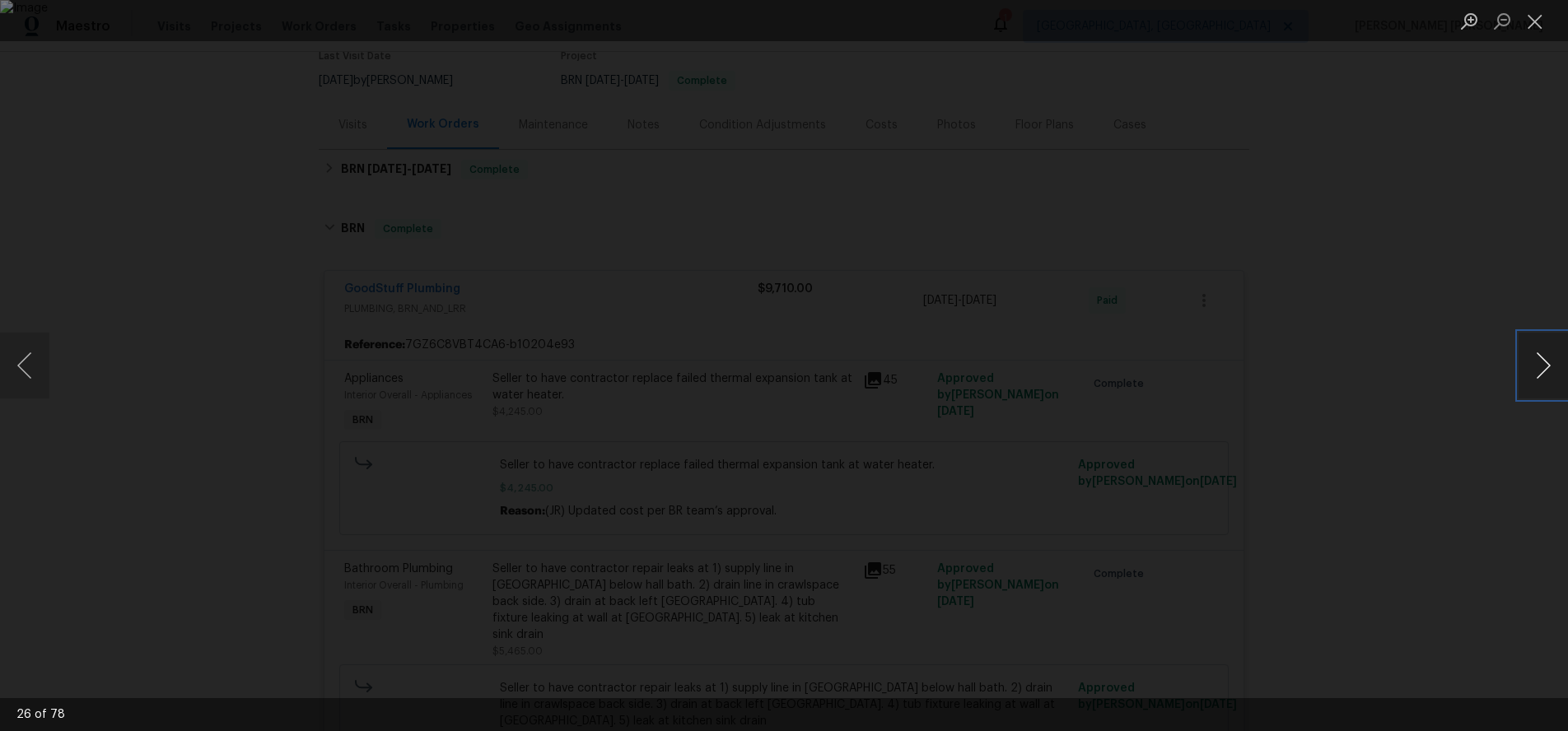
click at [1538, 389] on button "Next image" at bounding box center [1542, 366] width 49 height 66
click at [1422, 563] on div "Lightbox" at bounding box center [784, 366] width 1568 height 731
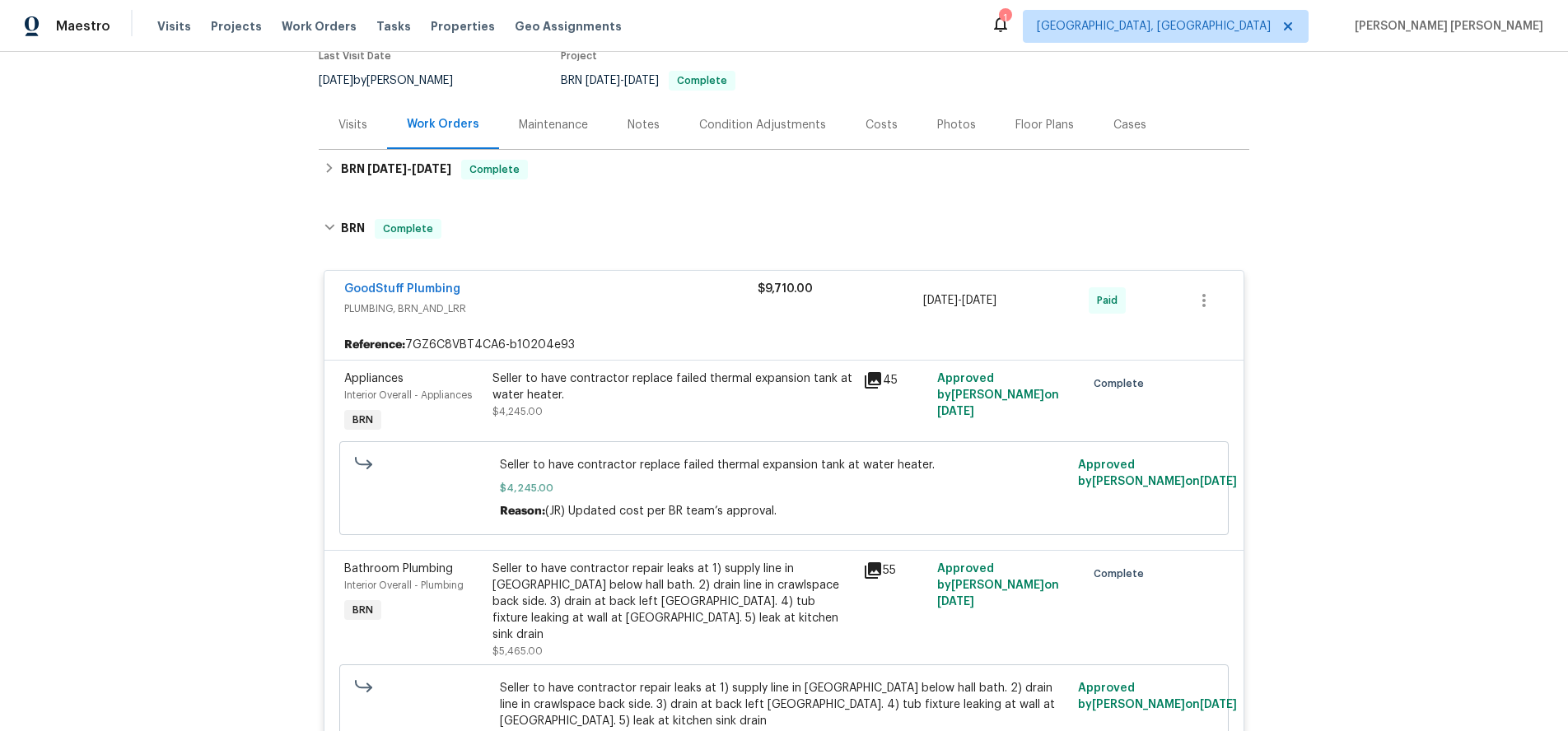
click at [1422, 563] on div "Lightbox" at bounding box center [784, 366] width 1568 height 731
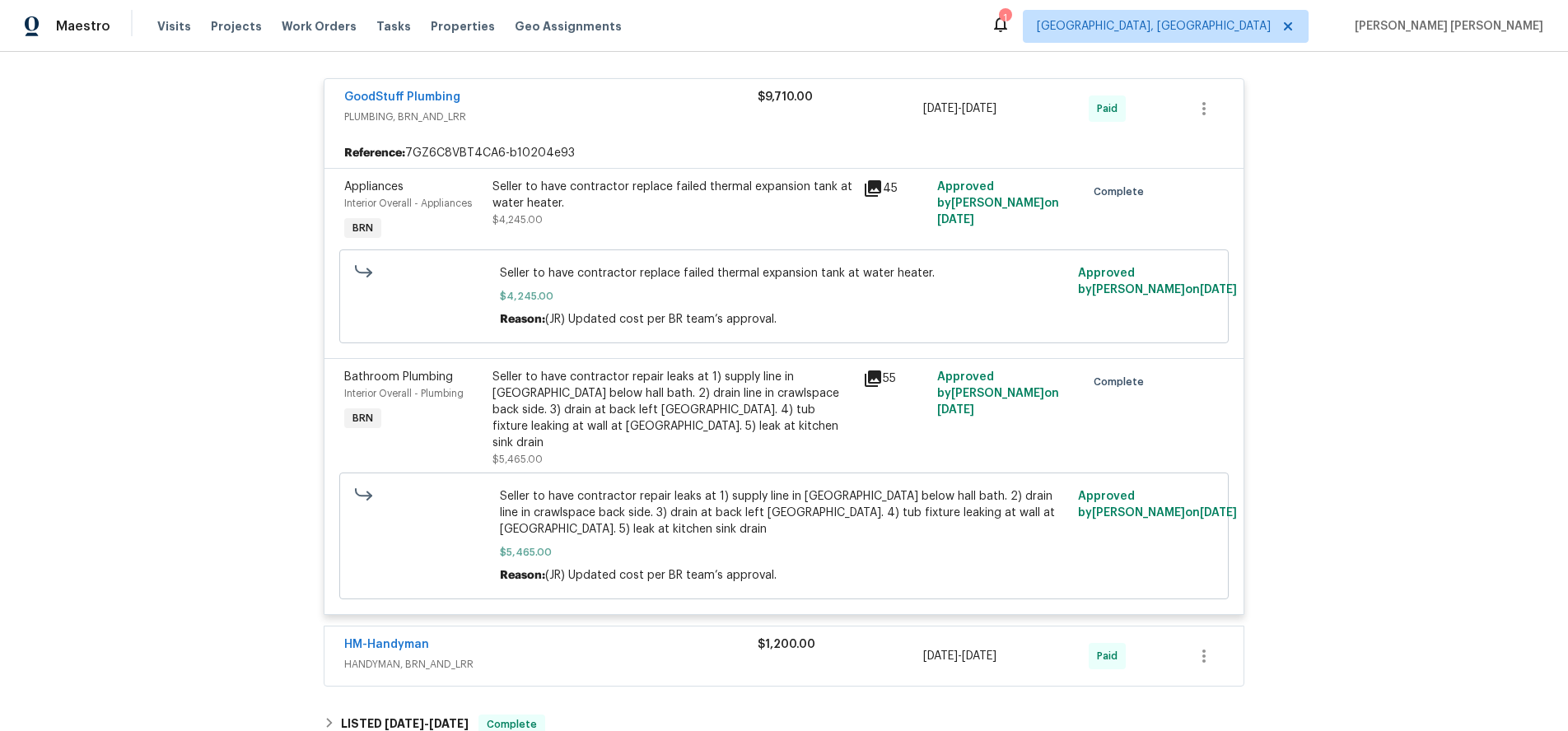
scroll to position [223, 0]
